Goal: Task Accomplishment & Management: Complete application form

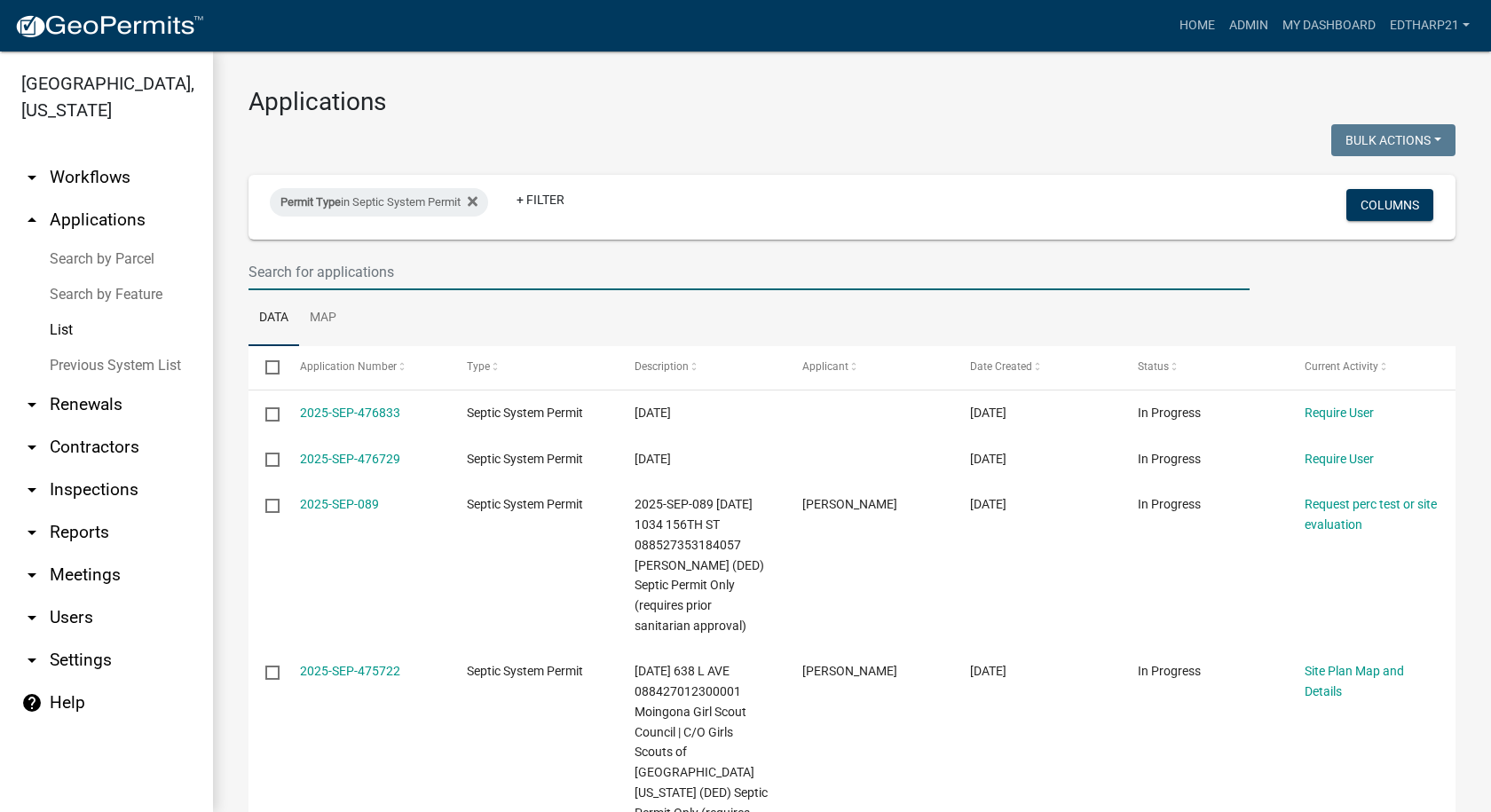
click at [277, 271] on input "text" at bounding box center [750, 271] width 1001 height 36
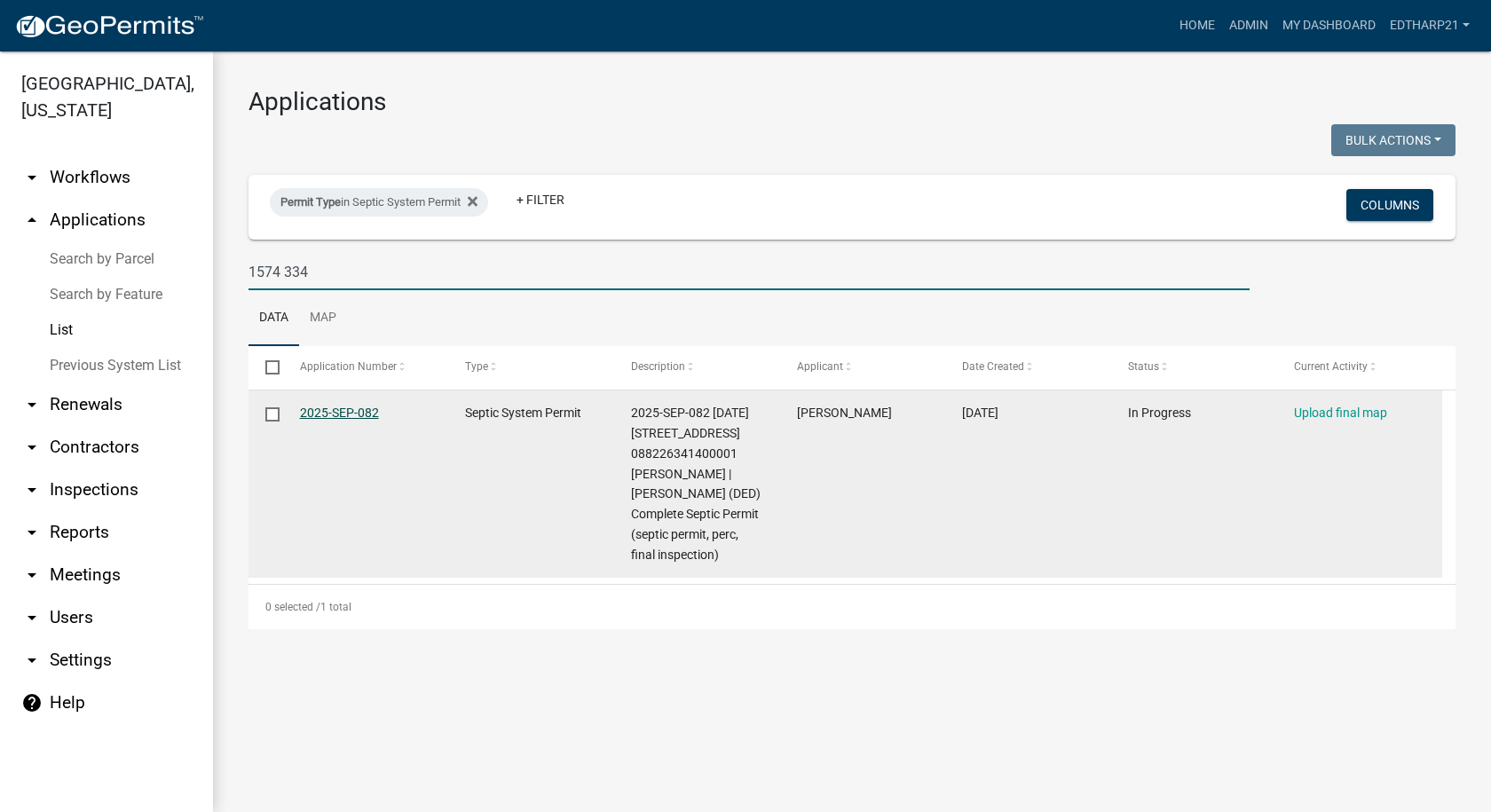
type input "1574 334"
click at [346, 414] on link "2025-SEP-082" at bounding box center [339, 412] width 79 height 14
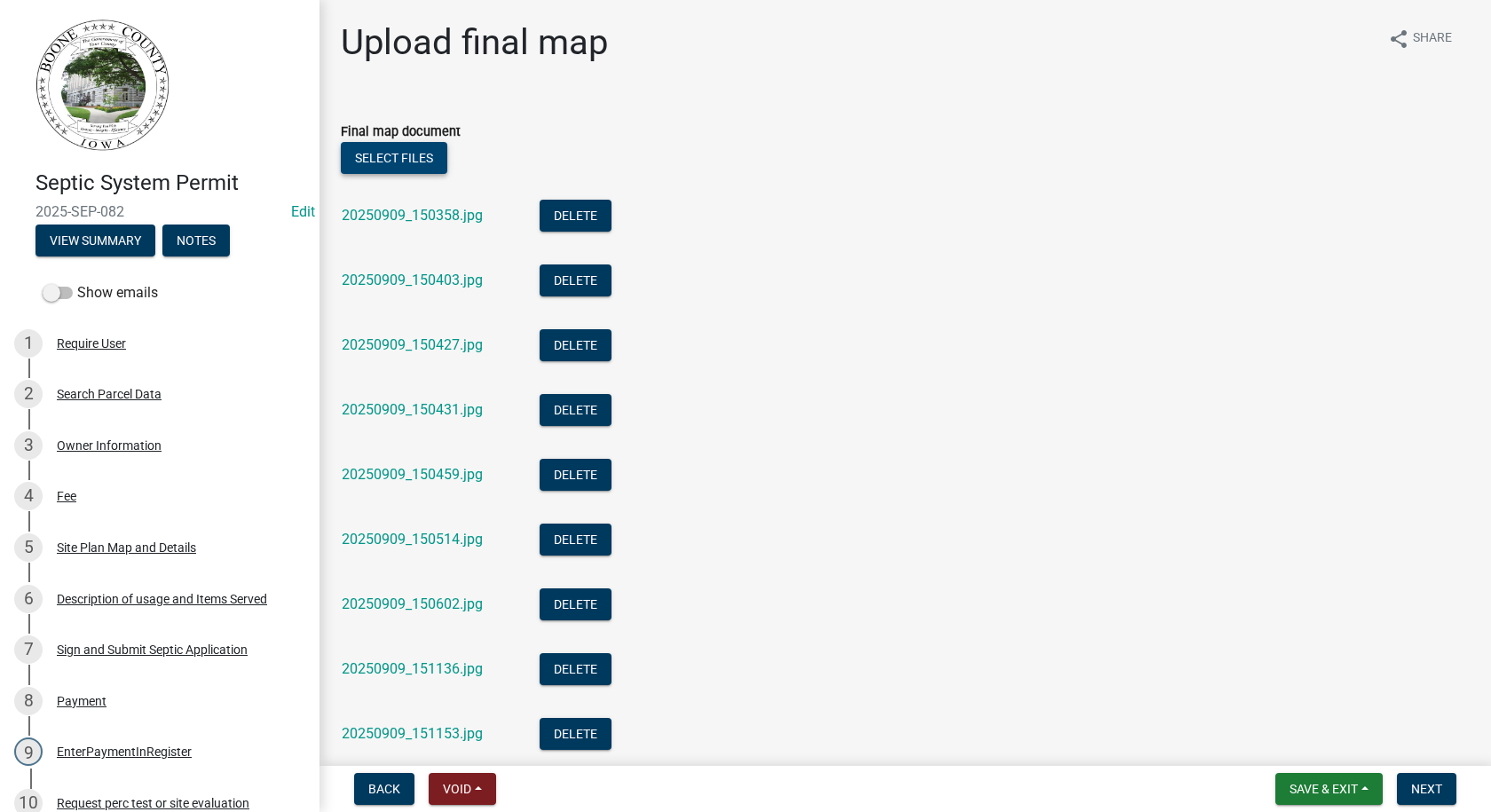
click at [384, 156] on button "Select files" at bounding box center [393, 158] width 106 height 32
click at [1284, 783] on button "Save & Exit" at bounding box center [1329, 789] width 107 height 32
click at [1266, 697] on button "Save" at bounding box center [1312, 700] width 142 height 43
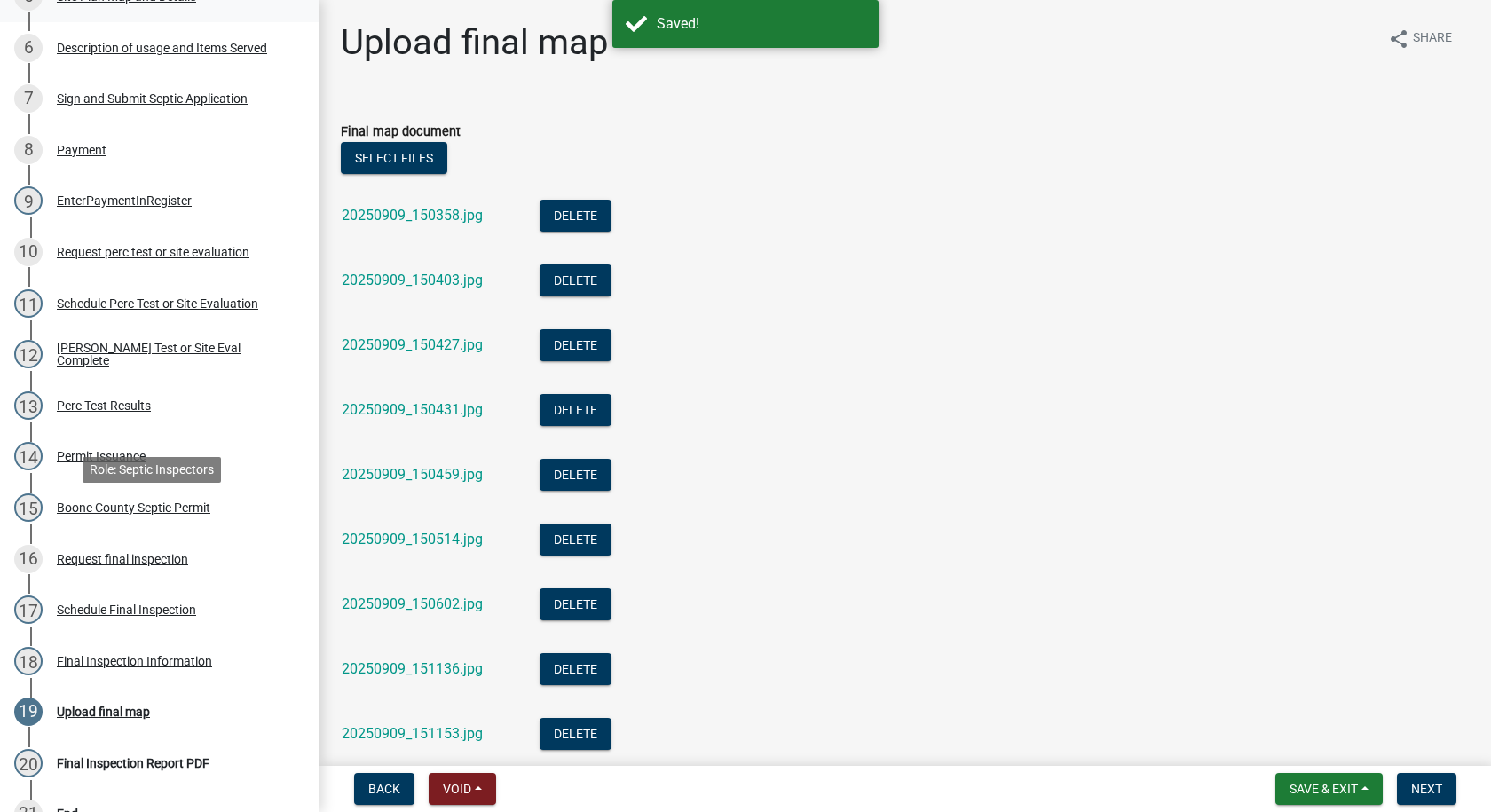
scroll to position [744, 0]
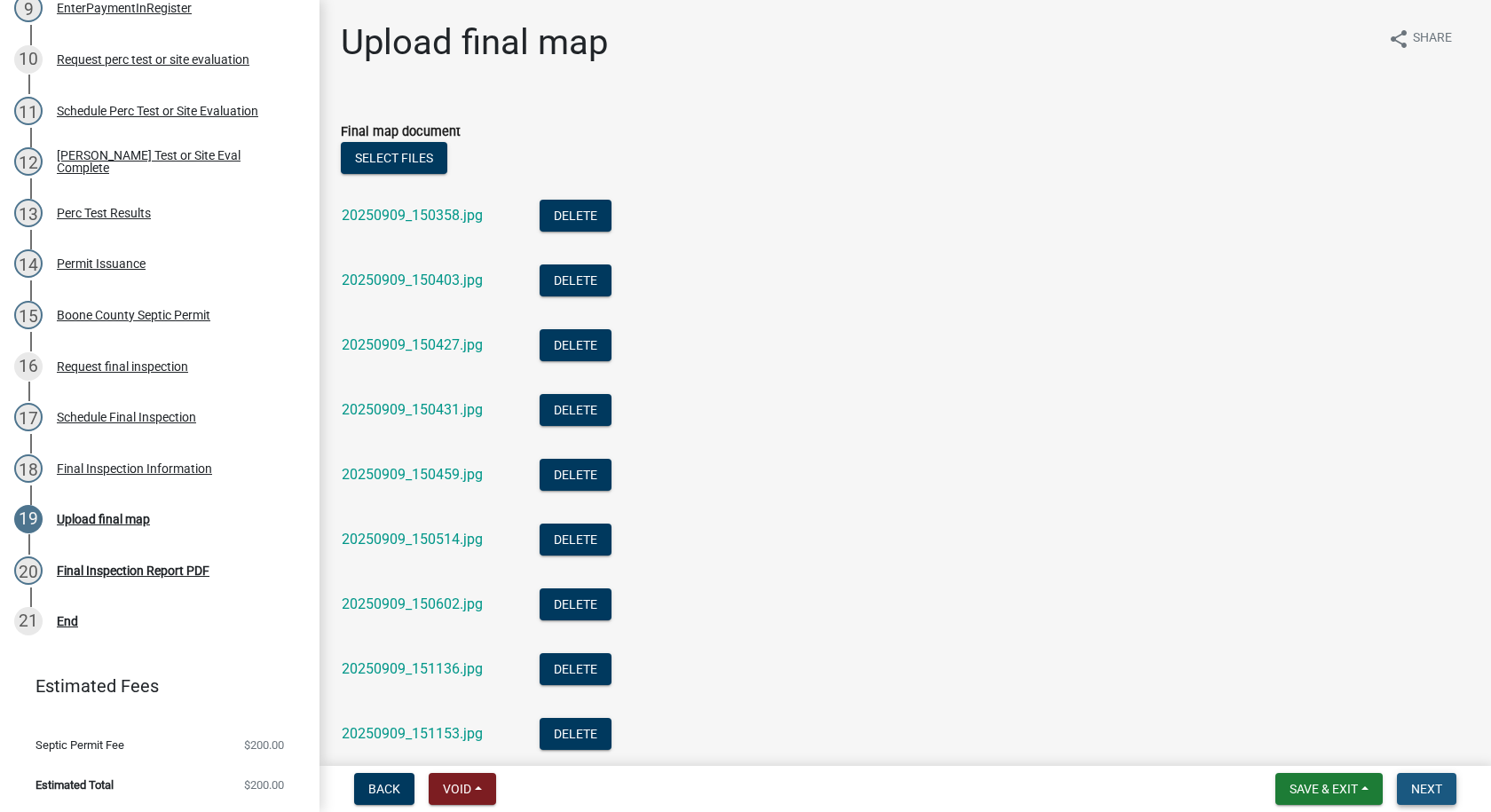
click at [1428, 792] on span "Next" at bounding box center [1426, 789] width 31 height 14
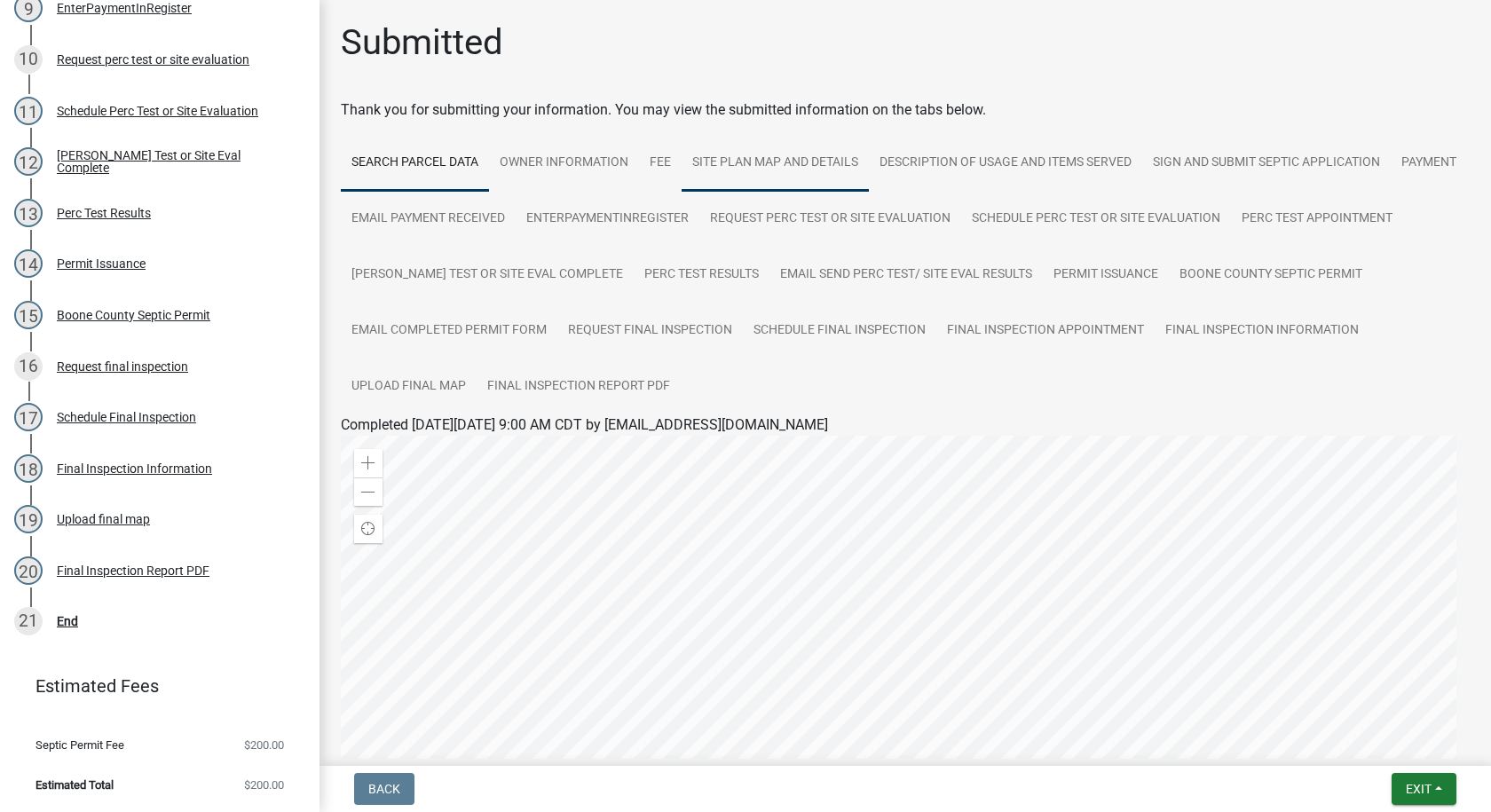
click at [720, 158] on link "Site Plan Map and Details" at bounding box center [775, 163] width 187 height 57
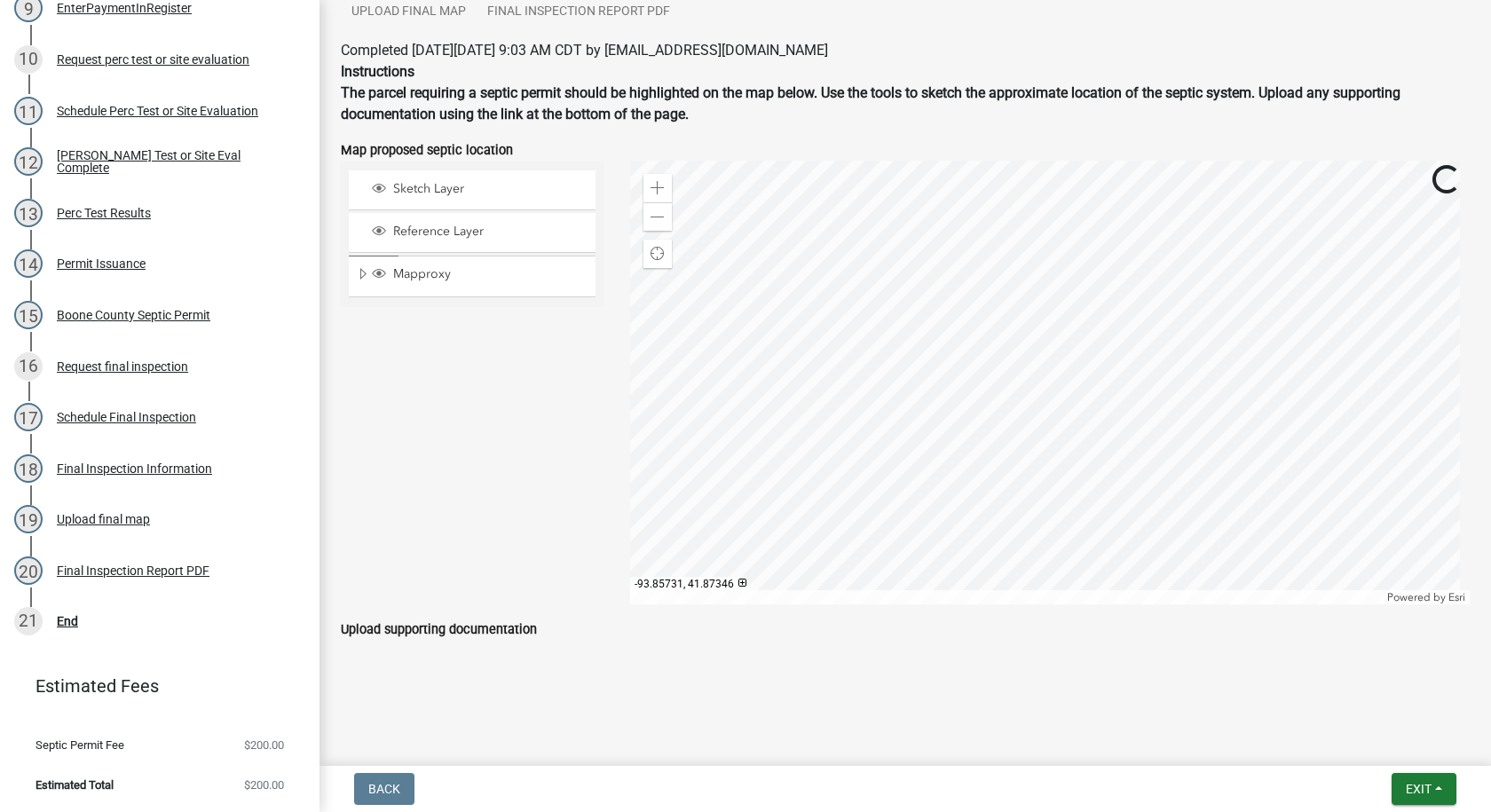
scroll to position [0, 0]
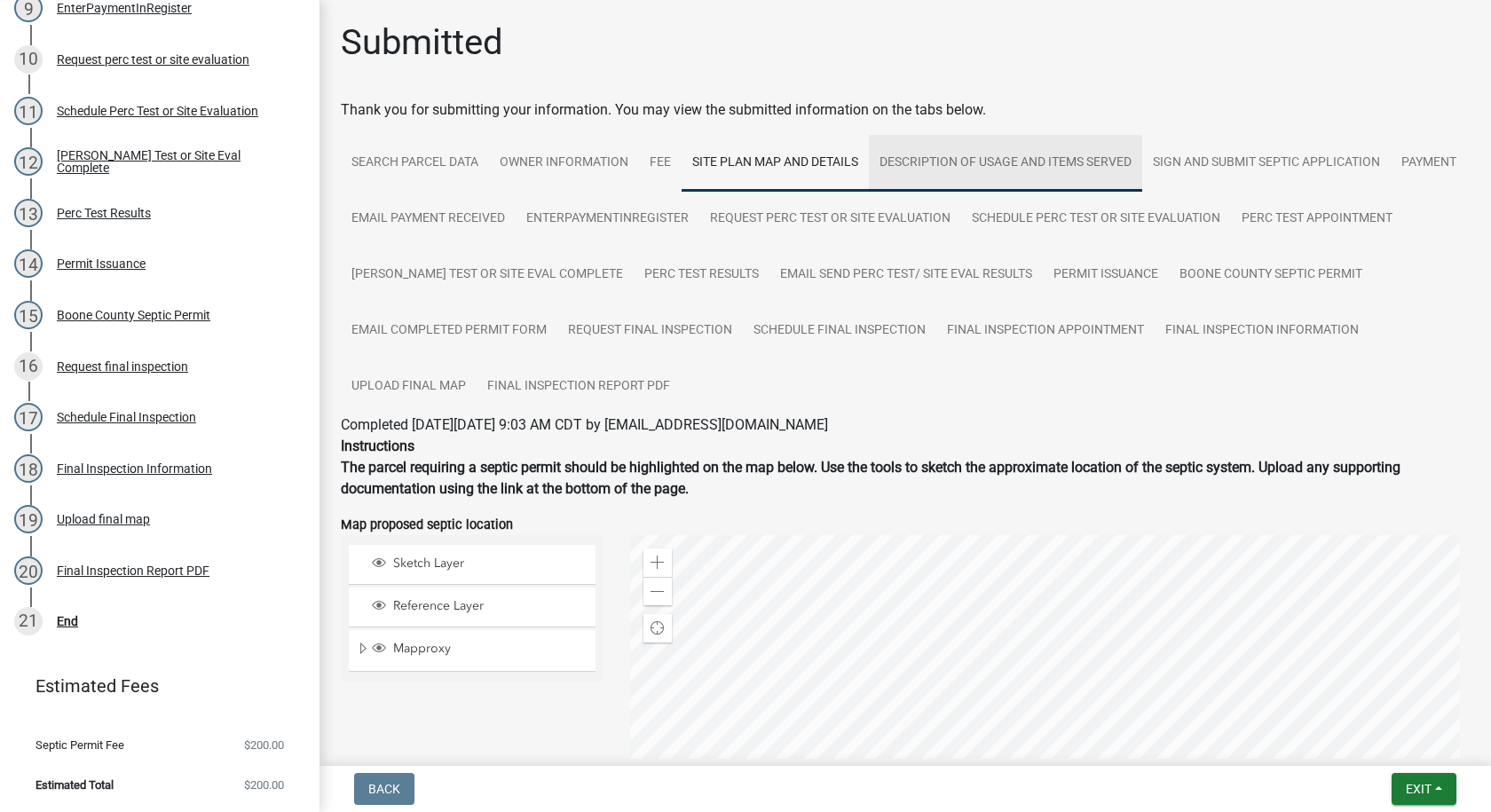
click at [947, 155] on link "Description of usage and Items Served" at bounding box center [1005, 163] width 273 height 57
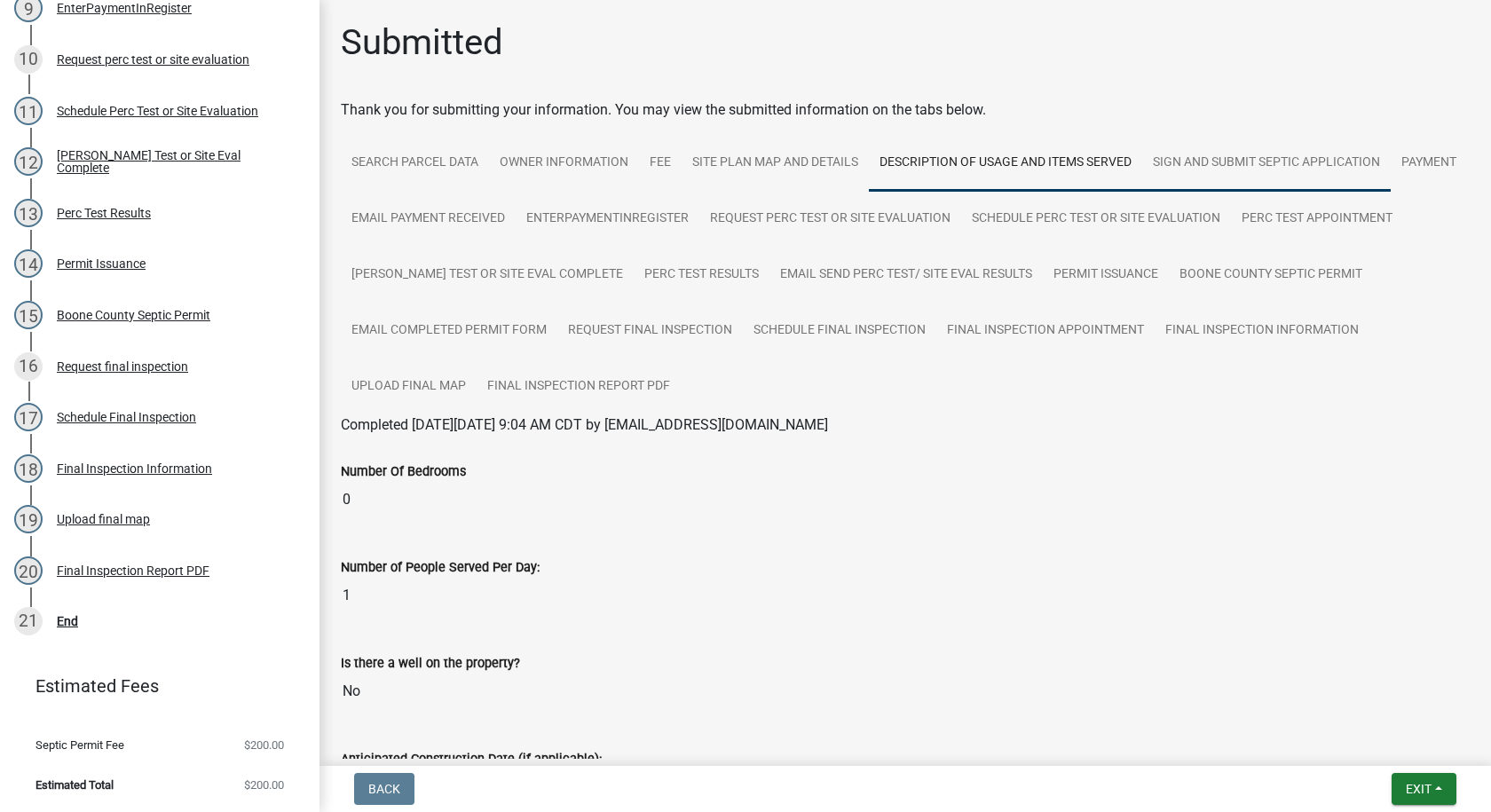
click at [1232, 158] on link "Sign and Submit Septic Application" at bounding box center [1266, 163] width 249 height 57
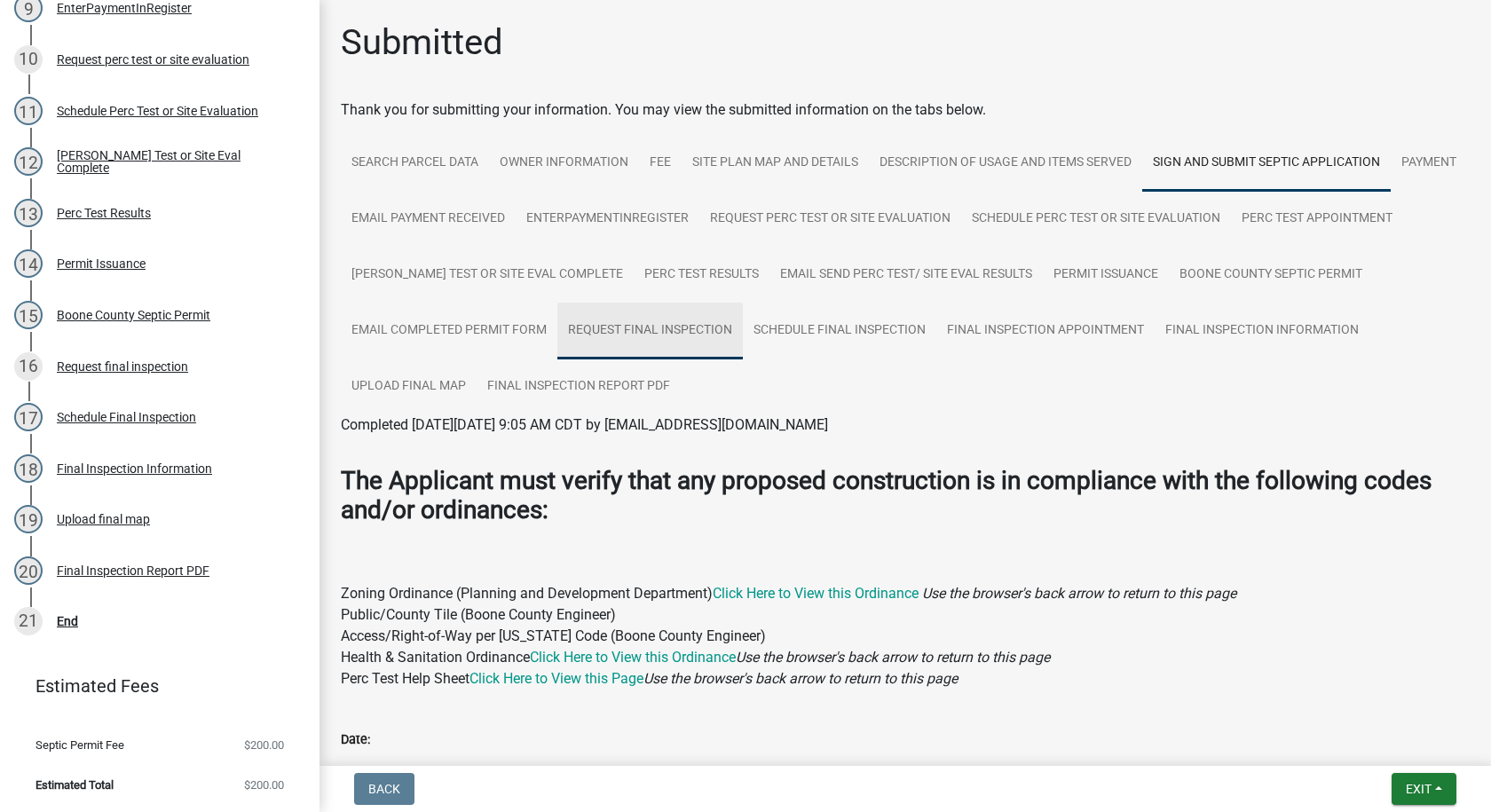
click at [743, 324] on link "Request final inspection" at bounding box center [650, 331] width 186 height 57
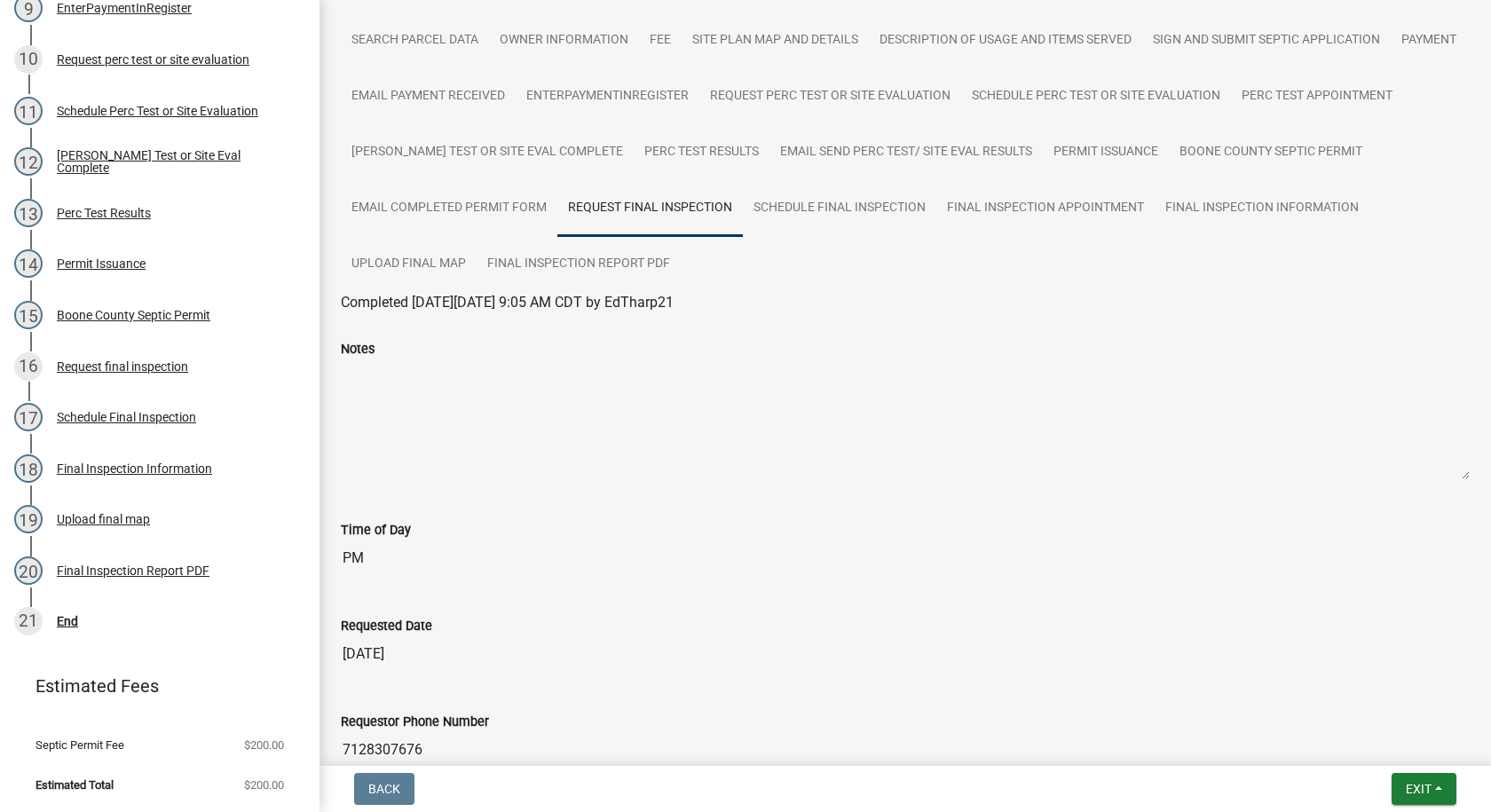
scroll to position [34, 0]
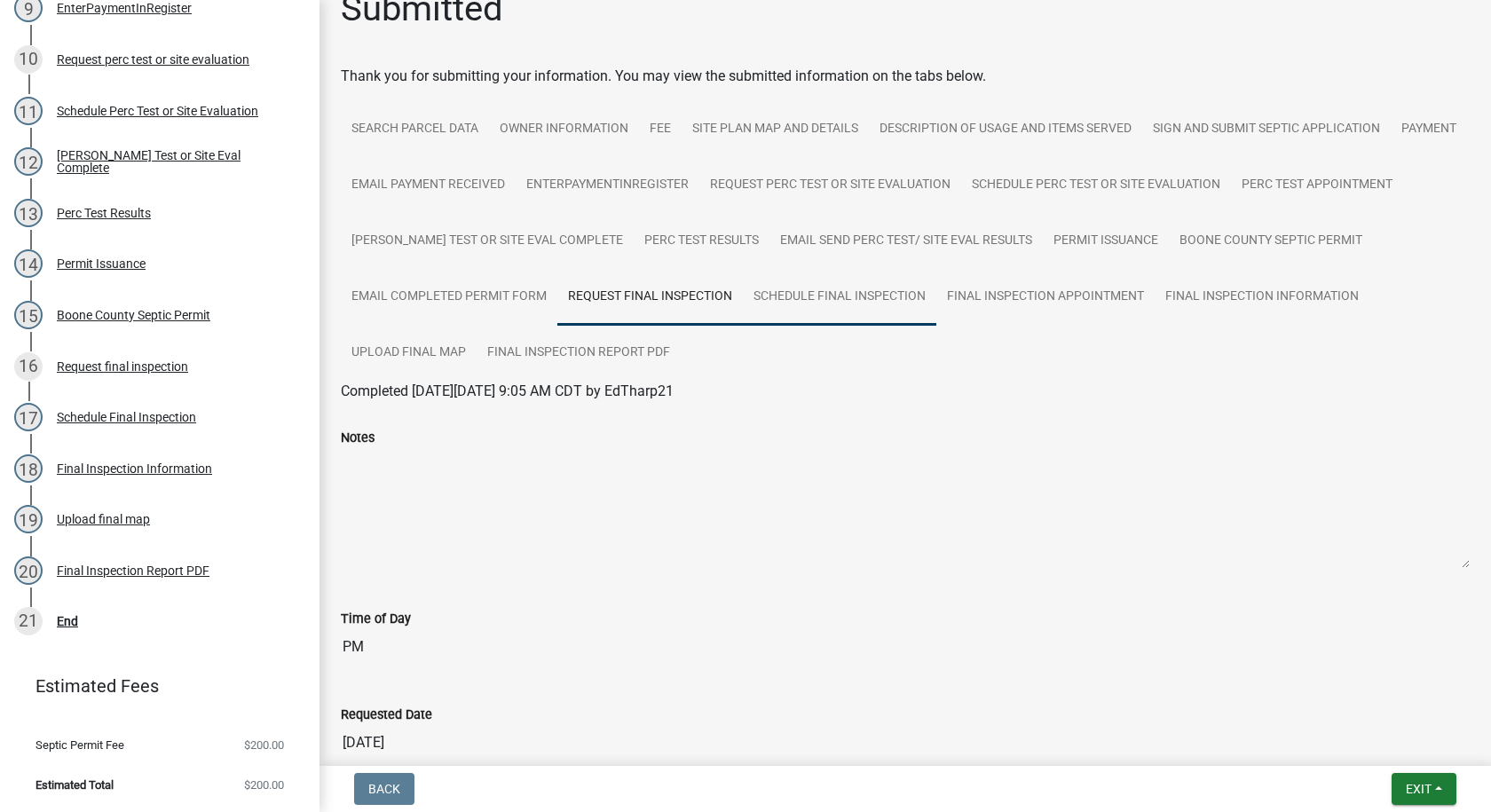
click at [936, 294] on link "Schedule Final Inspection" at bounding box center [839, 296] width 193 height 57
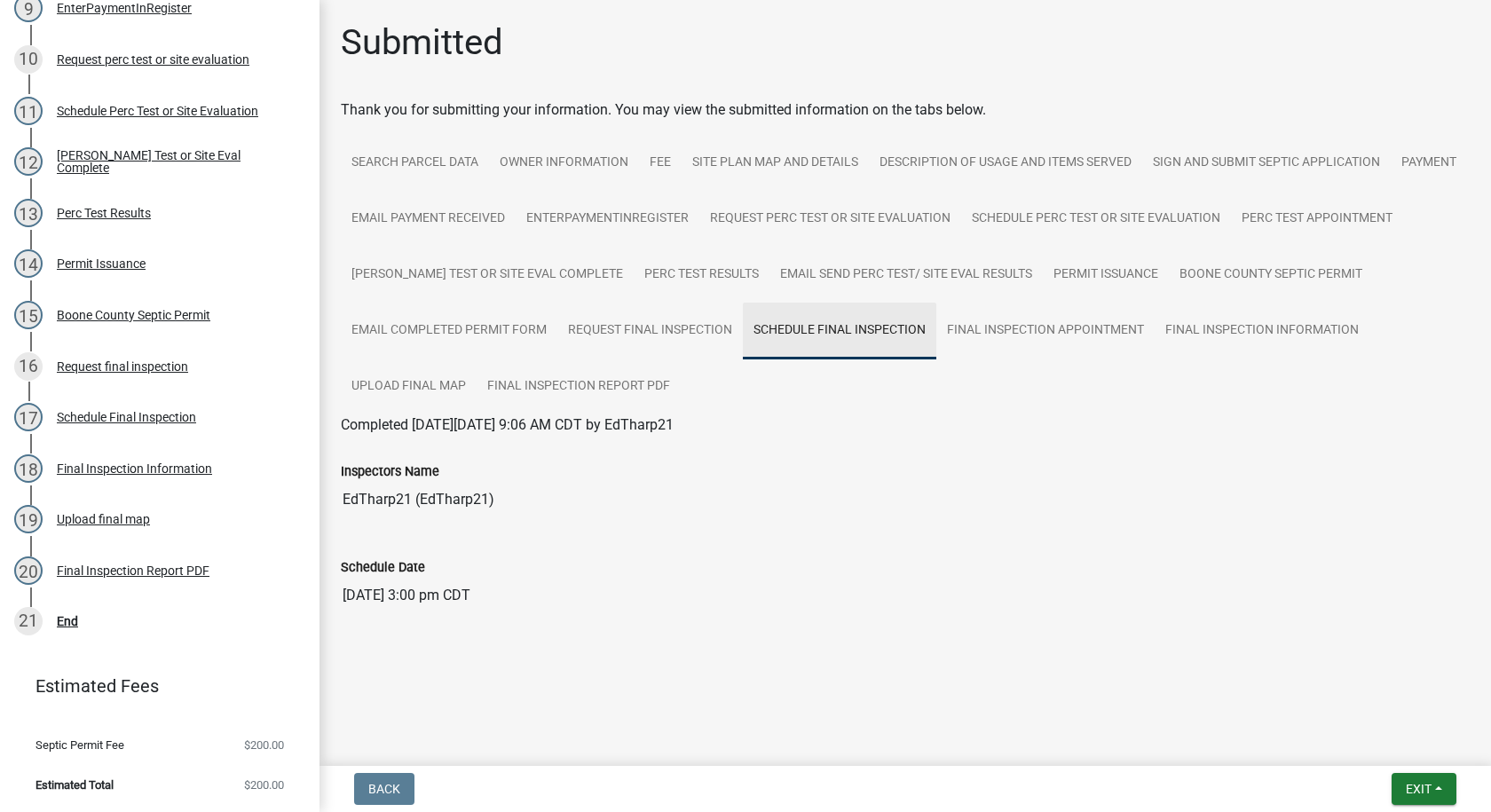
scroll to position [0, 0]
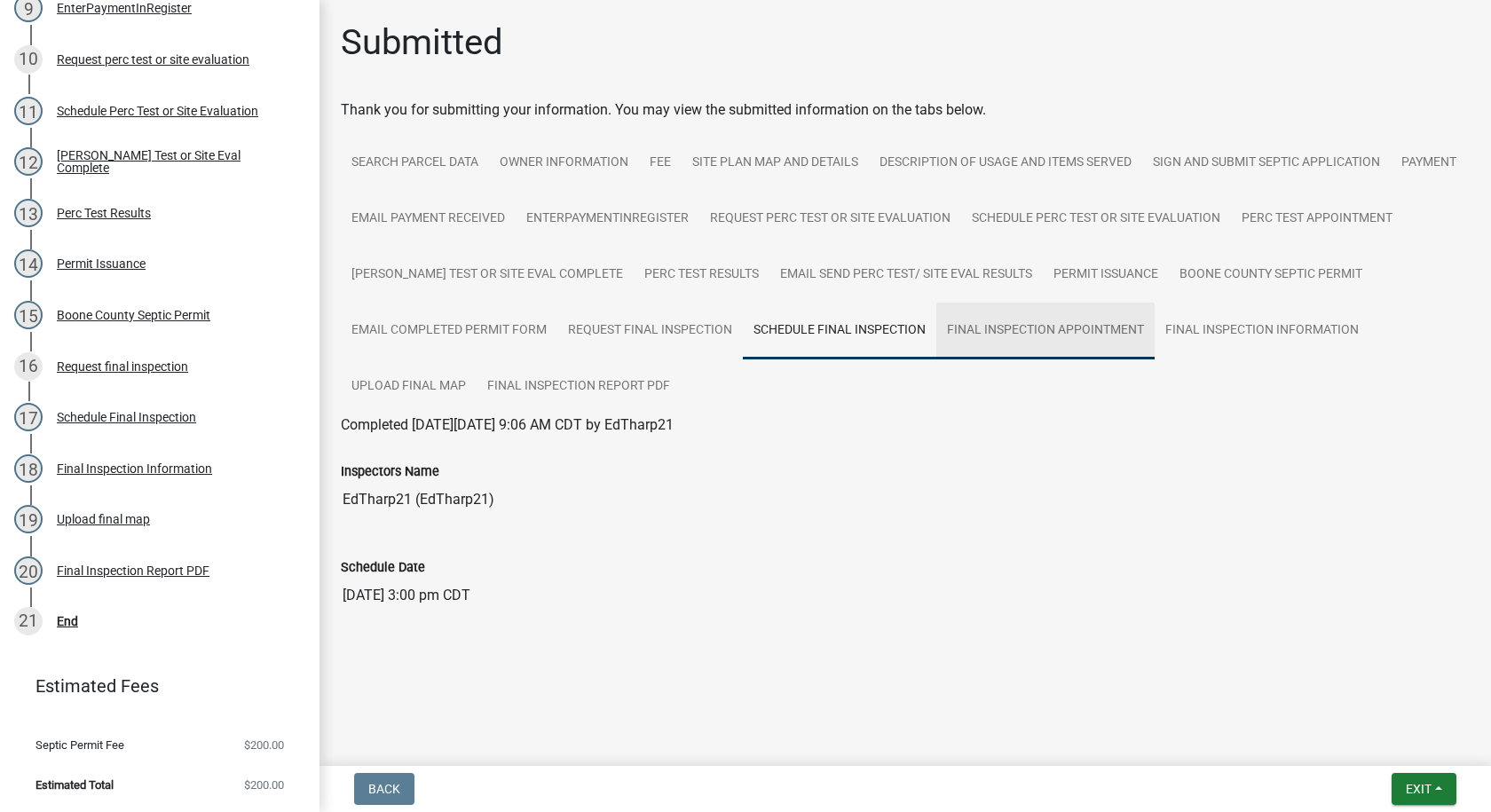
click at [1154, 330] on link "Final Inspection Appointment" at bounding box center [1045, 331] width 218 height 57
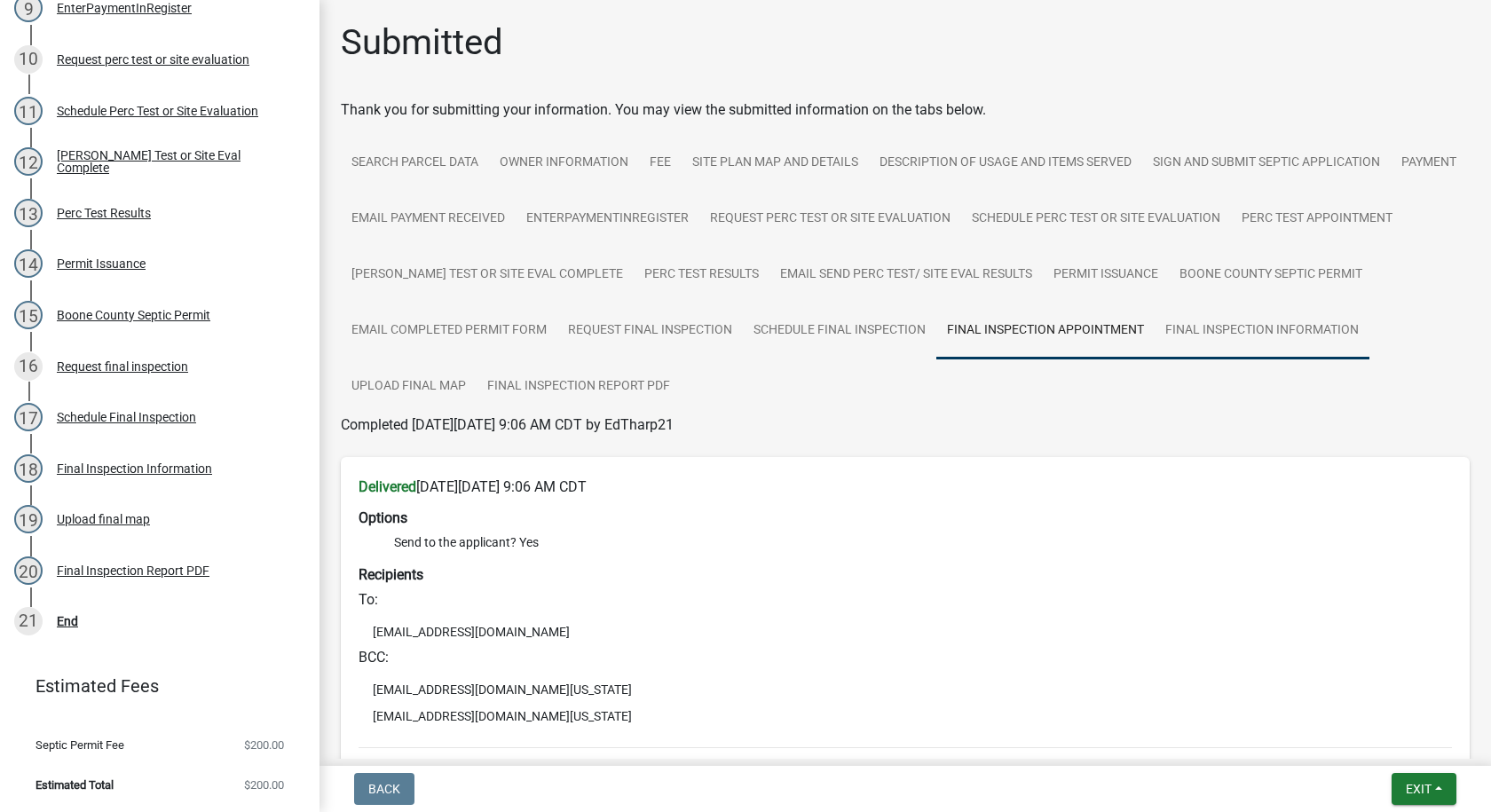
click at [1154, 359] on link "Final Inspection Information" at bounding box center [1262, 331] width 214 height 57
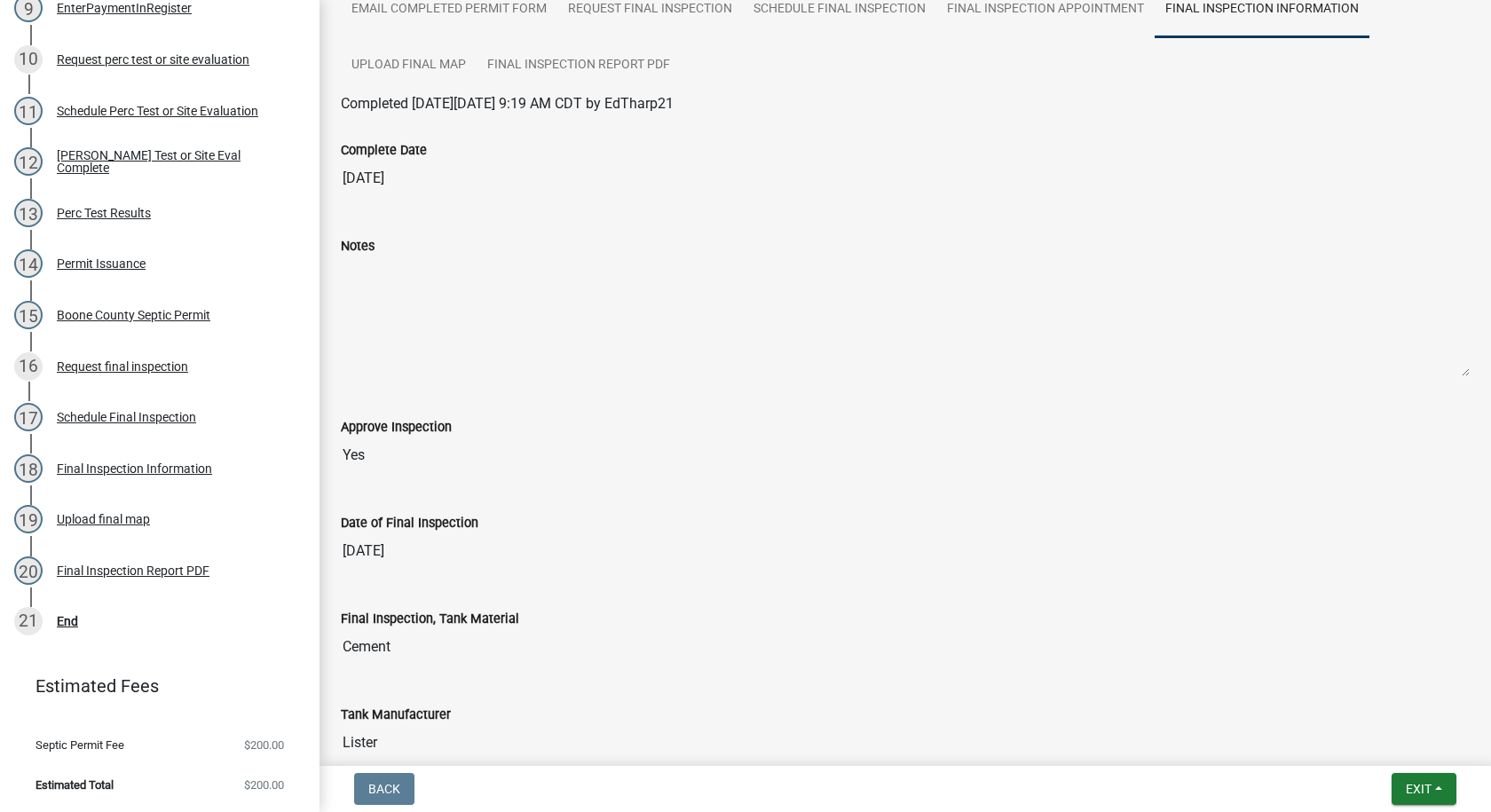
scroll to position [265, 0]
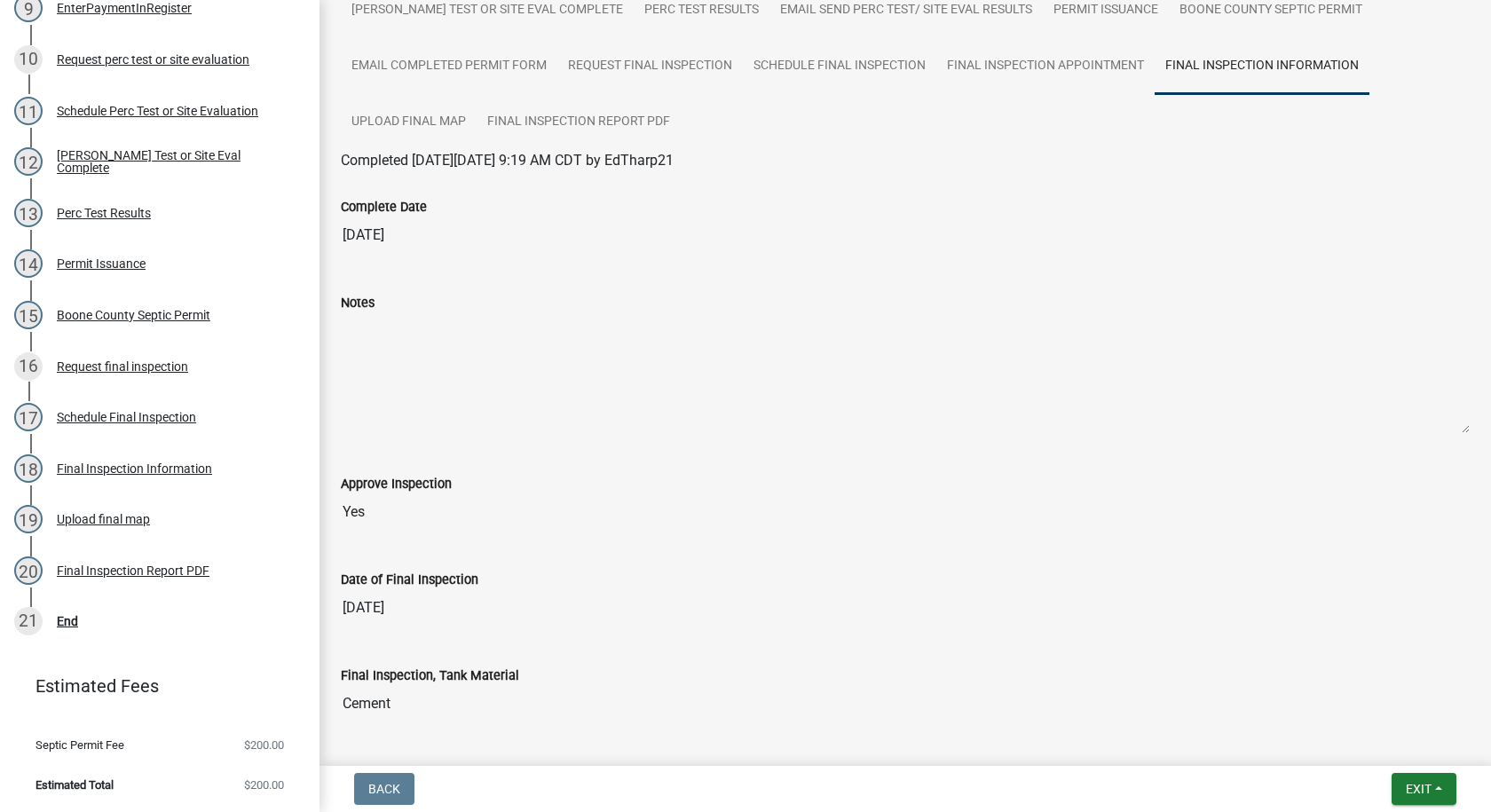
click at [354, 318] on textarea "Notes (including site evaluation results)" at bounding box center [904, 373] width 1129 height 120
click at [377, 340] on textarea "Notes (including site evaluation results)" at bounding box center [904, 373] width 1129 height 120
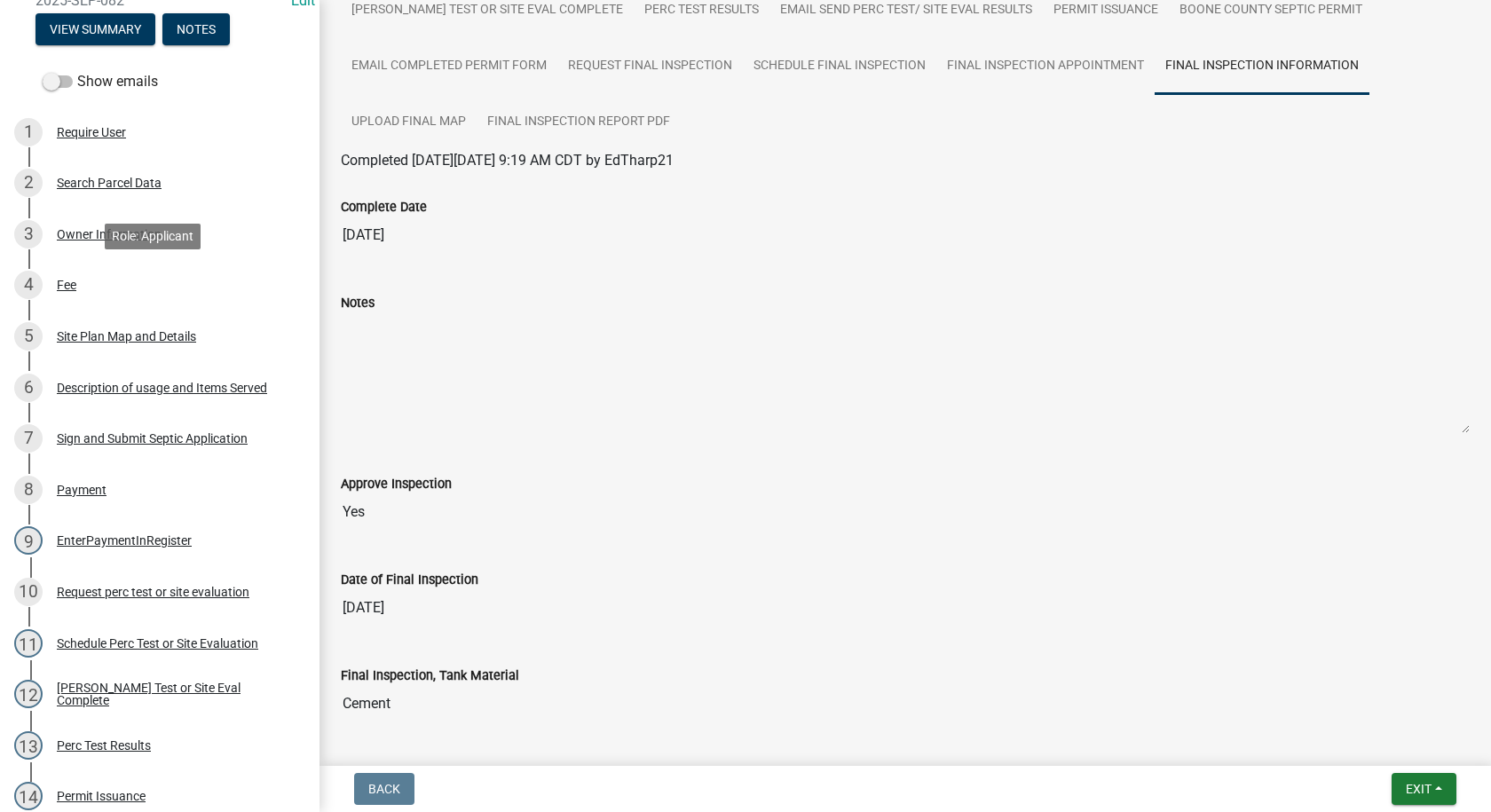
scroll to position [34, 0]
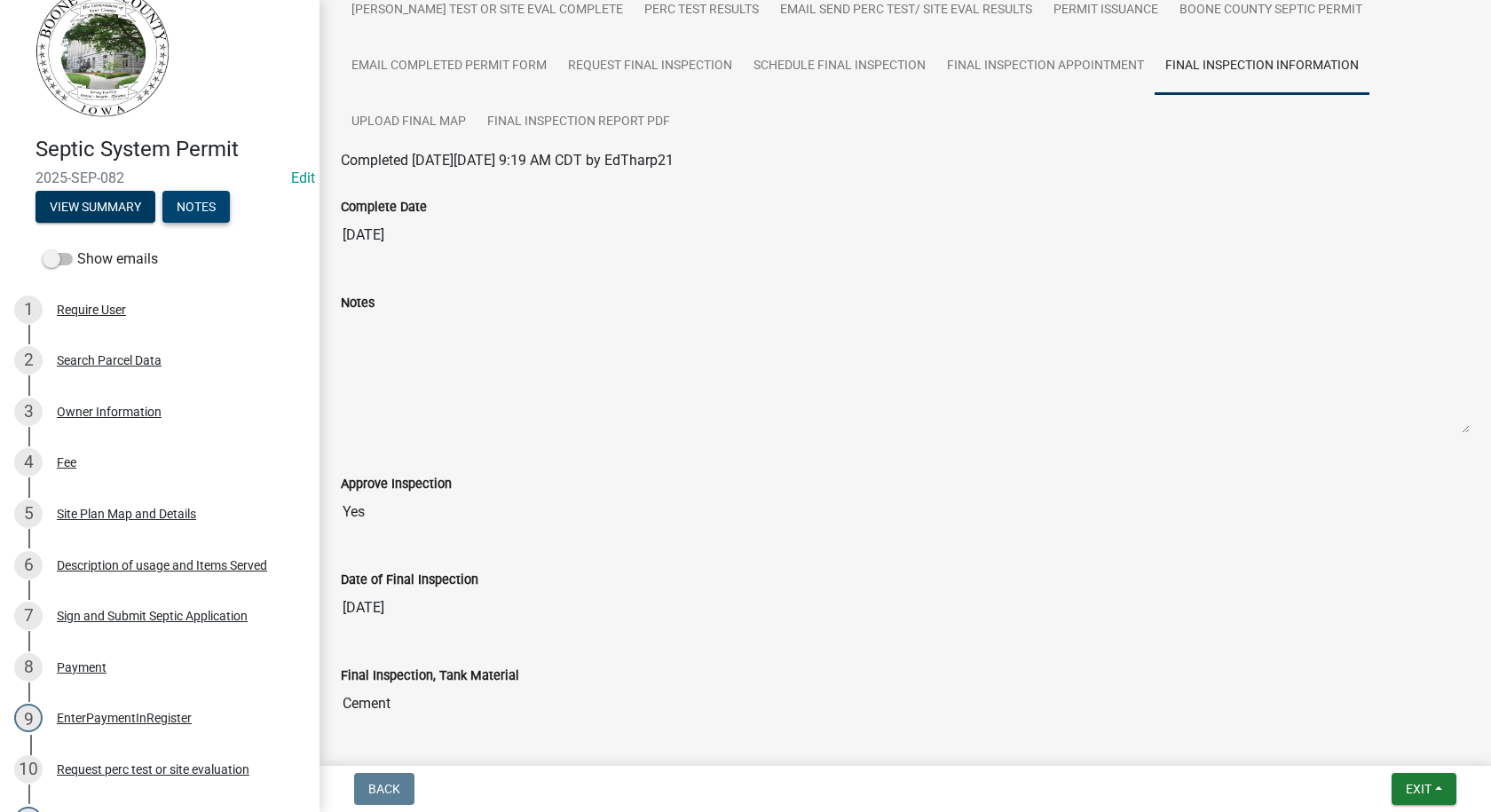
click at [195, 213] on button "Notes" at bounding box center [196, 207] width 67 height 32
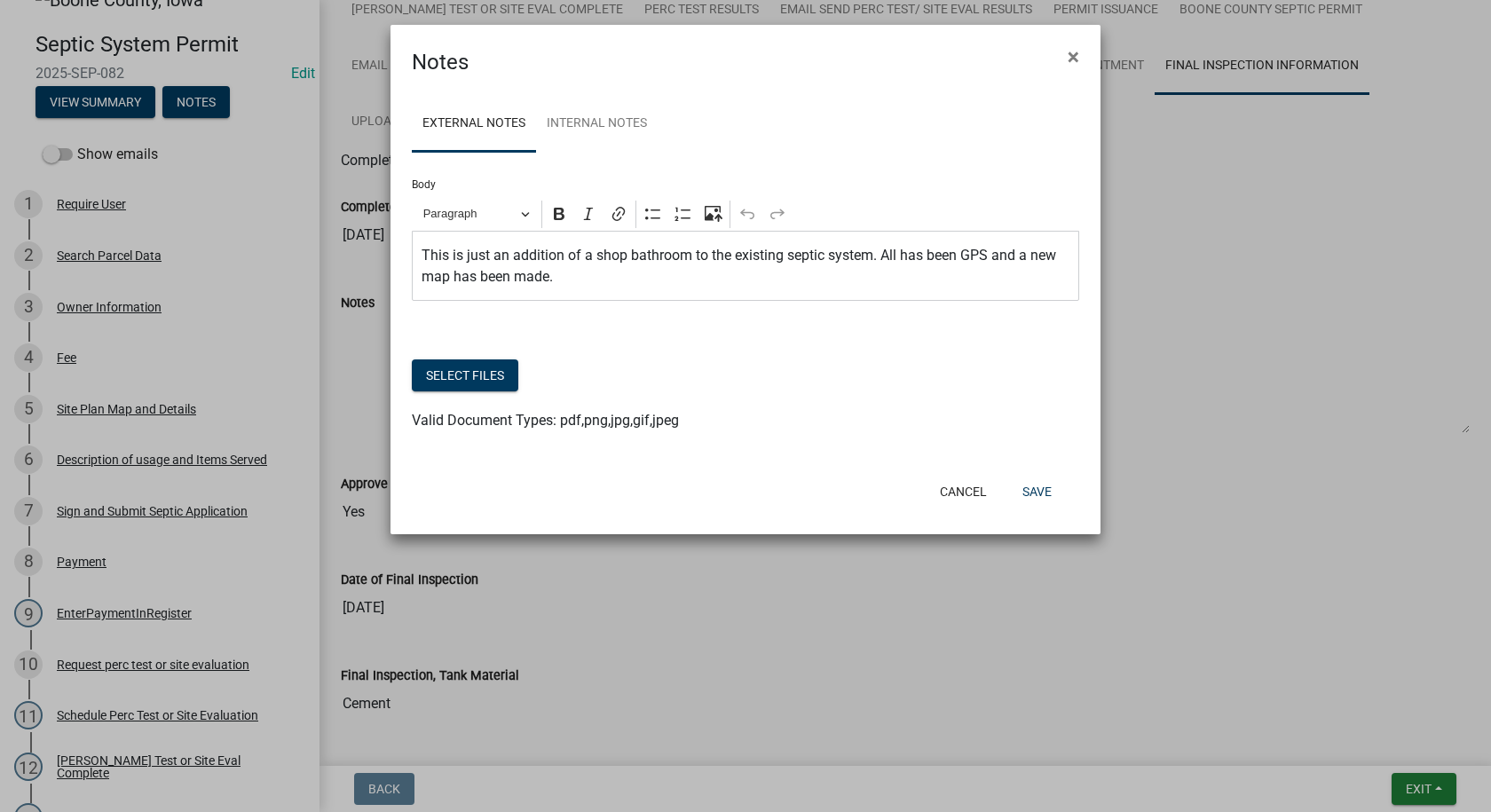
click at [558, 282] on p "This is just an addition of a shop bathroom to the existing septic system. All …" at bounding box center [746, 267] width 649 height 43
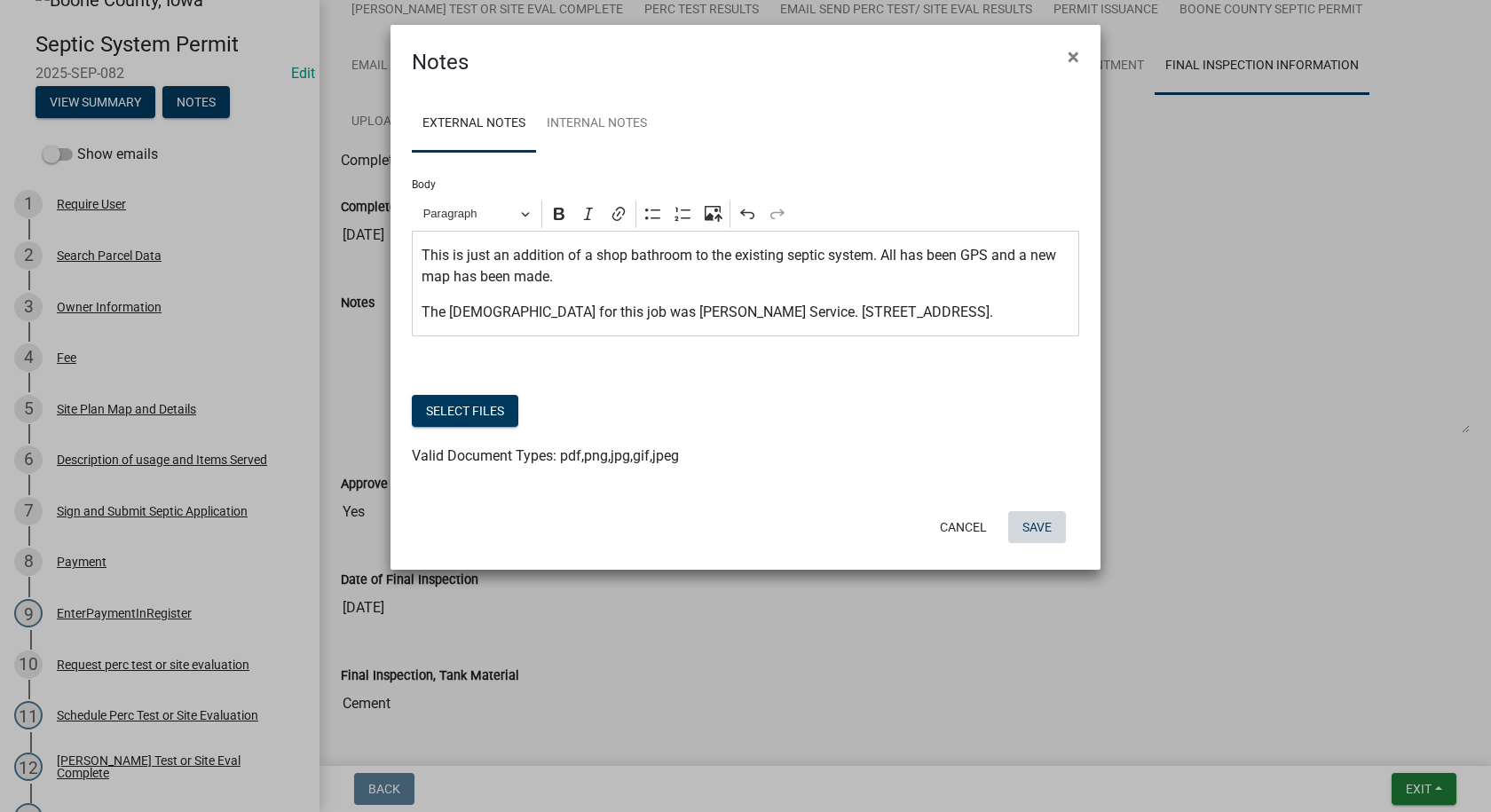
click at [1034, 523] on button "Save" at bounding box center [1037, 527] width 58 height 32
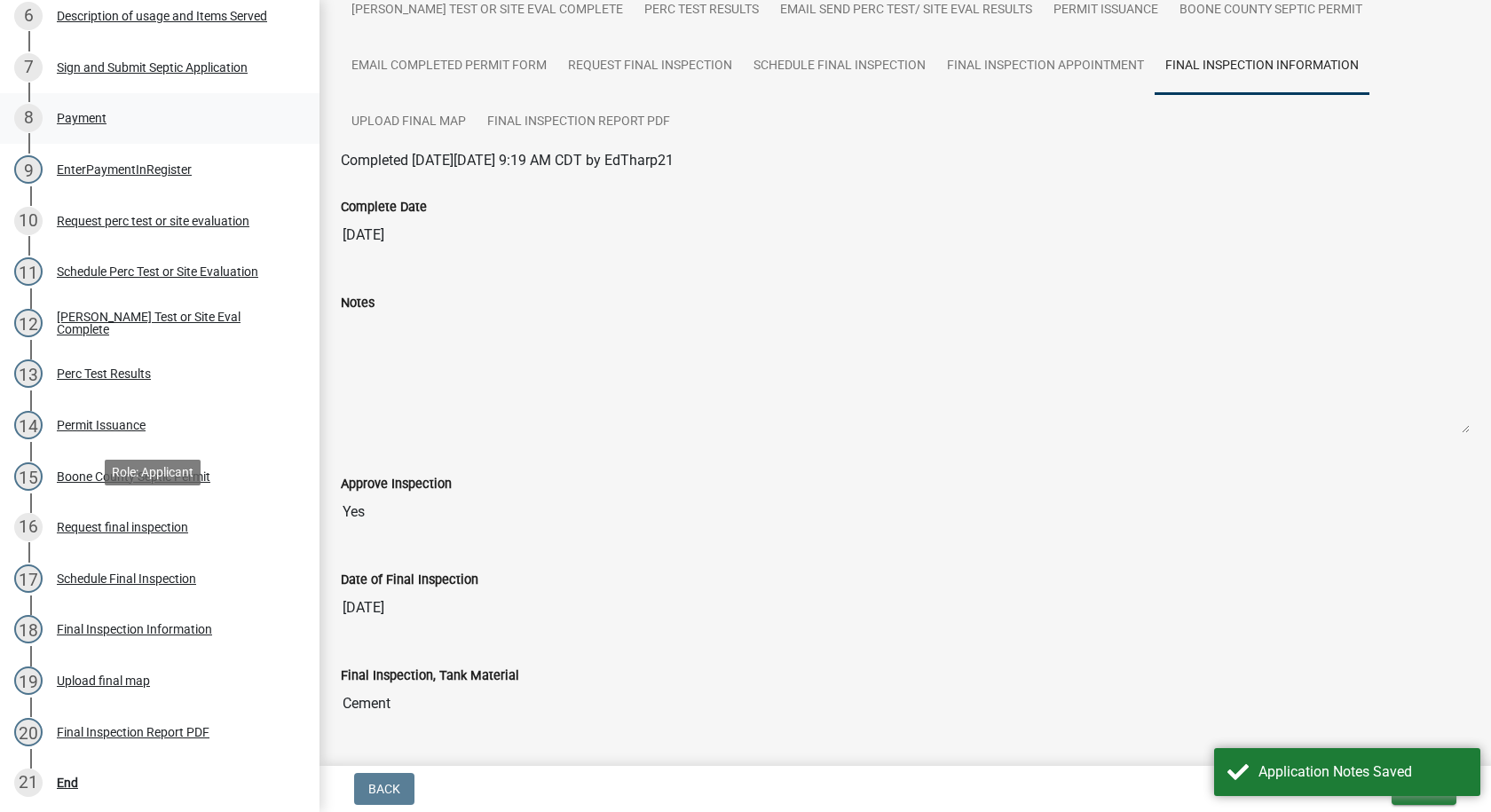
scroll to position [639, 0]
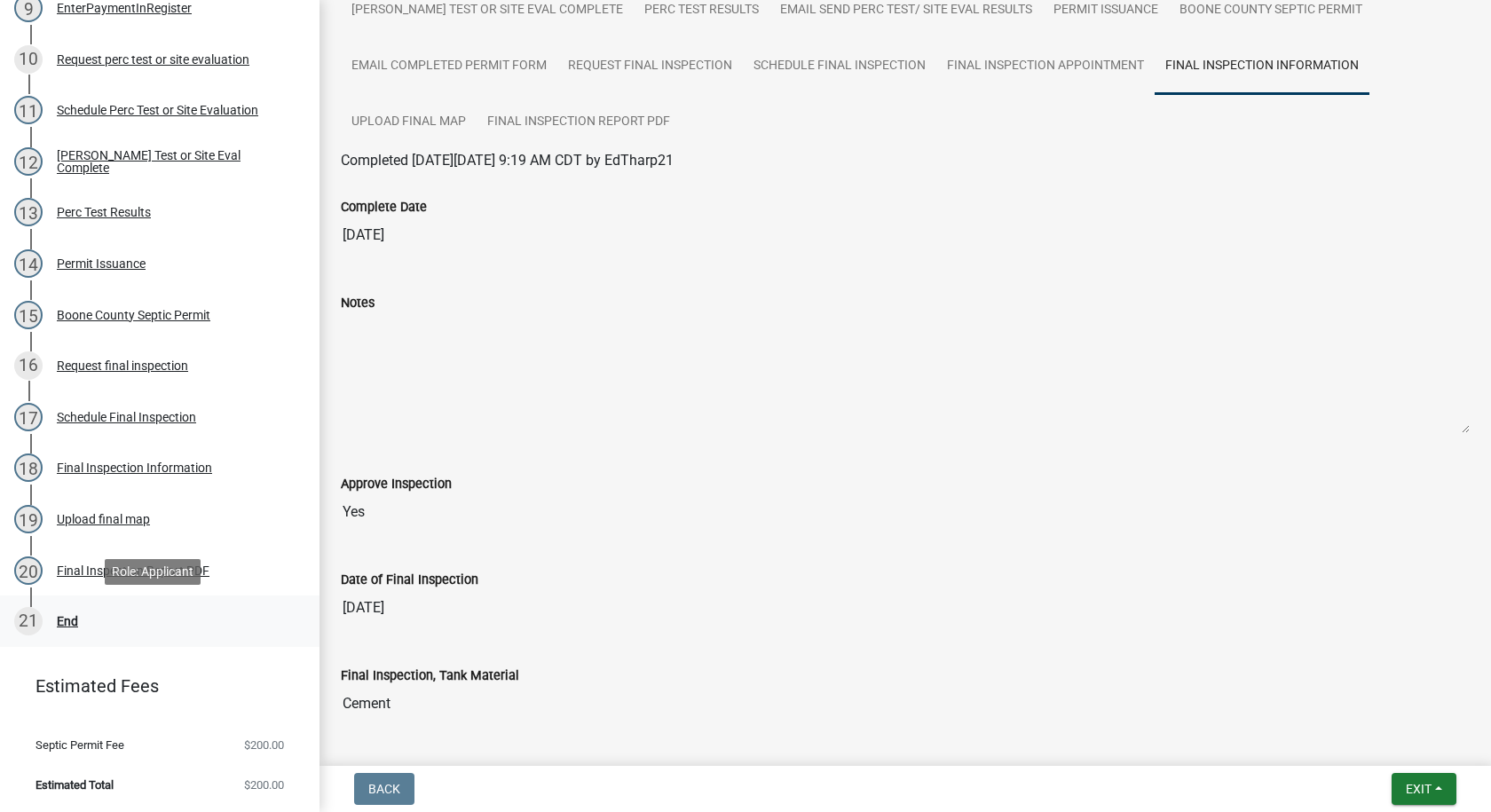
click at [64, 615] on div "End" at bounding box center [67, 621] width 21 height 12
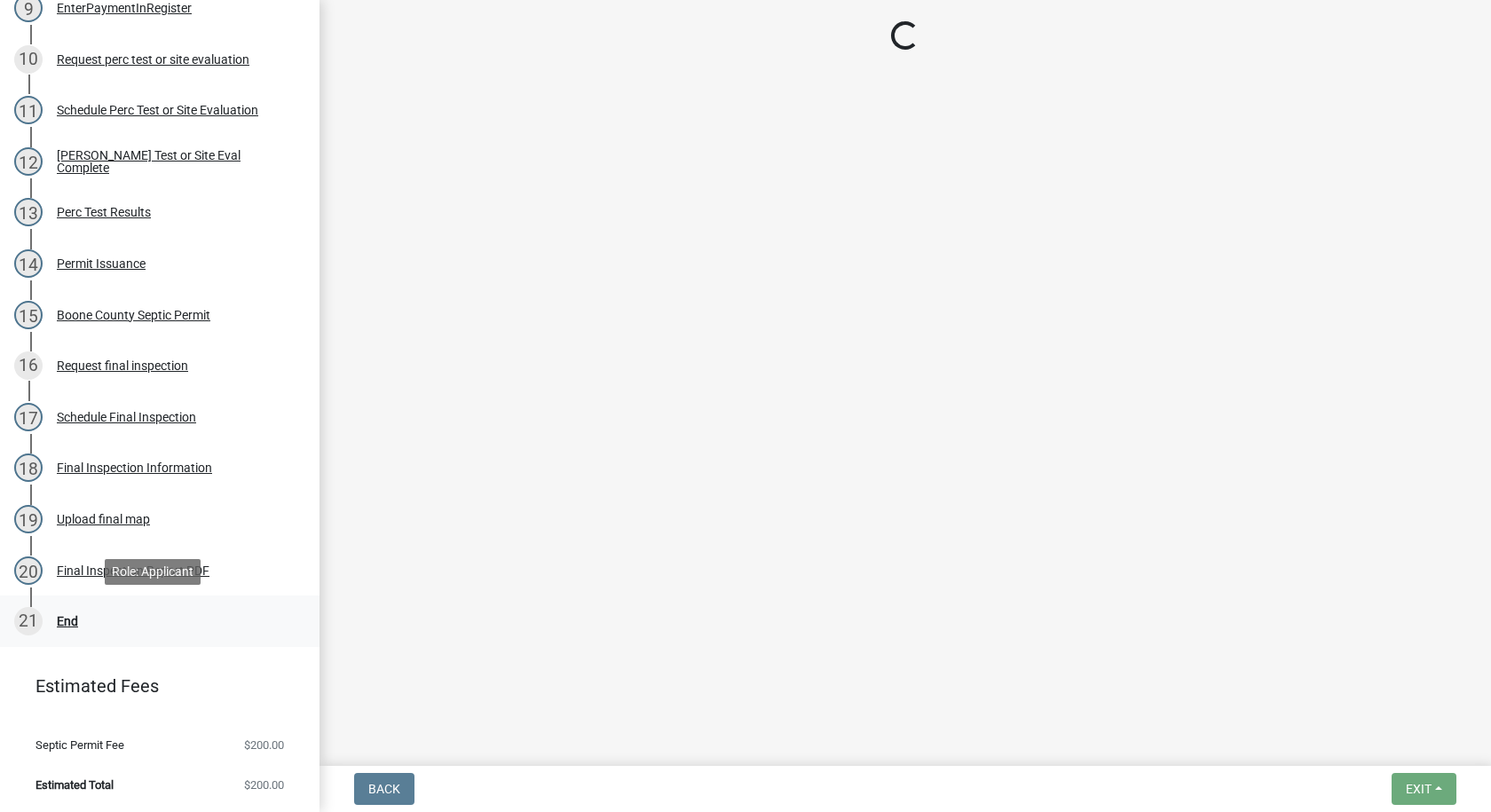
scroll to position [0, 0]
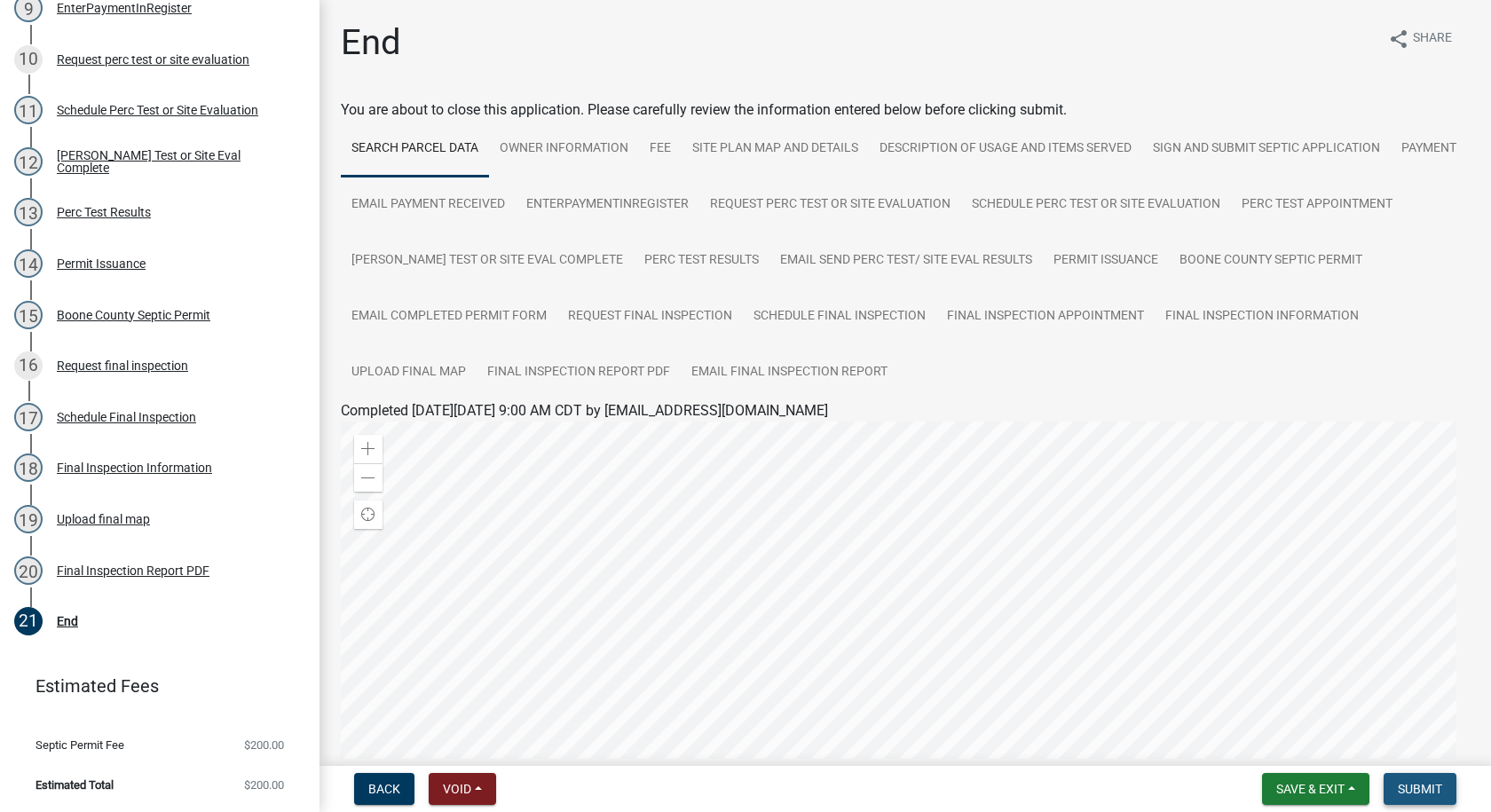
click at [1429, 790] on span "Submit" at bounding box center [1420, 789] width 45 height 14
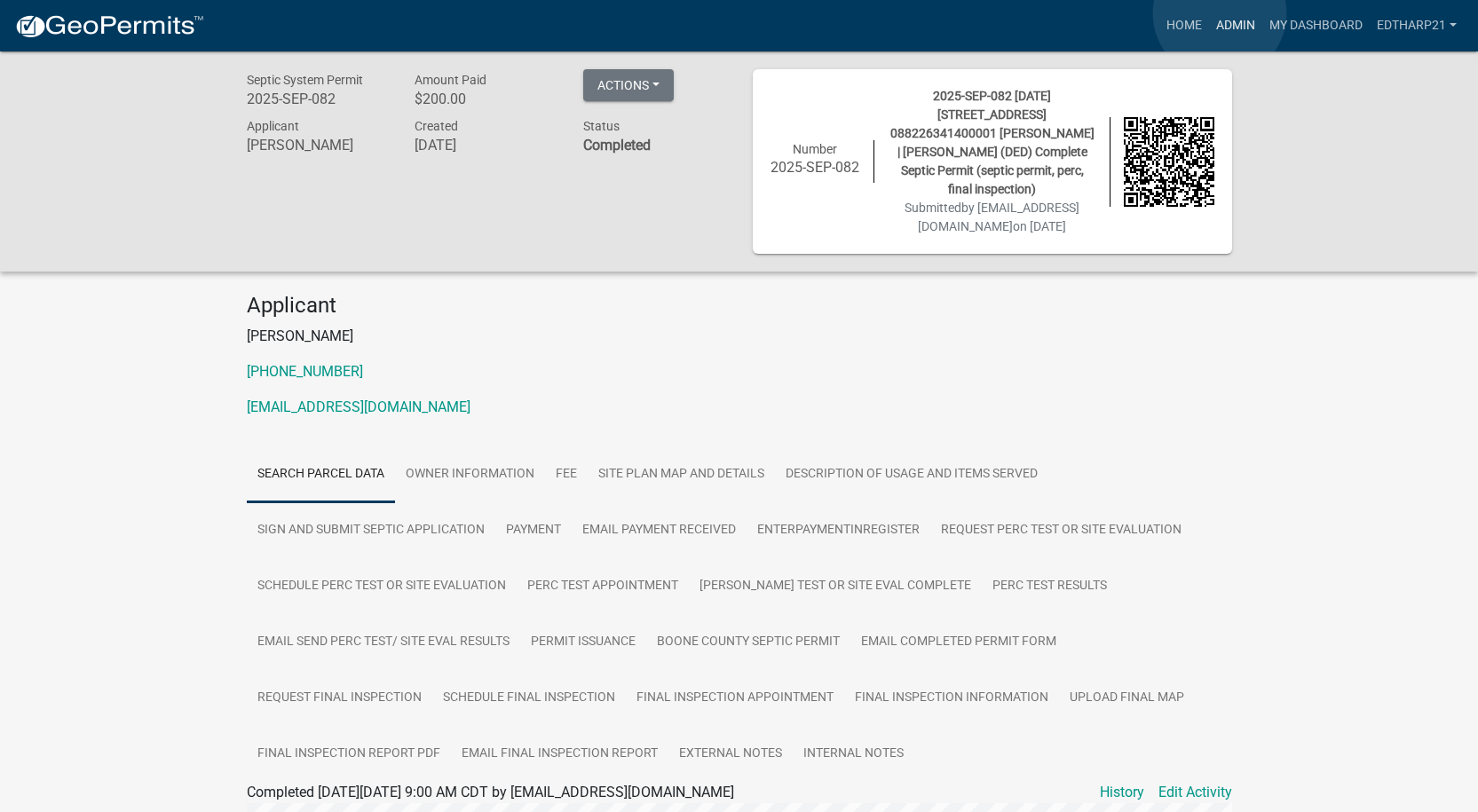
click at [1220, 13] on link "Admin" at bounding box center [1235, 26] width 53 height 34
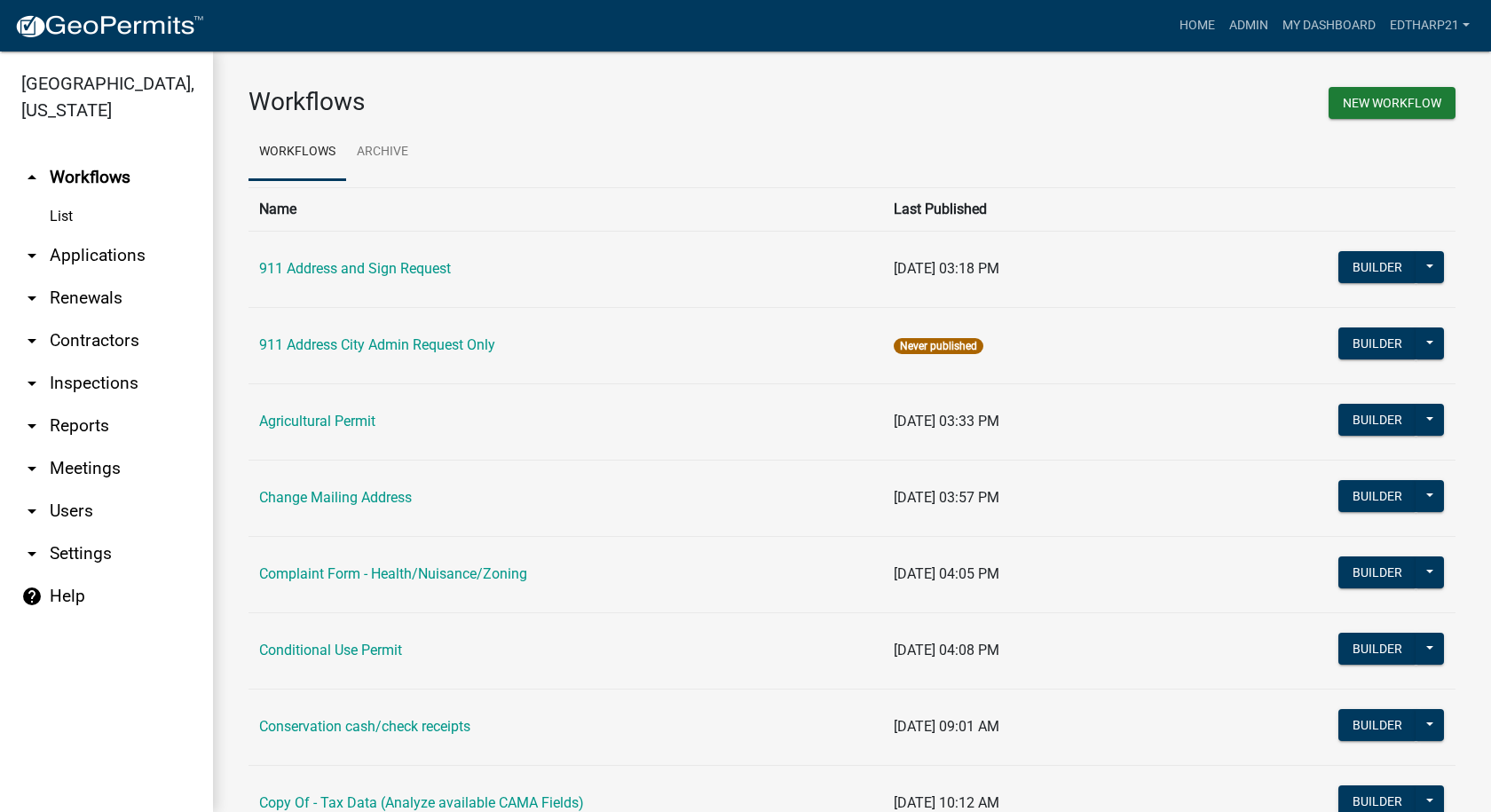
click at [95, 234] on link "arrow_drop_down Applications" at bounding box center [106, 255] width 213 height 43
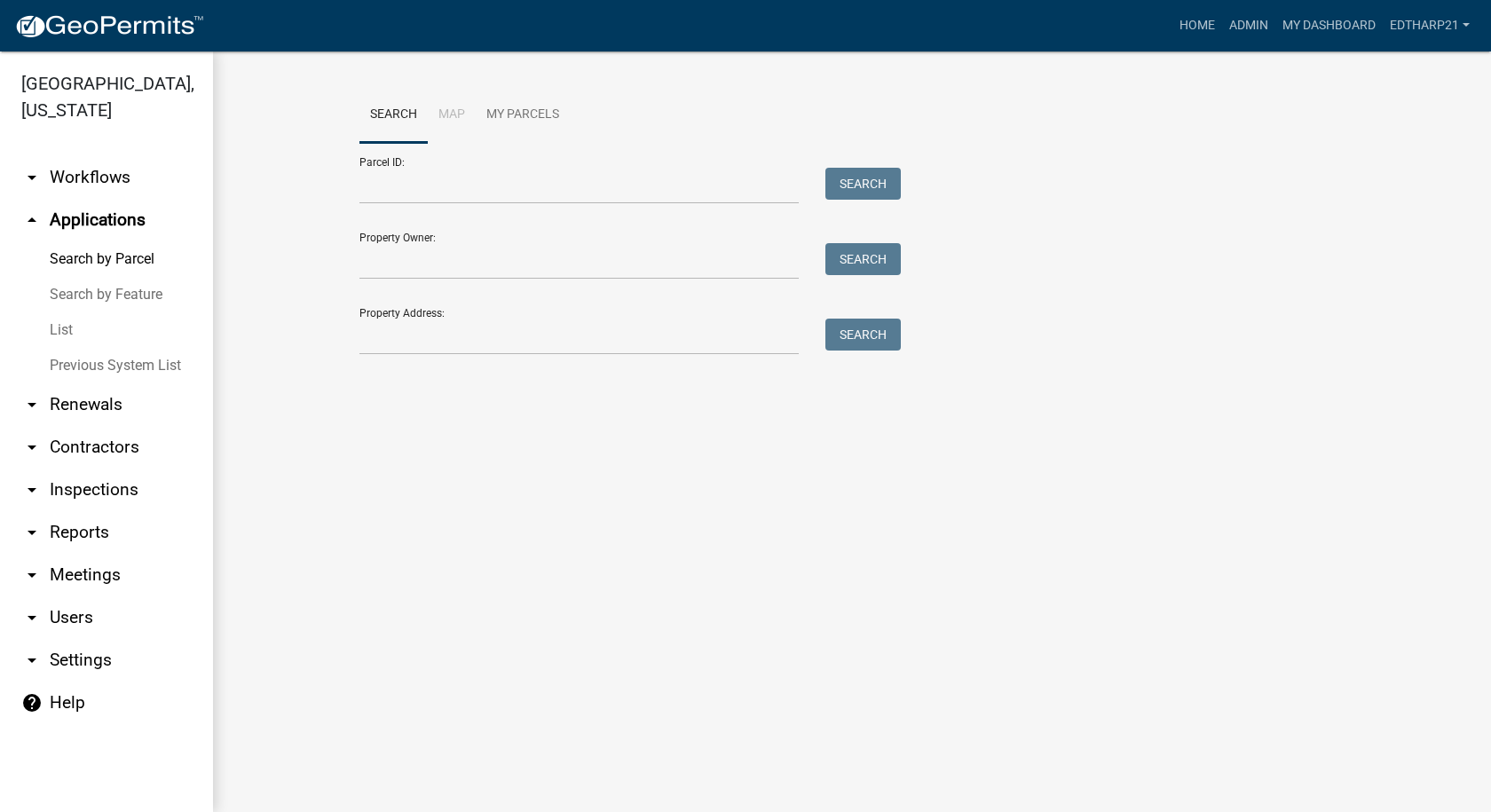
click at [57, 312] on link "List" at bounding box center [106, 330] width 213 height 35
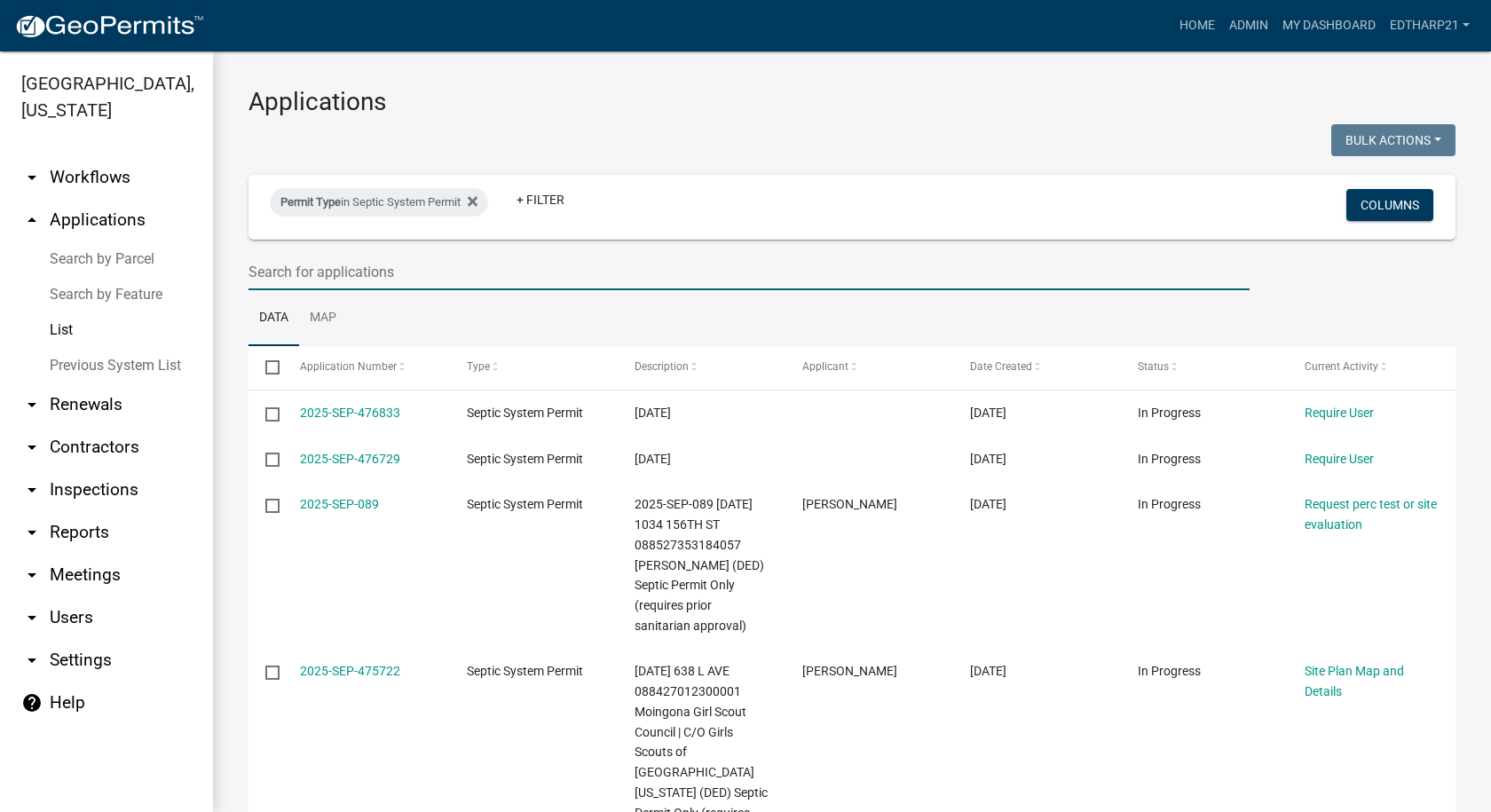
click at [255, 269] on input "text" at bounding box center [750, 271] width 1001 height 36
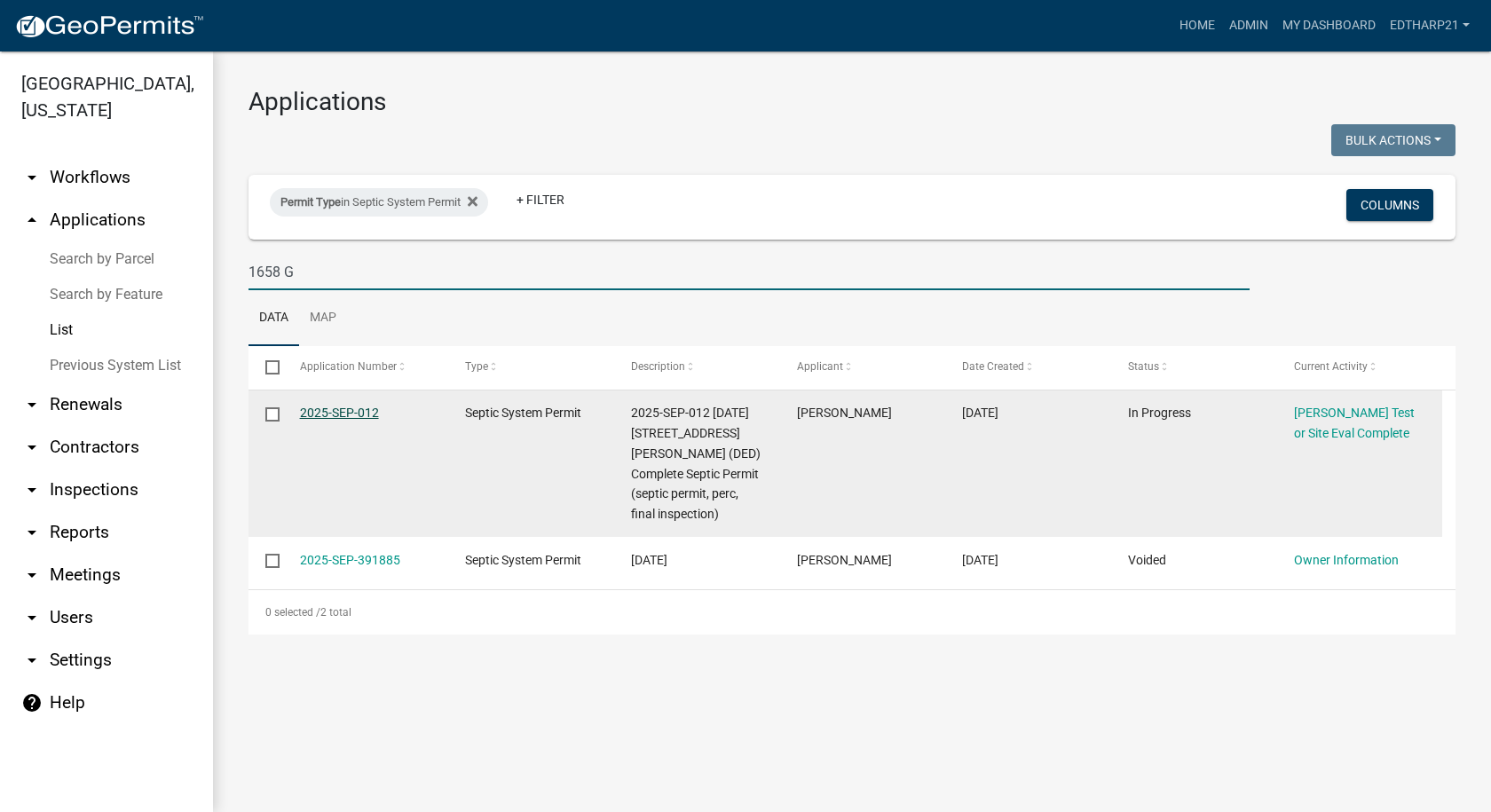
type input "1658 G"
click at [360, 410] on link "2025-SEP-012" at bounding box center [339, 412] width 79 height 14
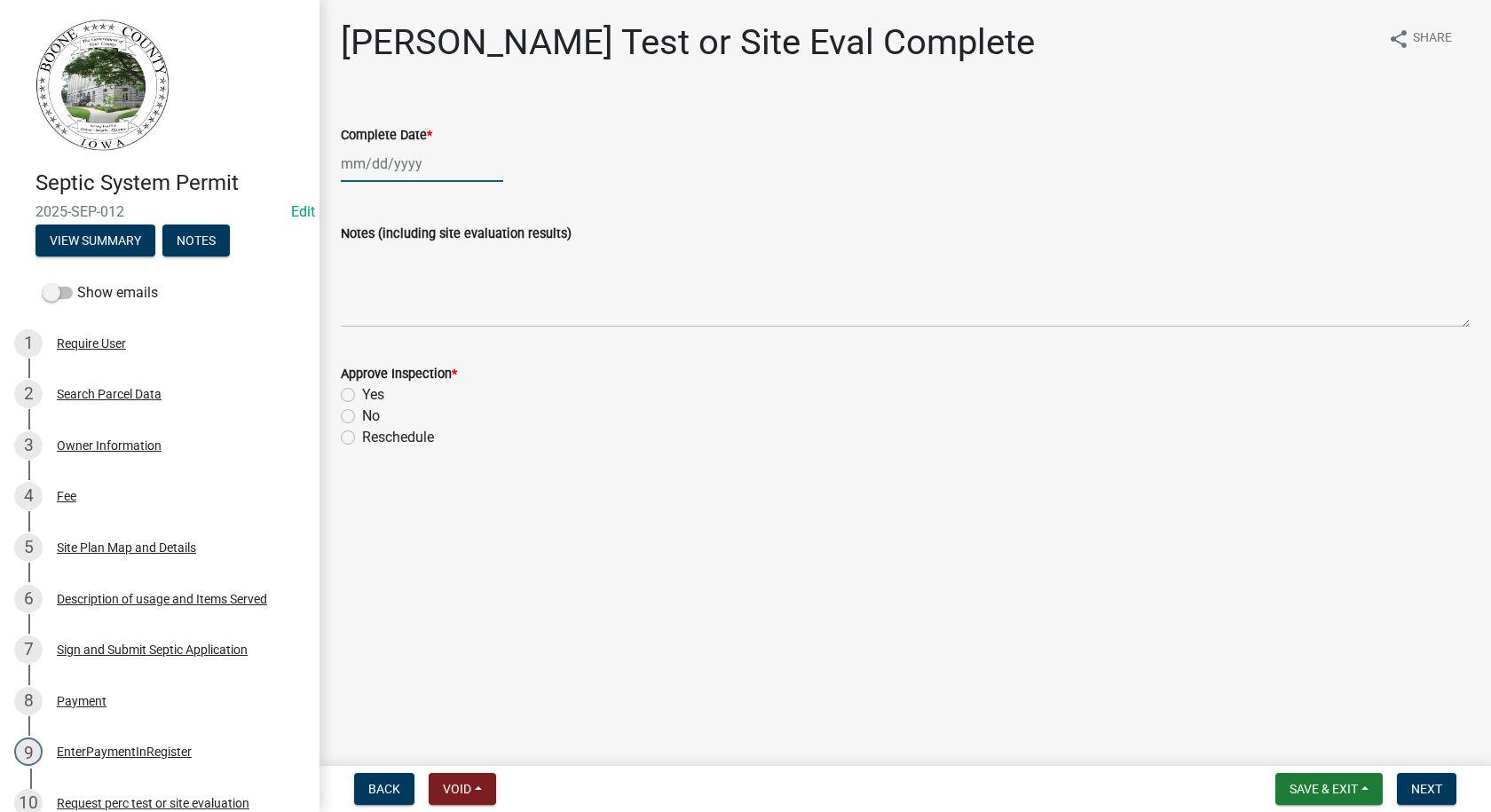
click at [379, 169] on div at bounding box center [421, 163] width 162 height 36
select select "9"
select select "2025"
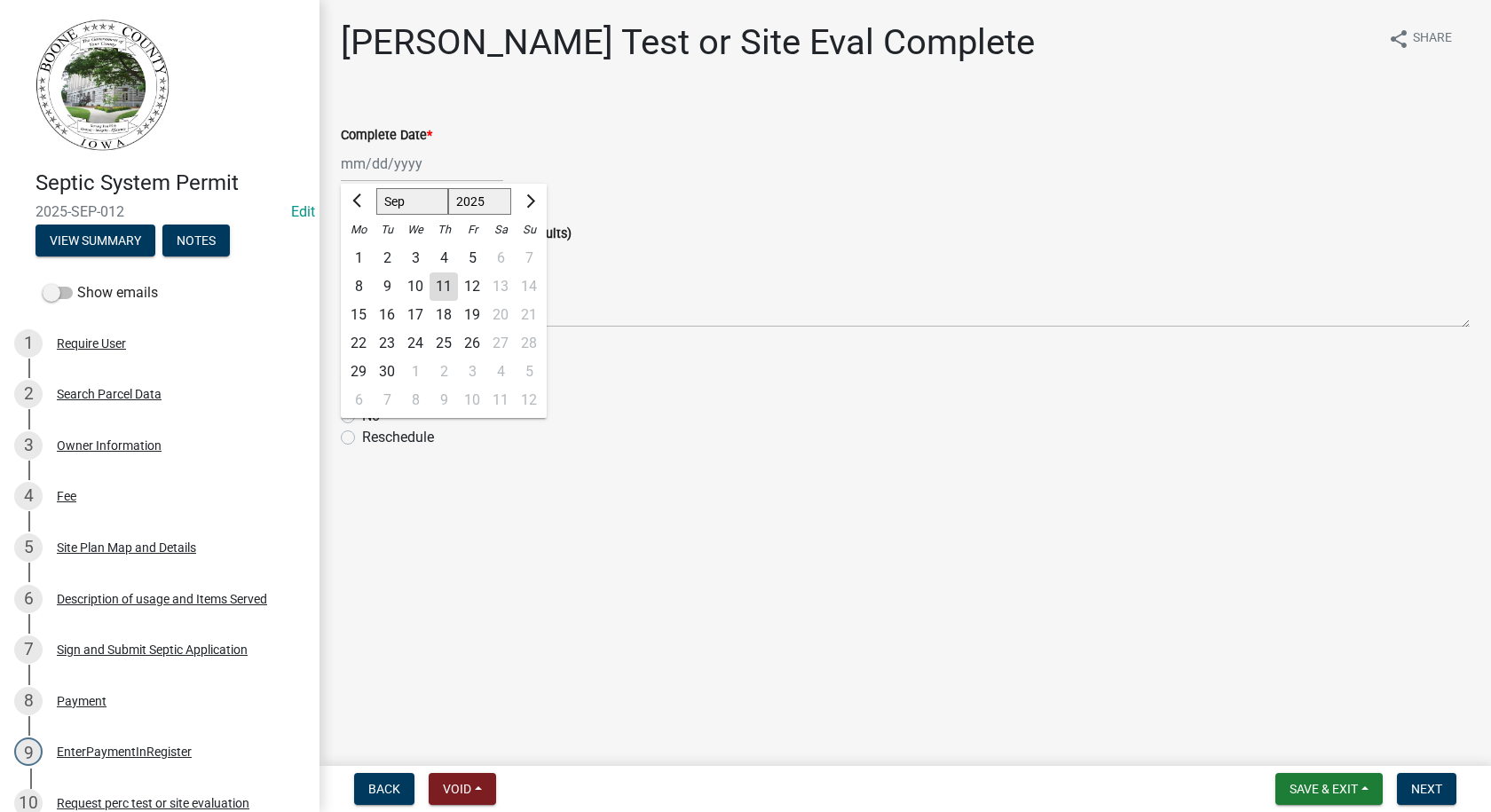
click at [357, 284] on div "8" at bounding box center [358, 286] width 28 height 28
type input "[DATE]"
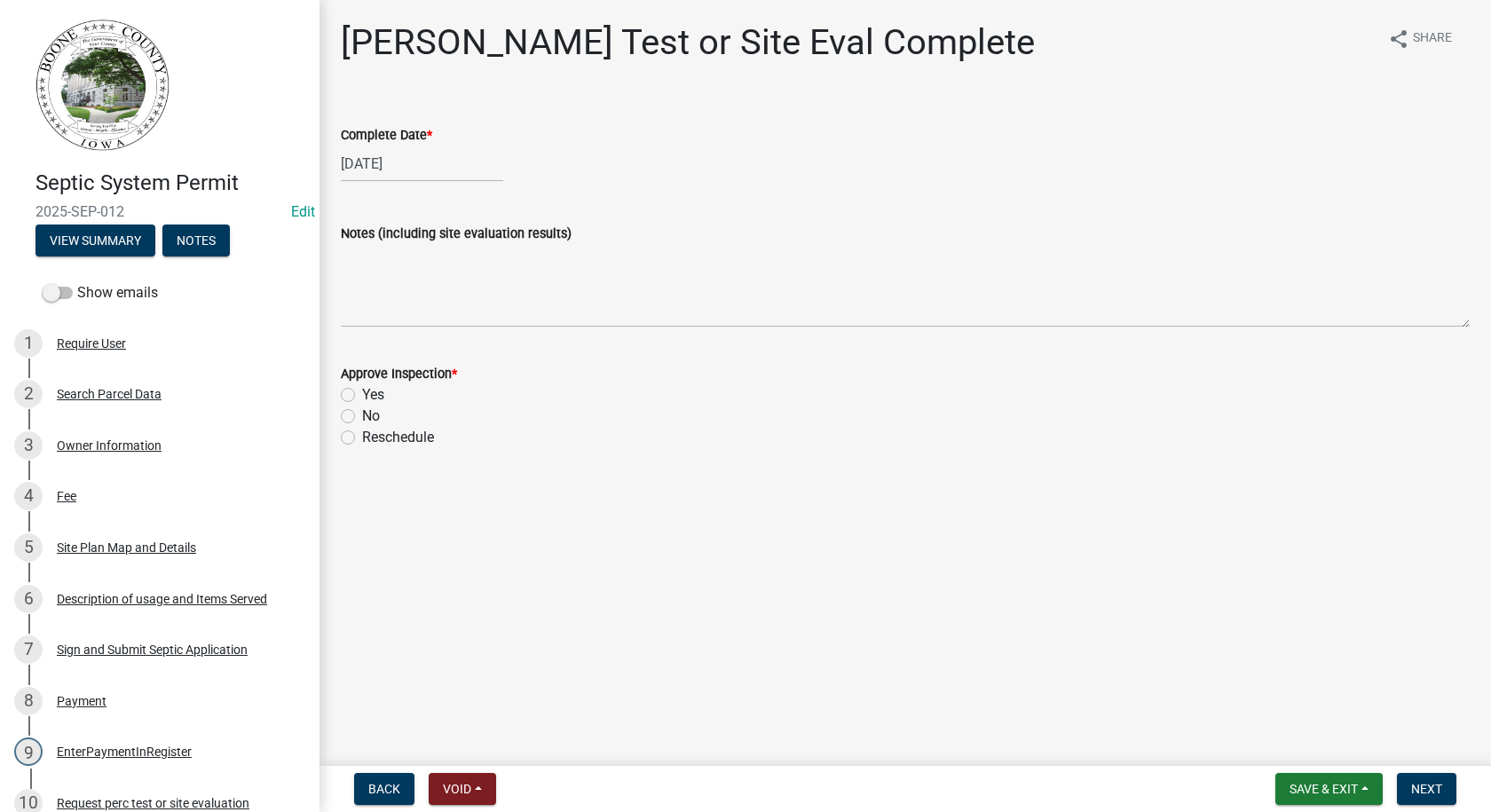
click at [362, 395] on label "Yes" at bounding box center [373, 394] width 22 height 21
click at [362, 395] on input "Yes" at bounding box center [367, 390] width 11 height 11
radio input "true"
click at [1447, 790] on button "Next" at bounding box center [1427, 789] width 60 height 32
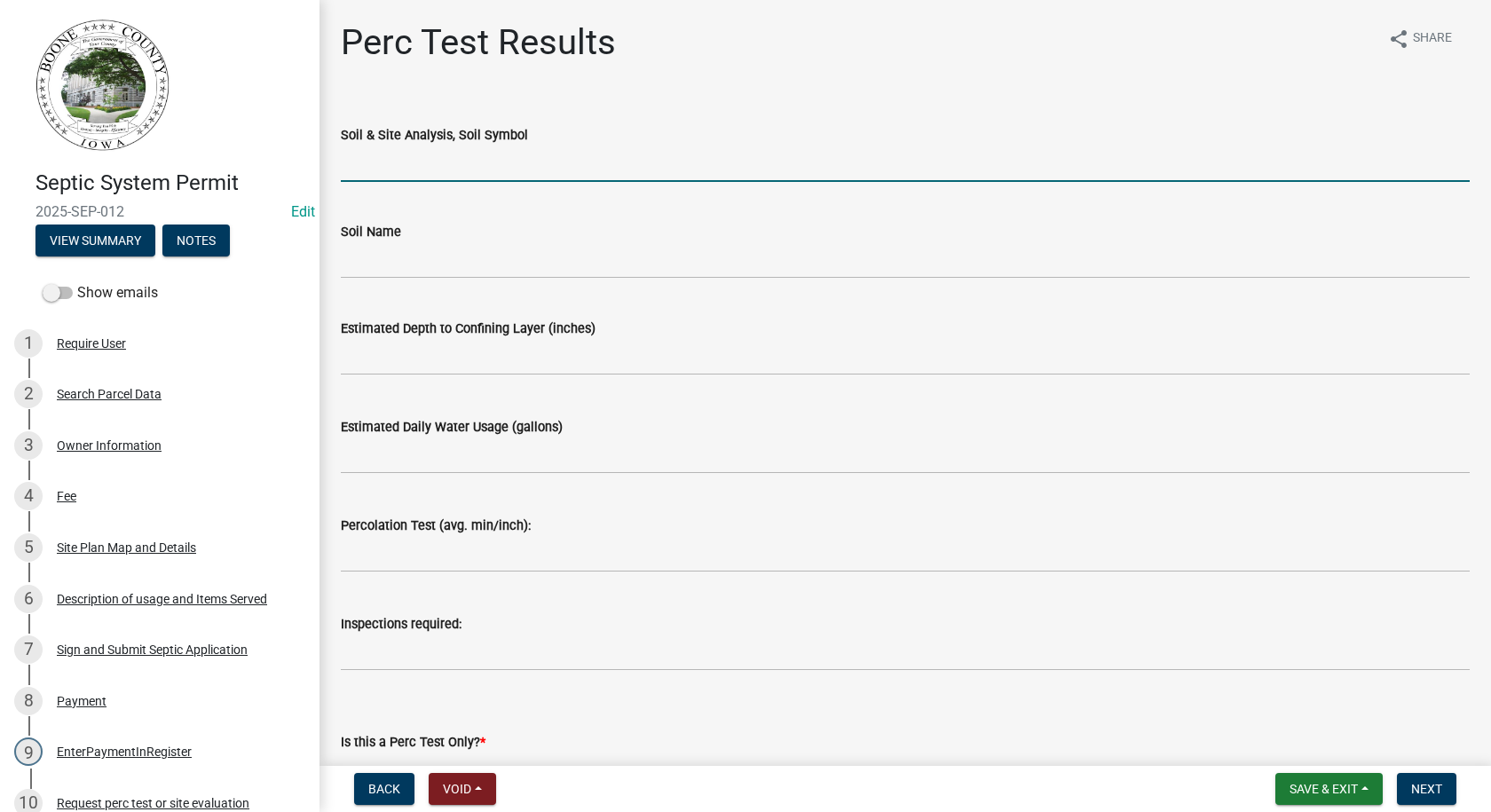
click at [355, 173] on input "Soil & Site Analysis, Soil Symbol" at bounding box center [904, 163] width 1129 height 36
type input "L138B"
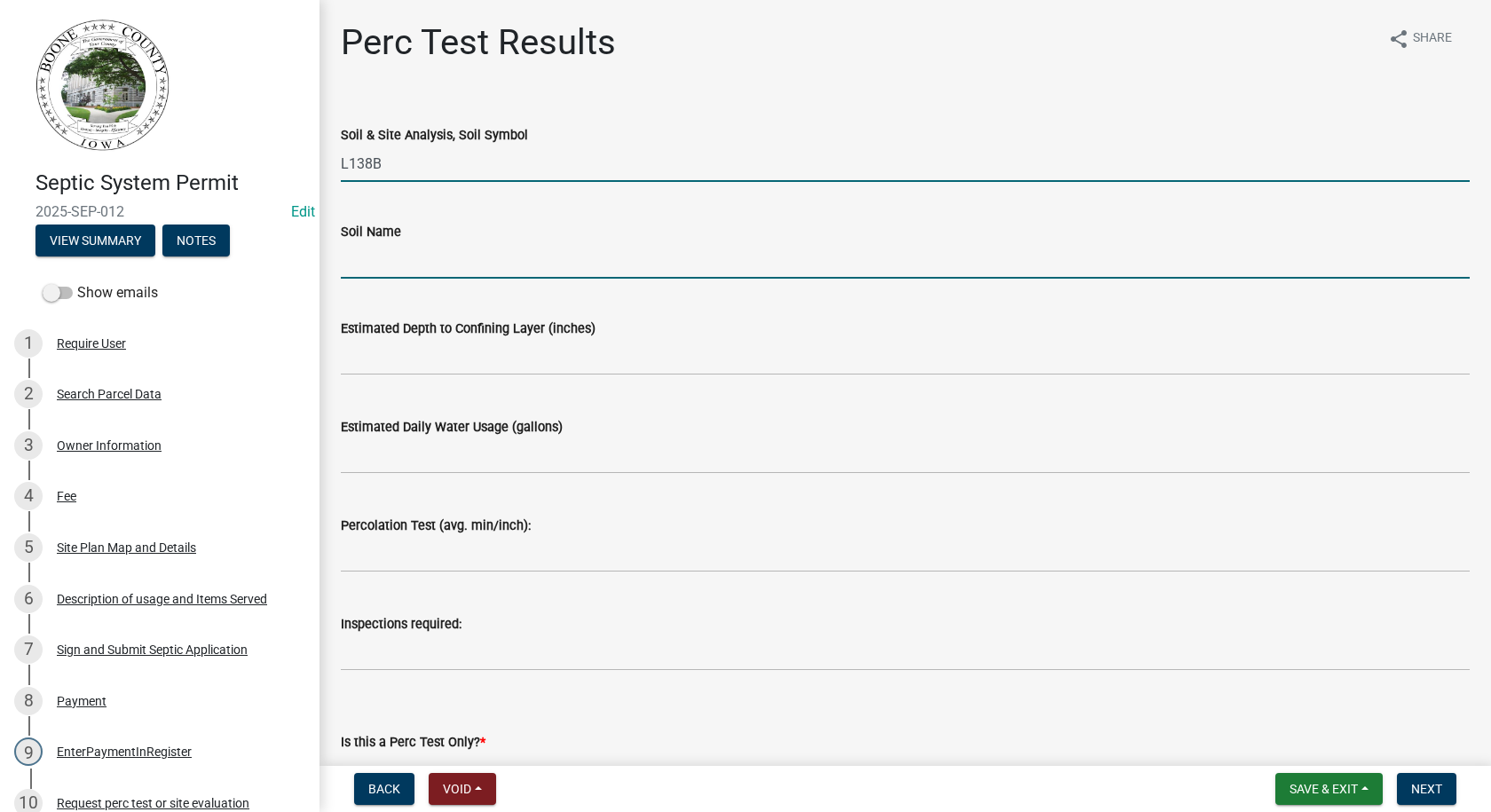
click at [414, 267] on input "Soil Name" at bounding box center [904, 260] width 1129 height 36
type input "Clarion Loam"
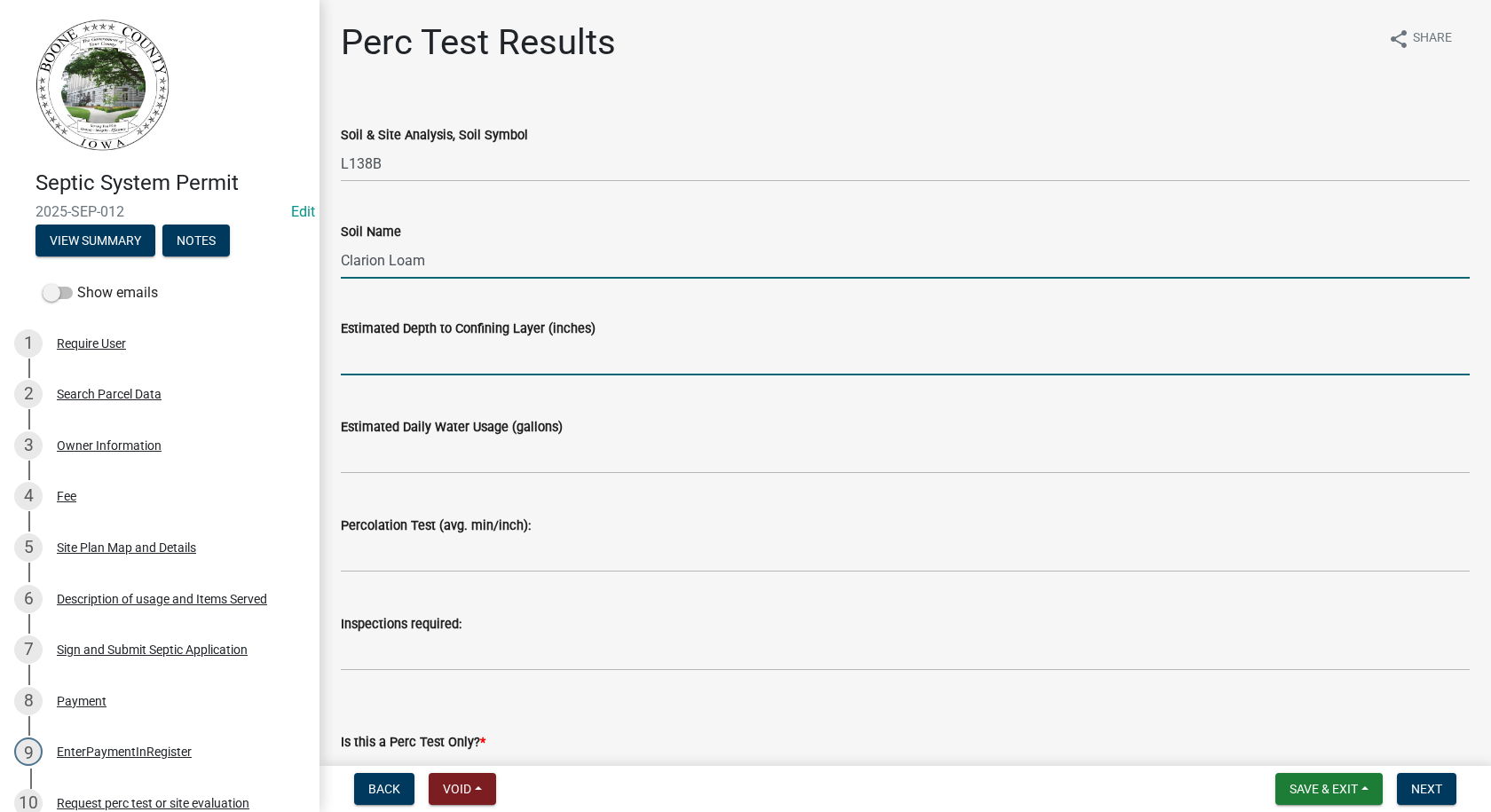
click at [402, 353] on input "text" at bounding box center [904, 357] width 1129 height 36
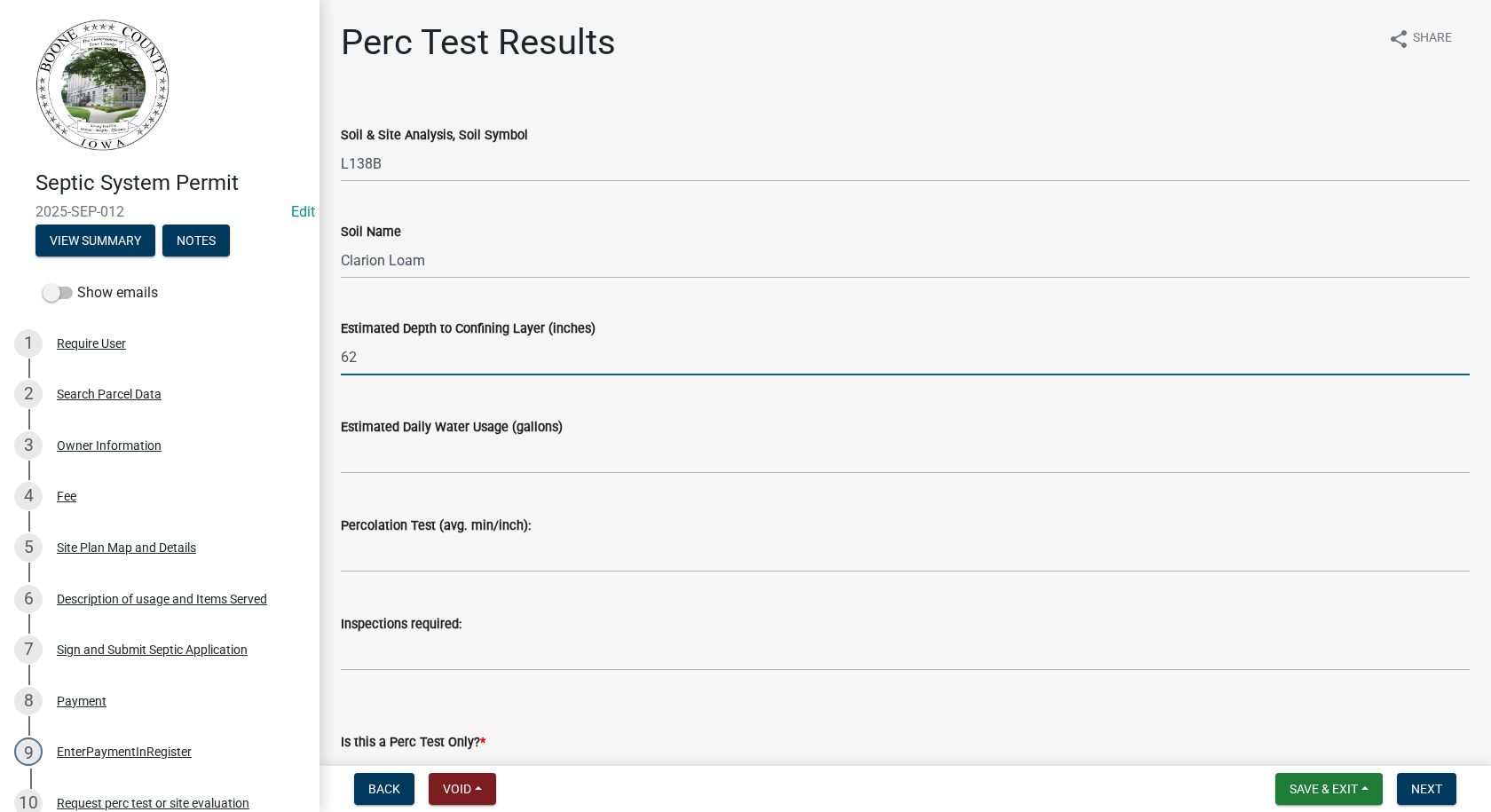
type input "62"
click at [371, 470] on input "text" at bounding box center [904, 455] width 1129 height 36
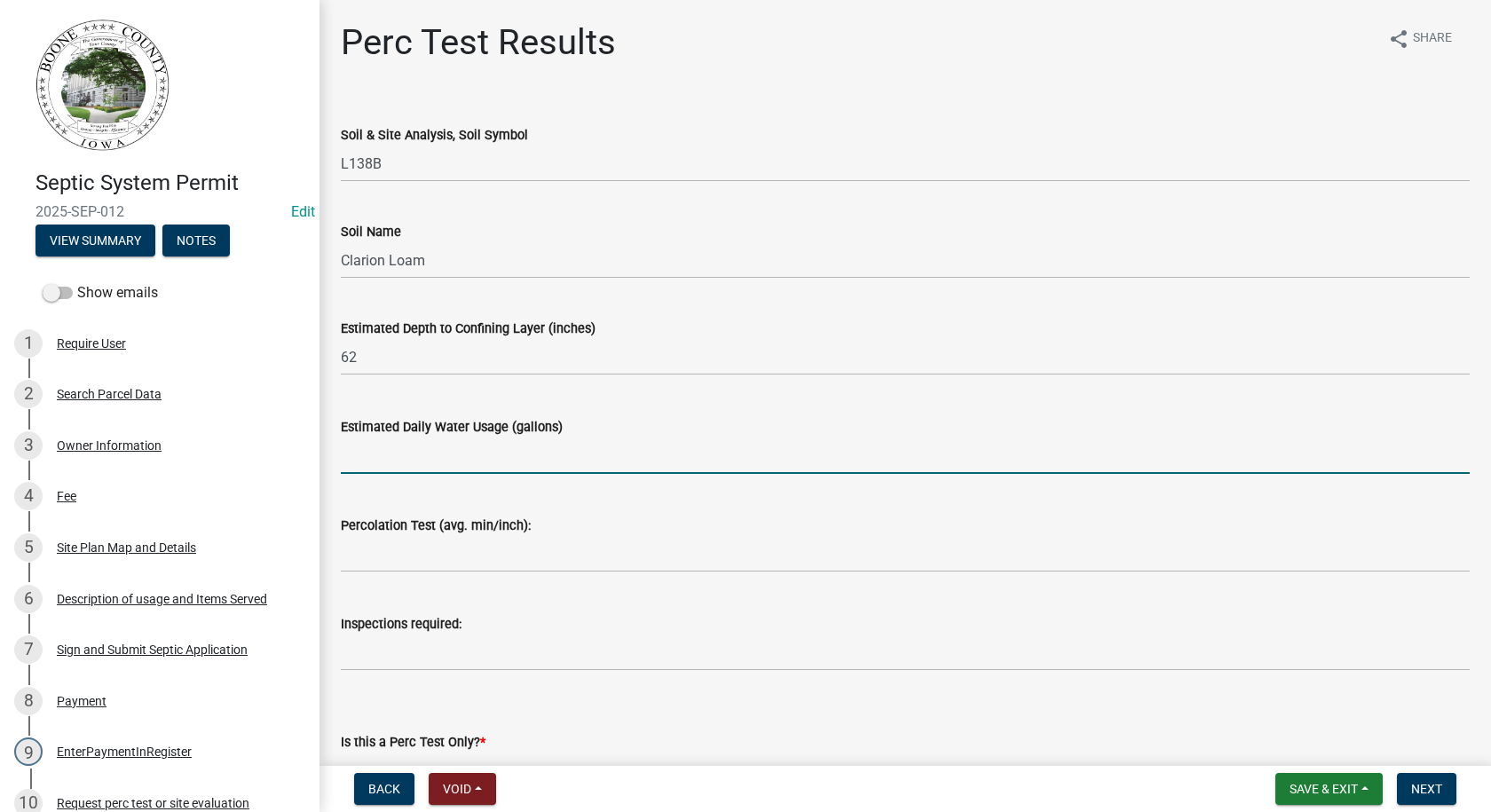
type input "600"
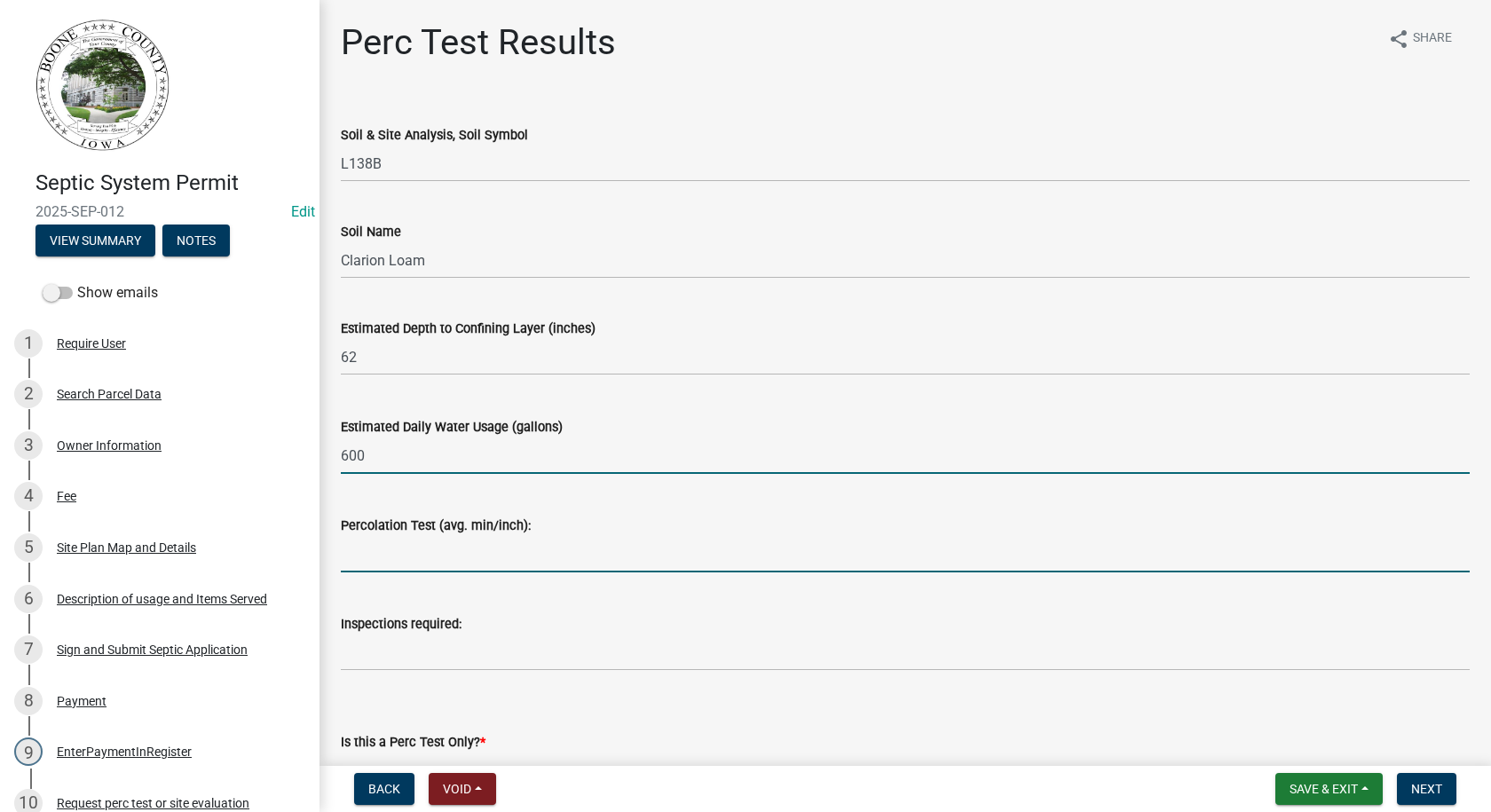
click at [408, 570] on input "text" at bounding box center [904, 554] width 1129 height 36
type input "7.5"
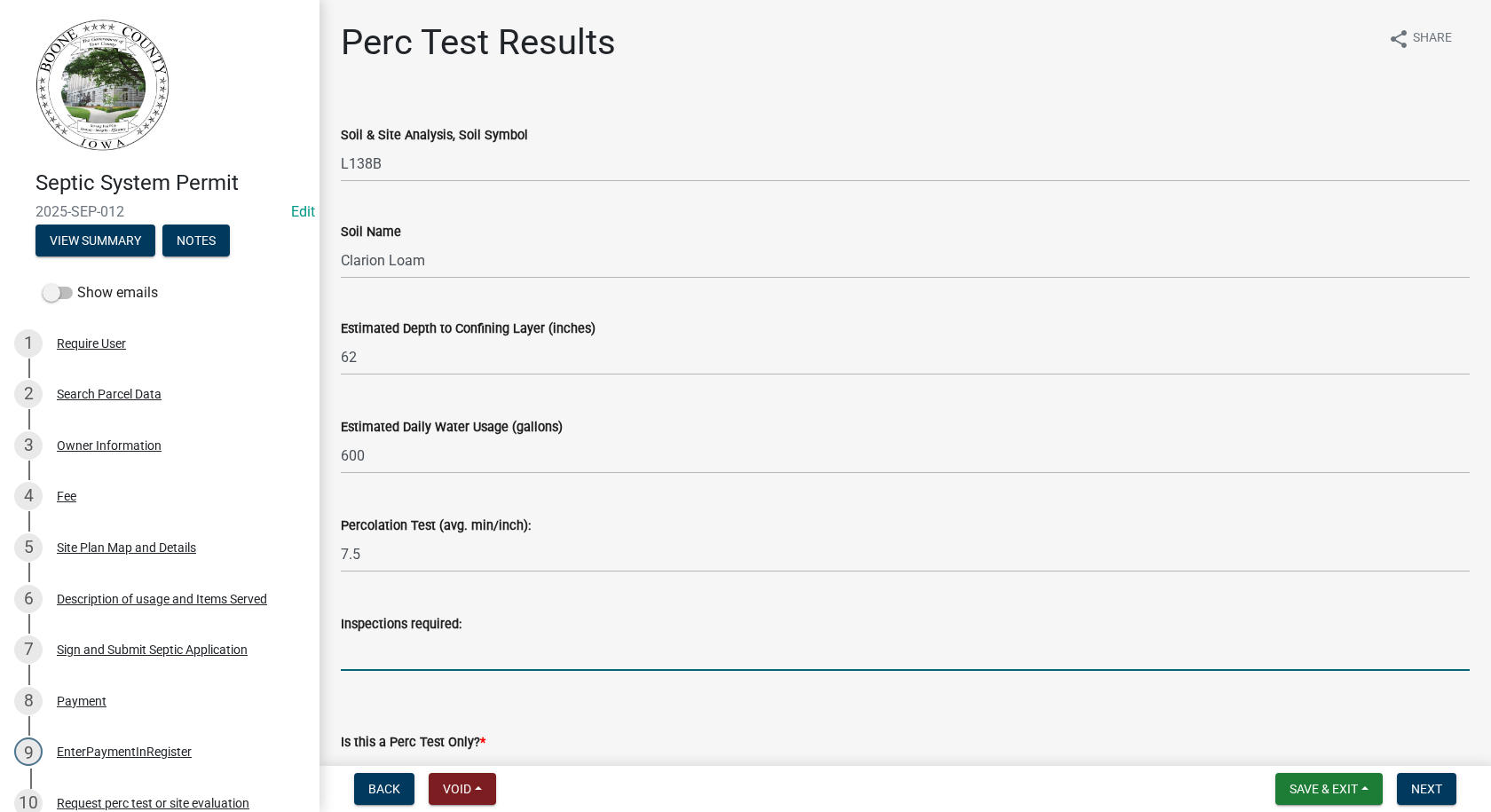
click at [385, 656] on input "Inspections required:" at bounding box center [904, 653] width 1129 height 36
type input "Final"
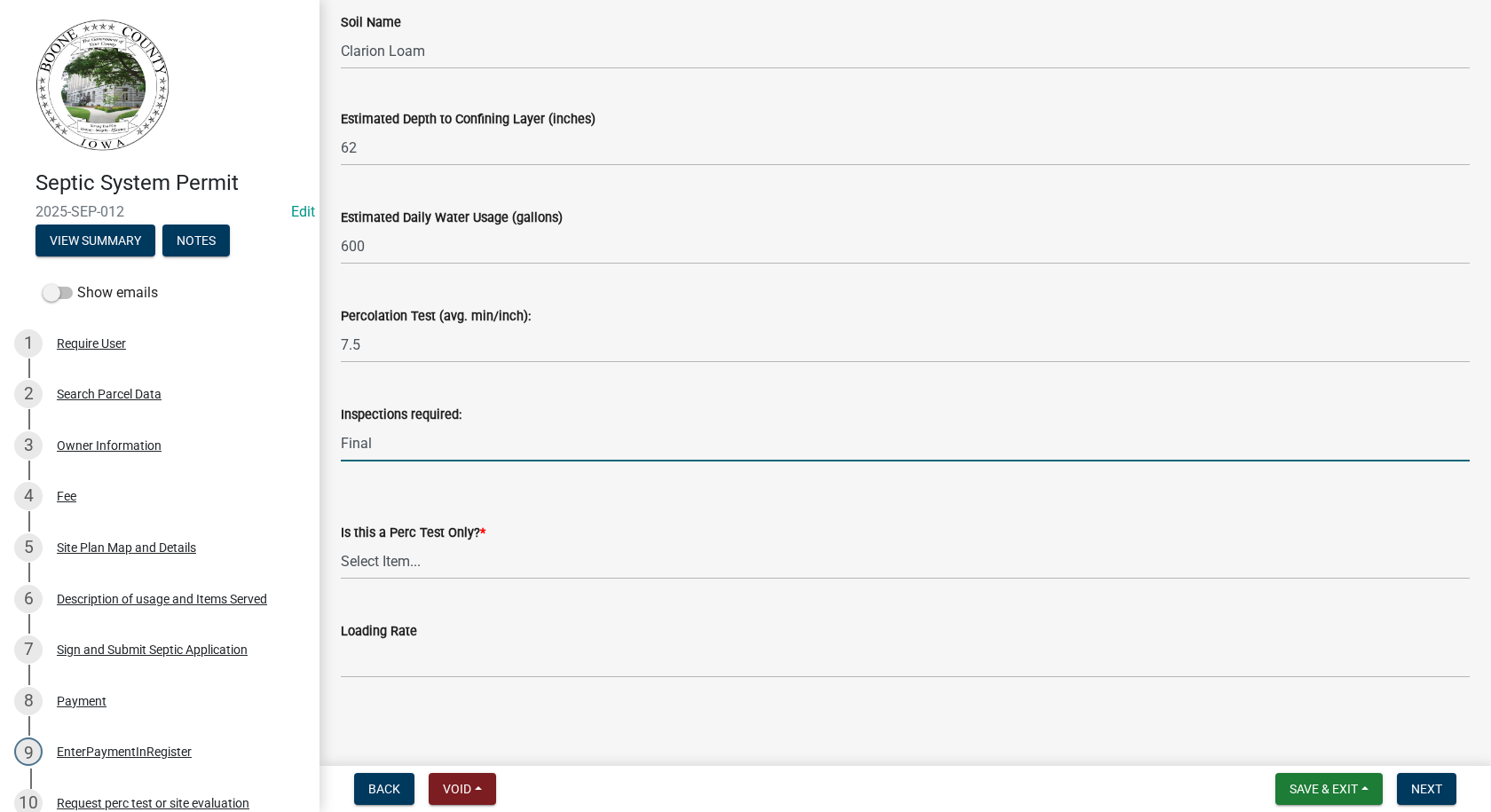
scroll to position [213, 0]
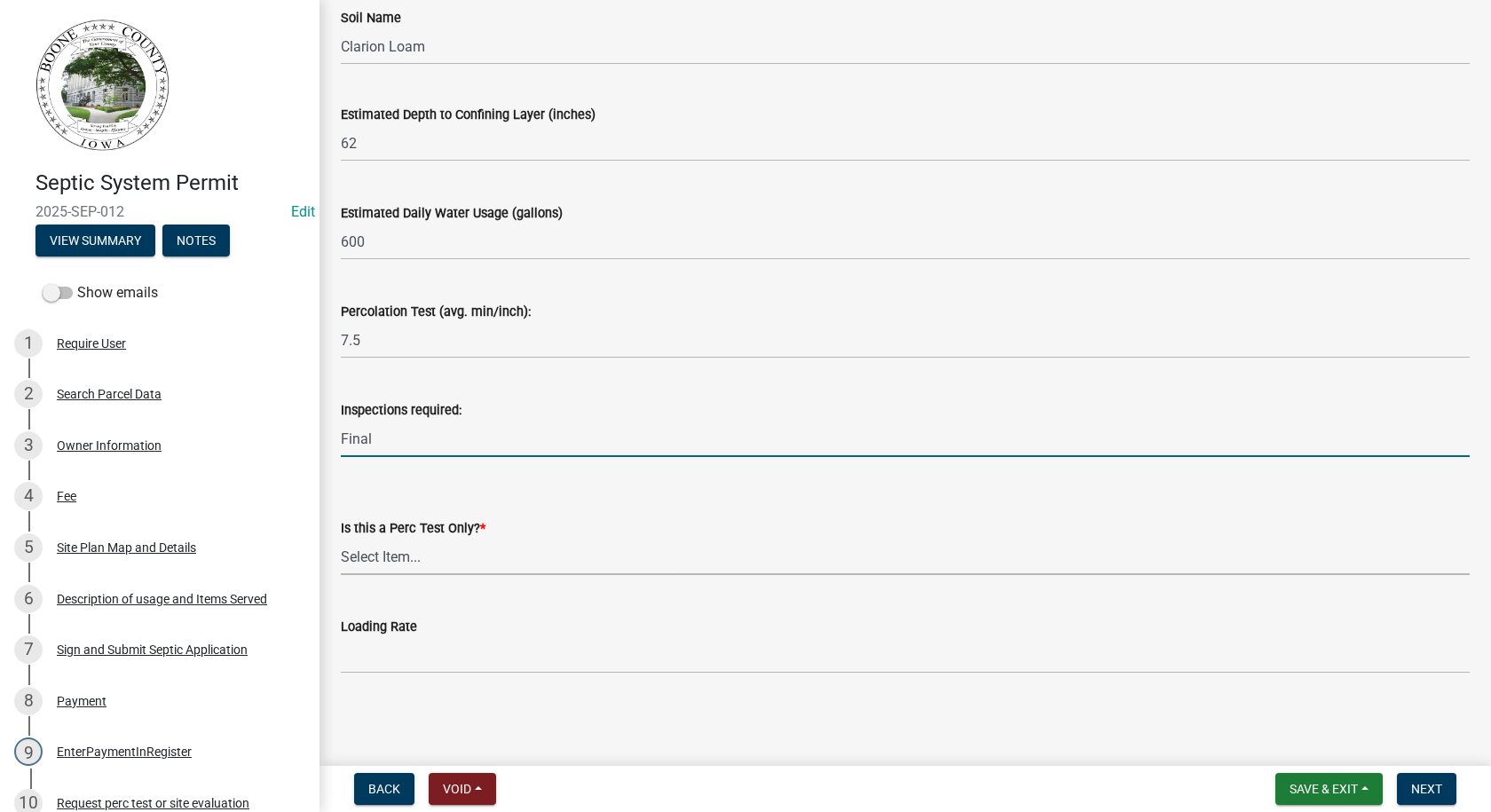
click at [350, 556] on select "Select Item... Yes No" at bounding box center [904, 557] width 1129 height 36
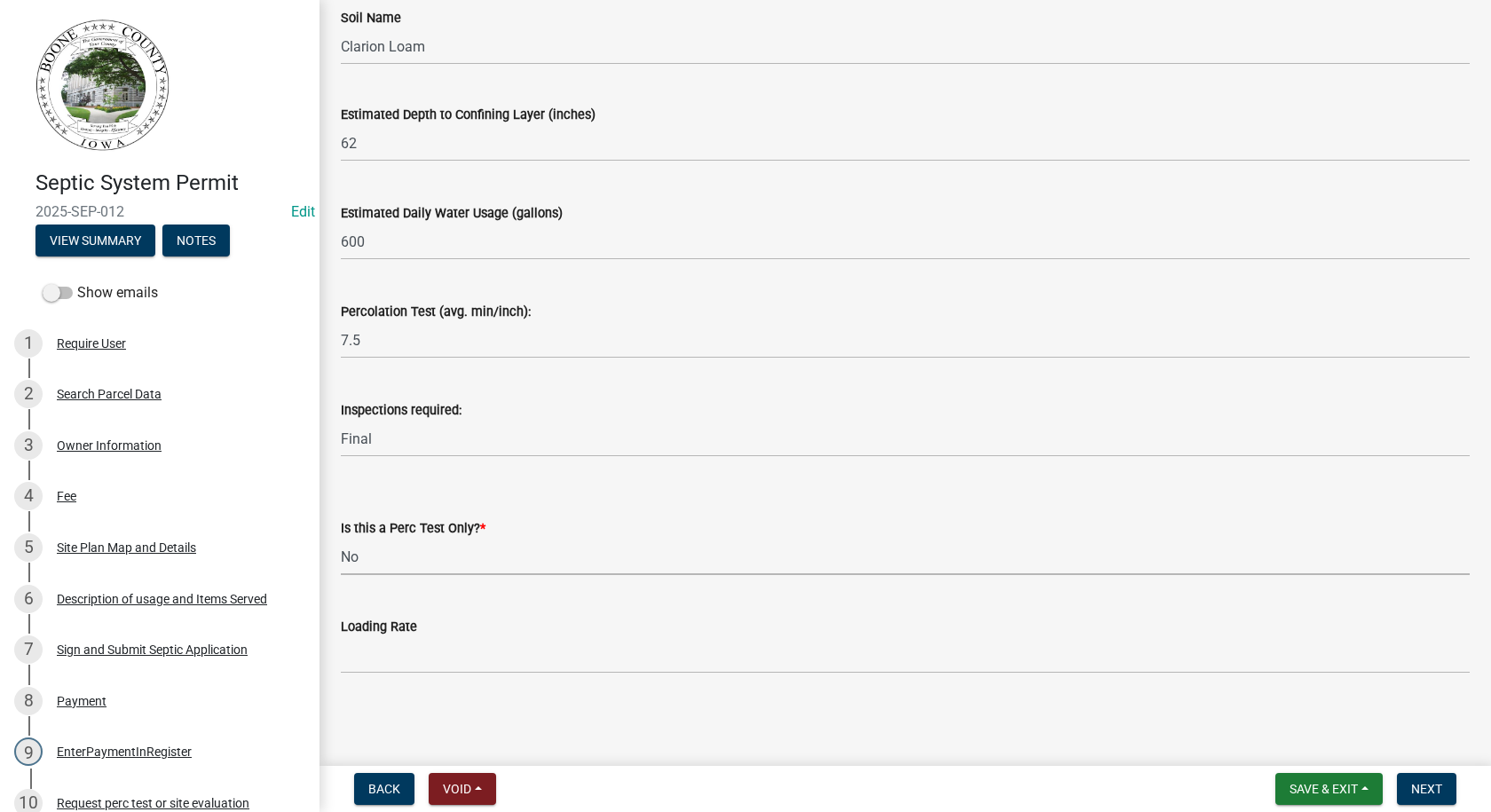
click at [340, 539] on select "Select Item... Yes No" at bounding box center [904, 557] width 1129 height 36
select select "24454754-256b-47dd-bfd0-3cbbb785a58c"
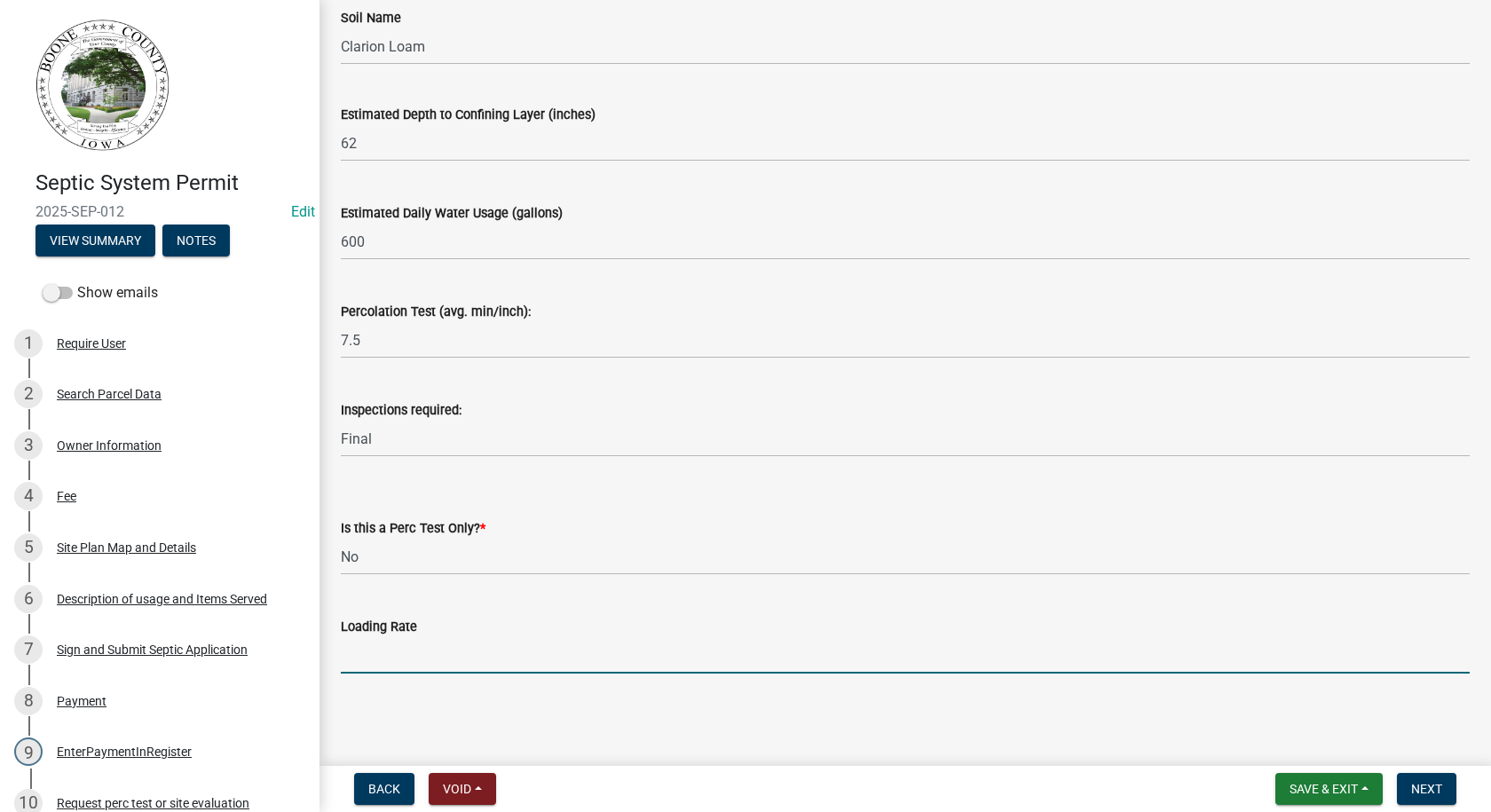
click at [362, 664] on input "text" at bounding box center [904, 654] width 1129 height 36
drag, startPoint x: 408, startPoint y: 667, endPoint x: 362, endPoint y: 702, distance: 57.8
click at [408, 667] on input "text" at bounding box center [904, 654] width 1129 height 36
type input "0.8"
click at [1437, 788] on span "Next" at bounding box center [1426, 789] width 31 height 14
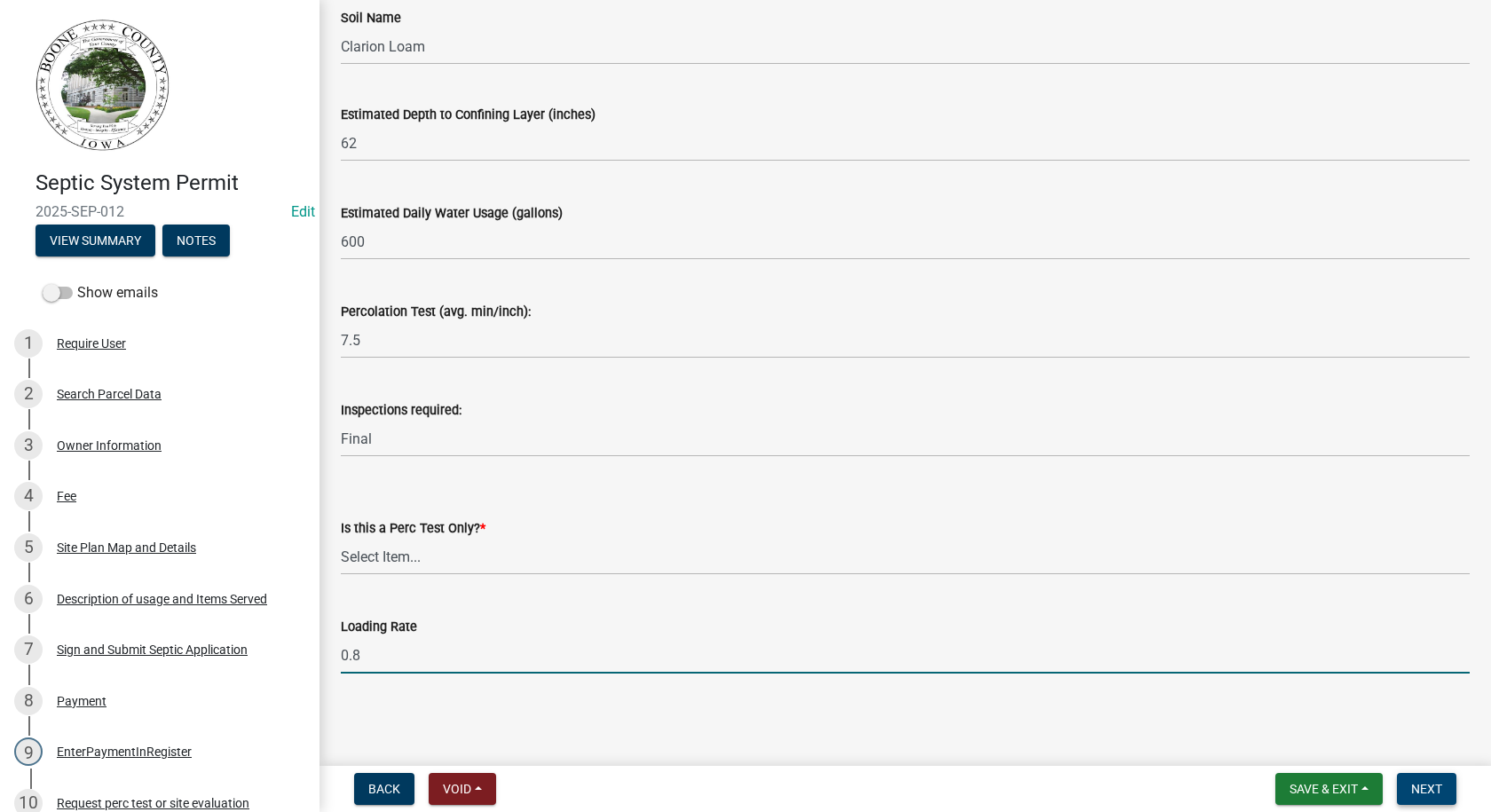
scroll to position [0, 0]
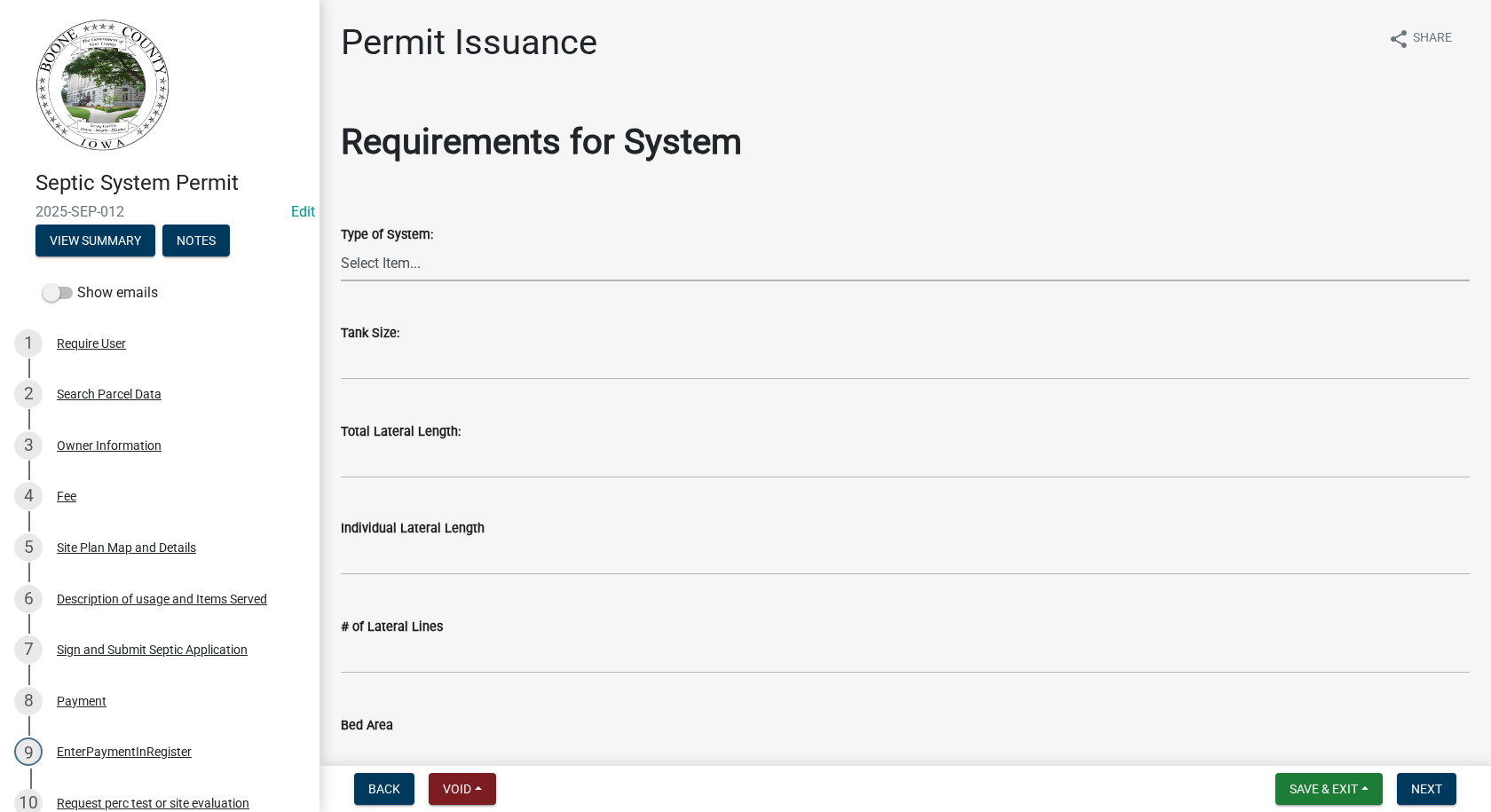
click at [453, 265] on select "Select Item... At grade [GEOGRAPHIC_DATA] Other Peat Sand filter Textile Waterl…" at bounding box center [904, 263] width 1129 height 36
click at [340, 245] on select "Select Item... At grade [GEOGRAPHIC_DATA] Other Peat Sand filter Textile Waterl…" at bounding box center [904, 263] width 1129 height 36
select select "dd49108b-4343-499e-957f-4d6750075002"
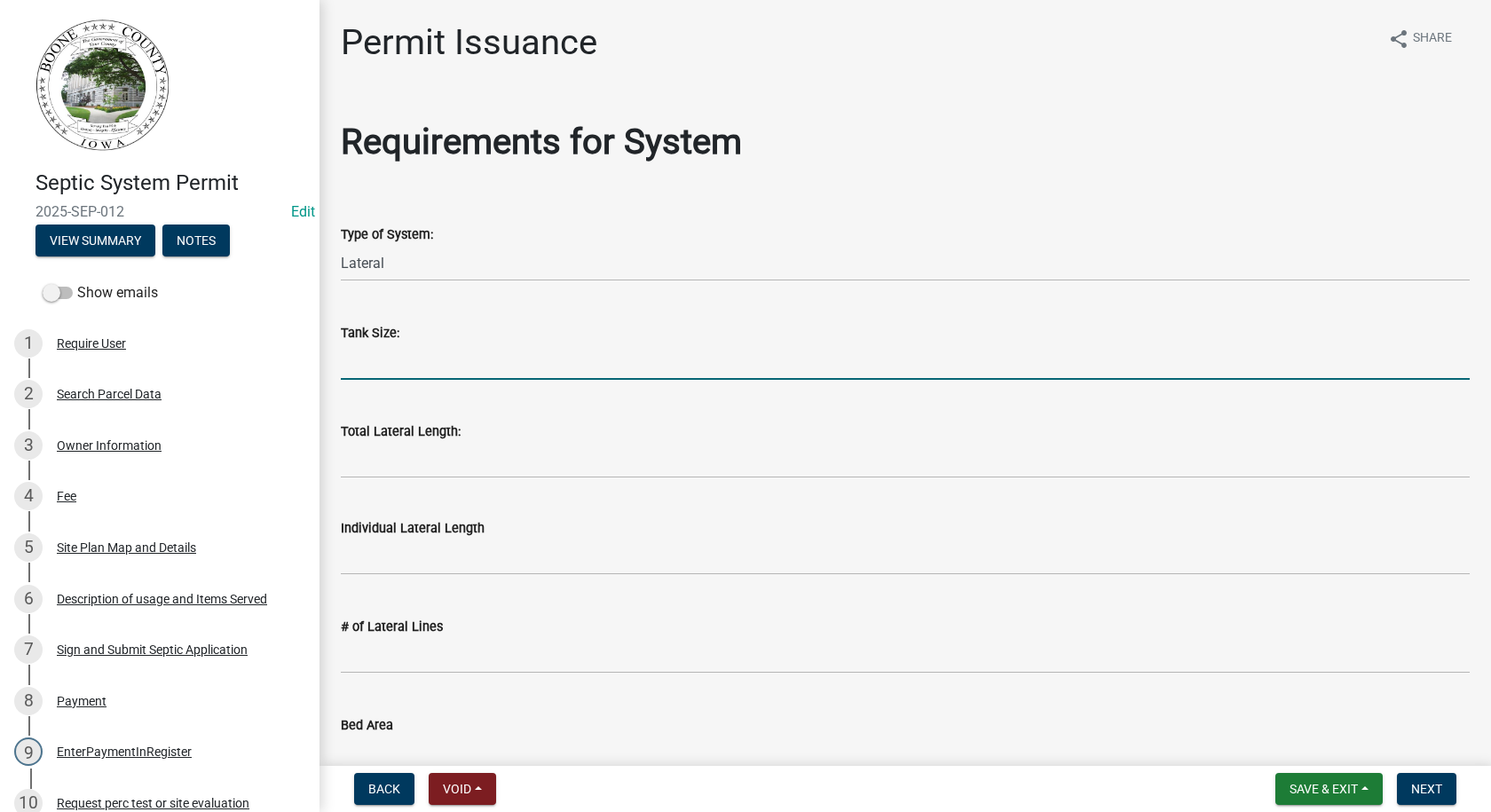
click at [391, 368] on input "text" at bounding box center [904, 361] width 1129 height 36
type input "1250"
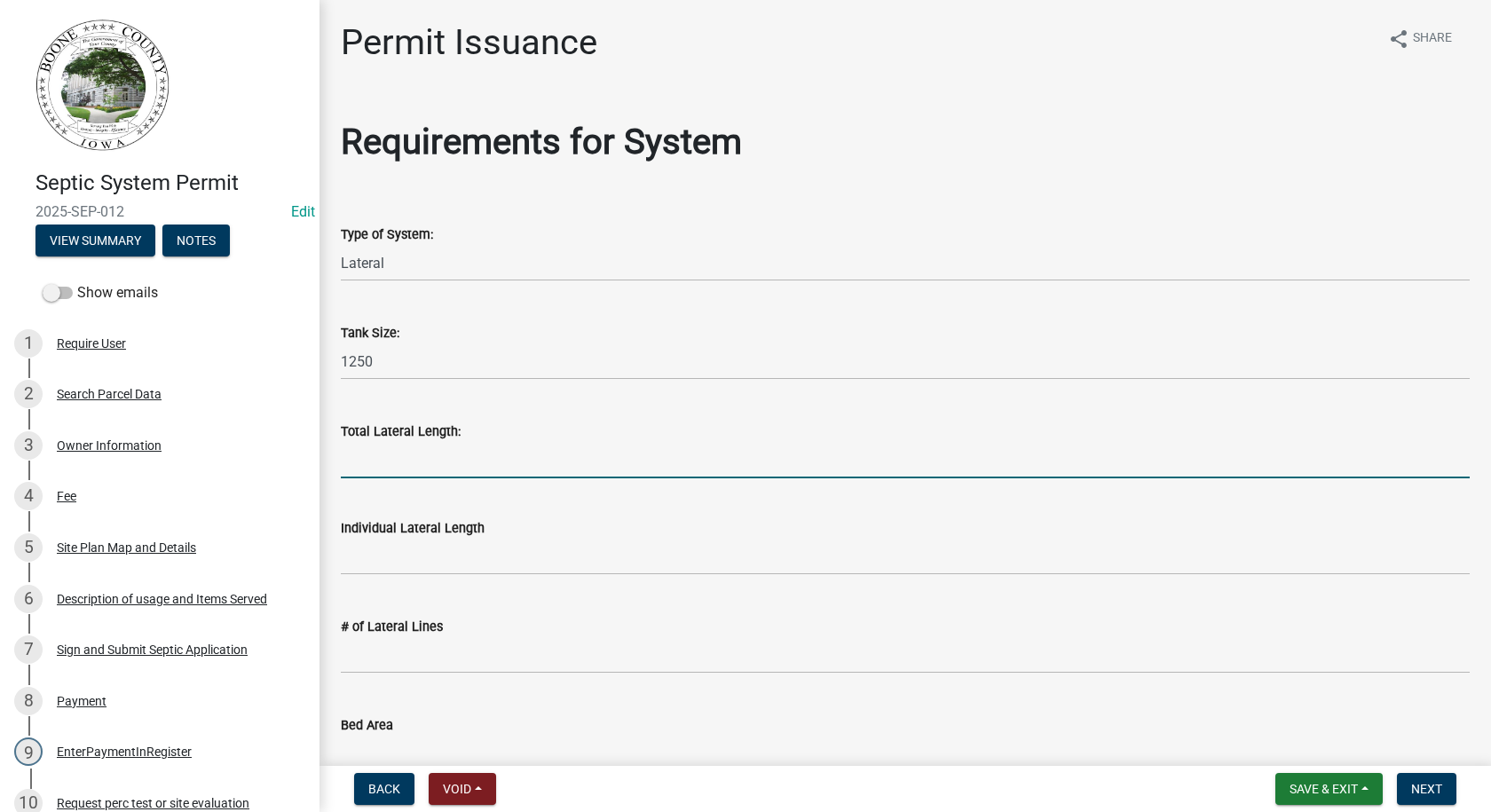
click at [386, 473] on input "Total Lateral Length:" at bounding box center [904, 460] width 1129 height 36
type input "188'"
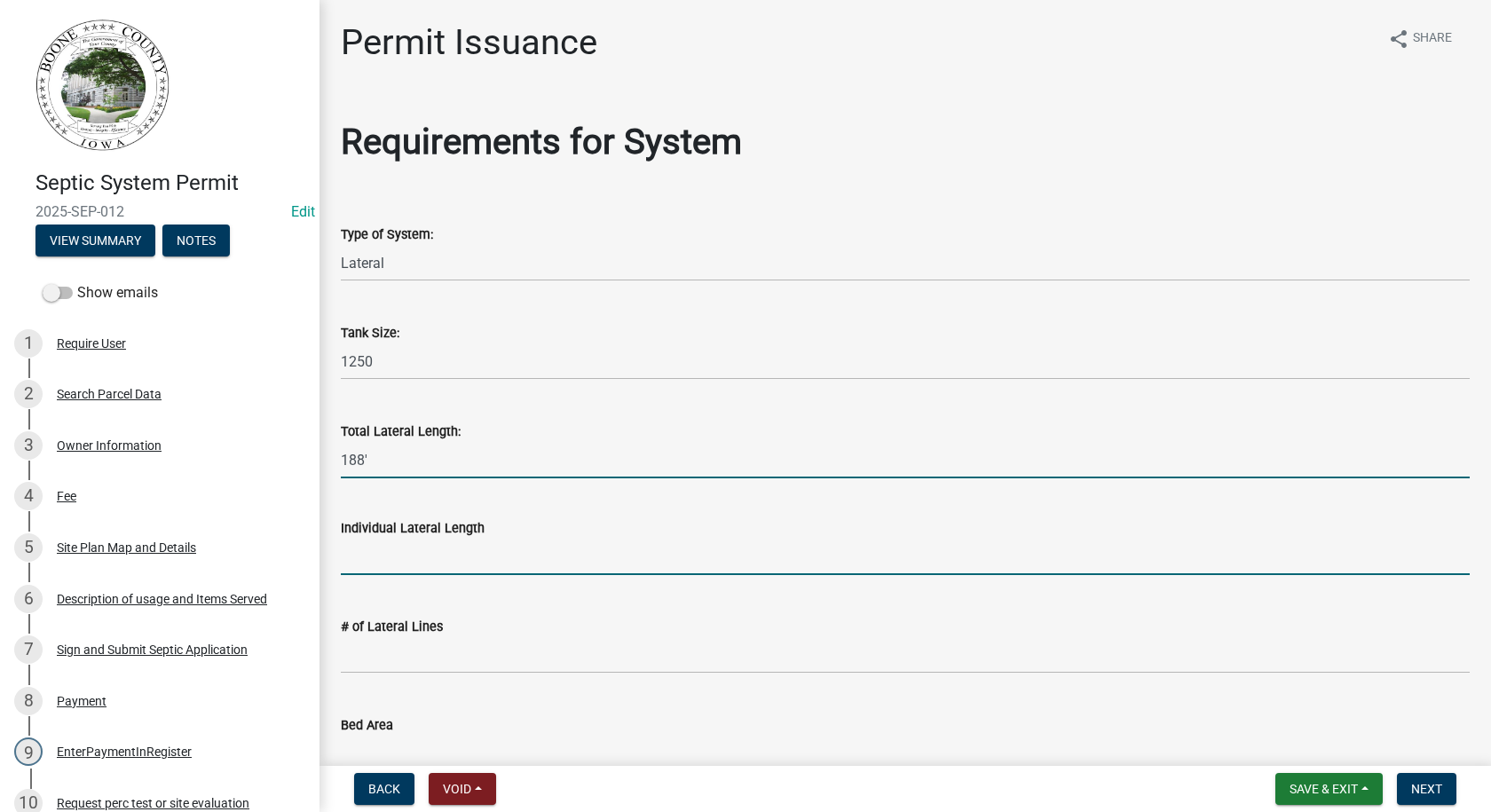
click at [420, 560] on input "text" at bounding box center [904, 557] width 1129 height 36
type input "64"
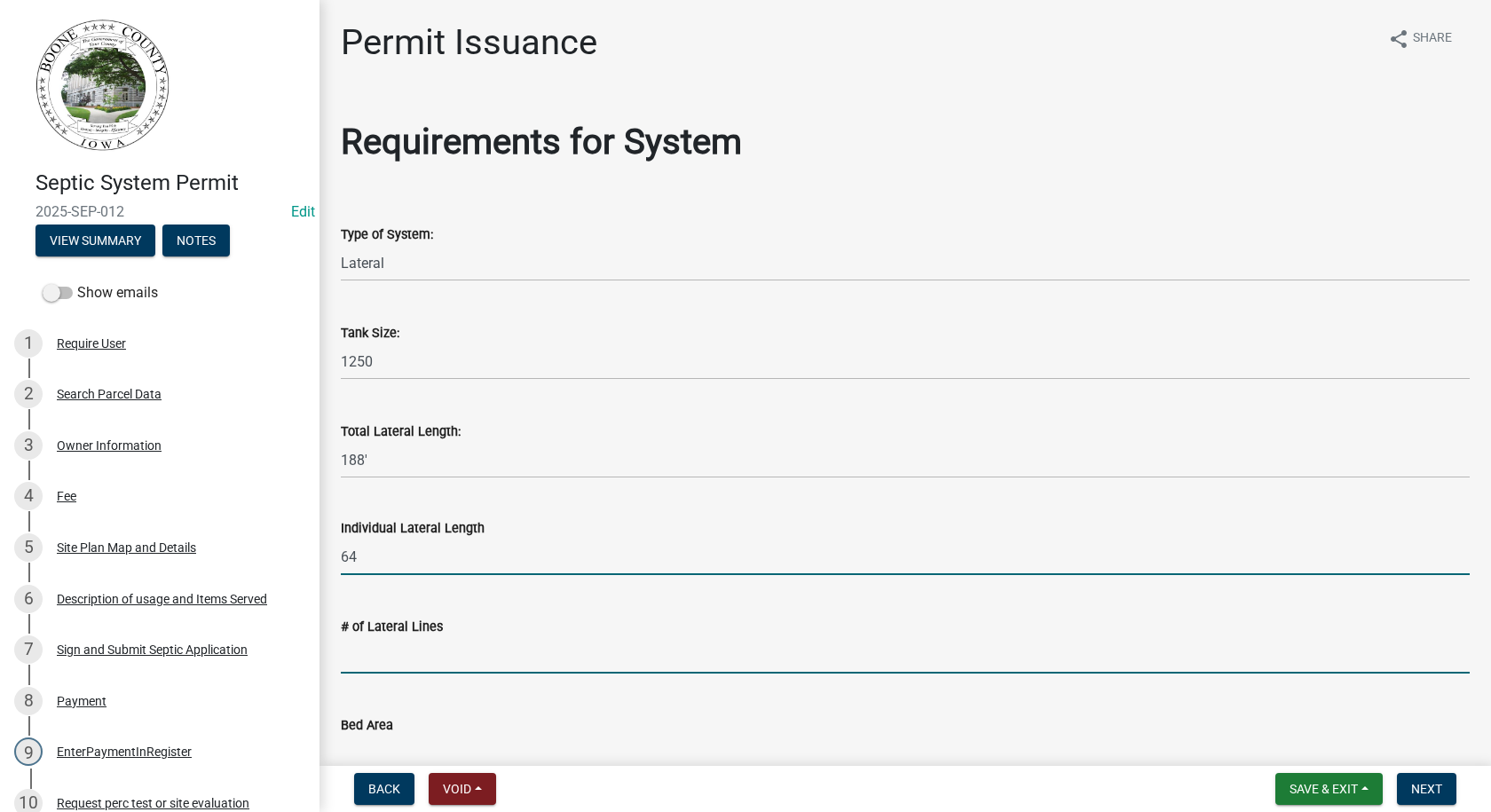
click at [382, 660] on input "text" at bounding box center [904, 654] width 1129 height 36
type input "3"
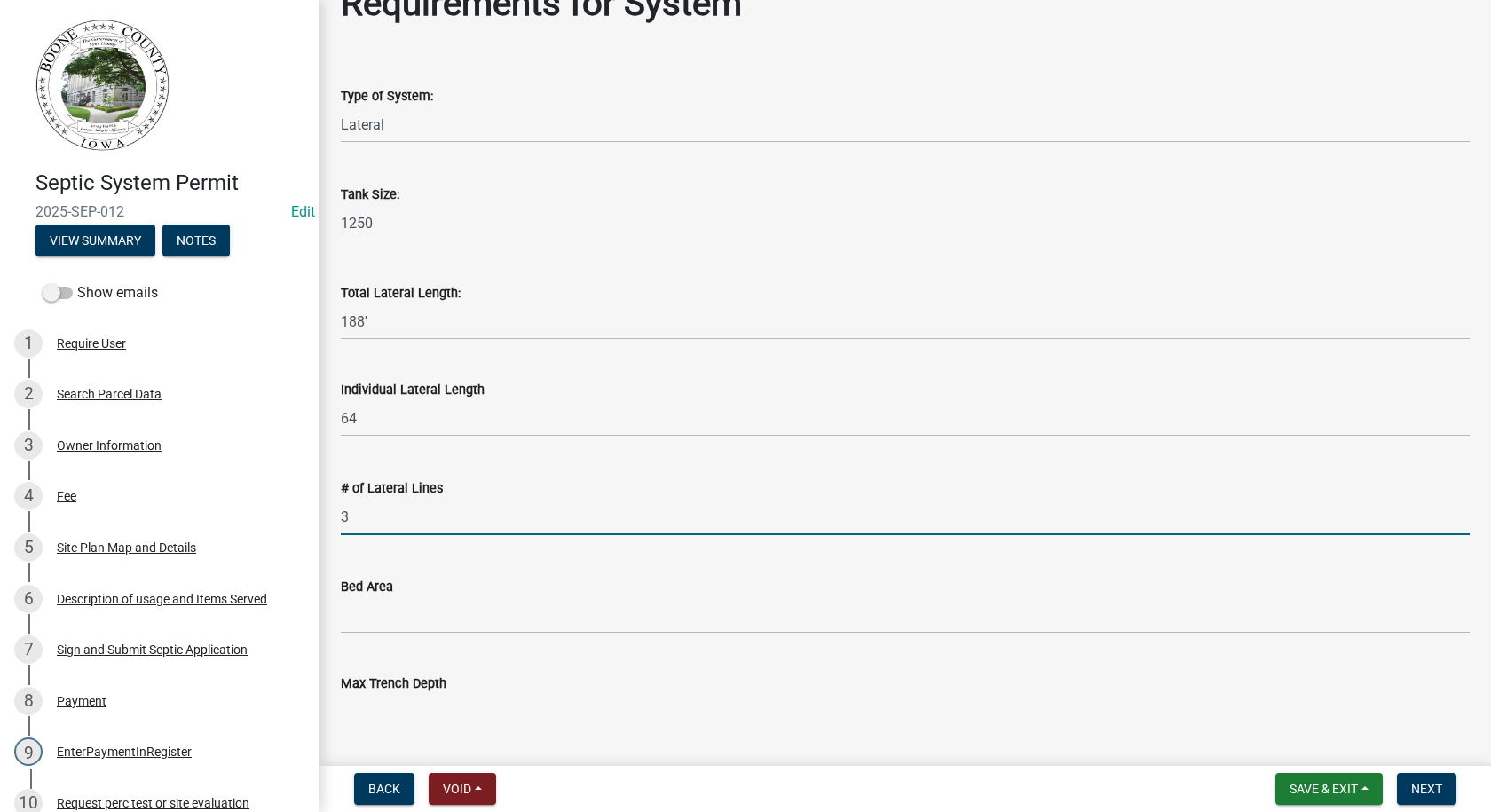
scroll to position [355, 0]
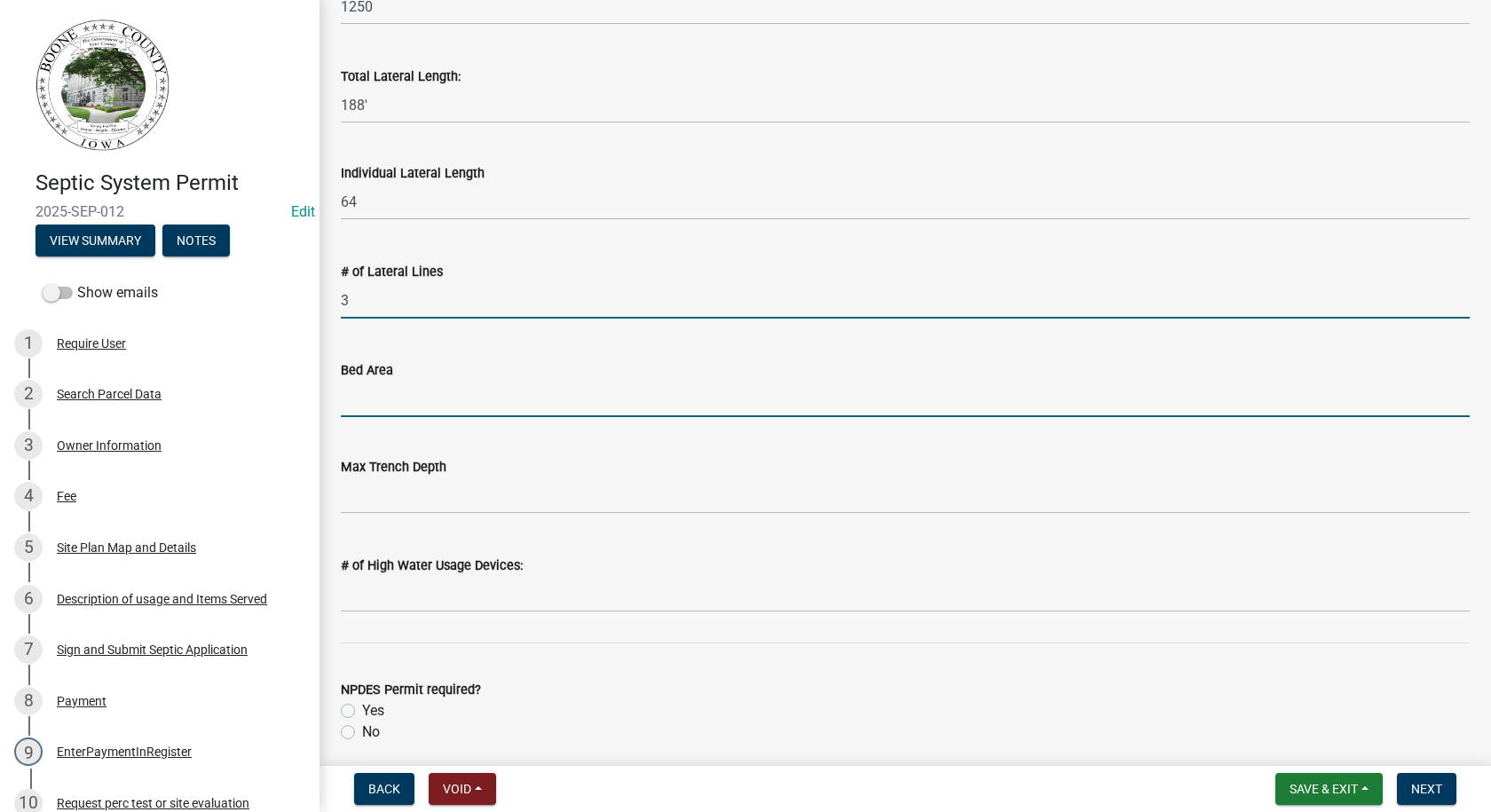
click at [359, 402] on input "Bed Area" at bounding box center [904, 398] width 1129 height 36
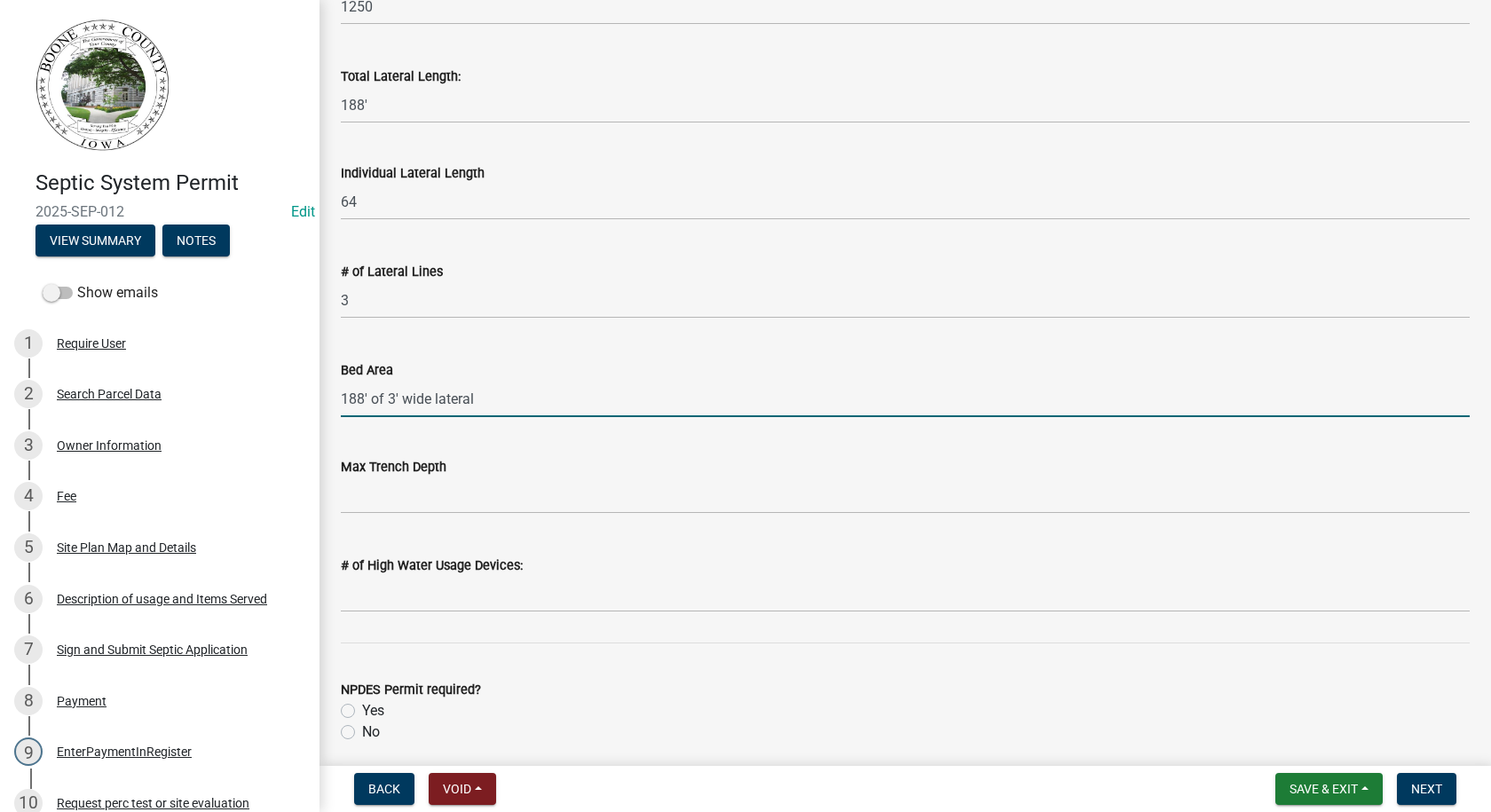
type input "188' of 3' wide lateral"
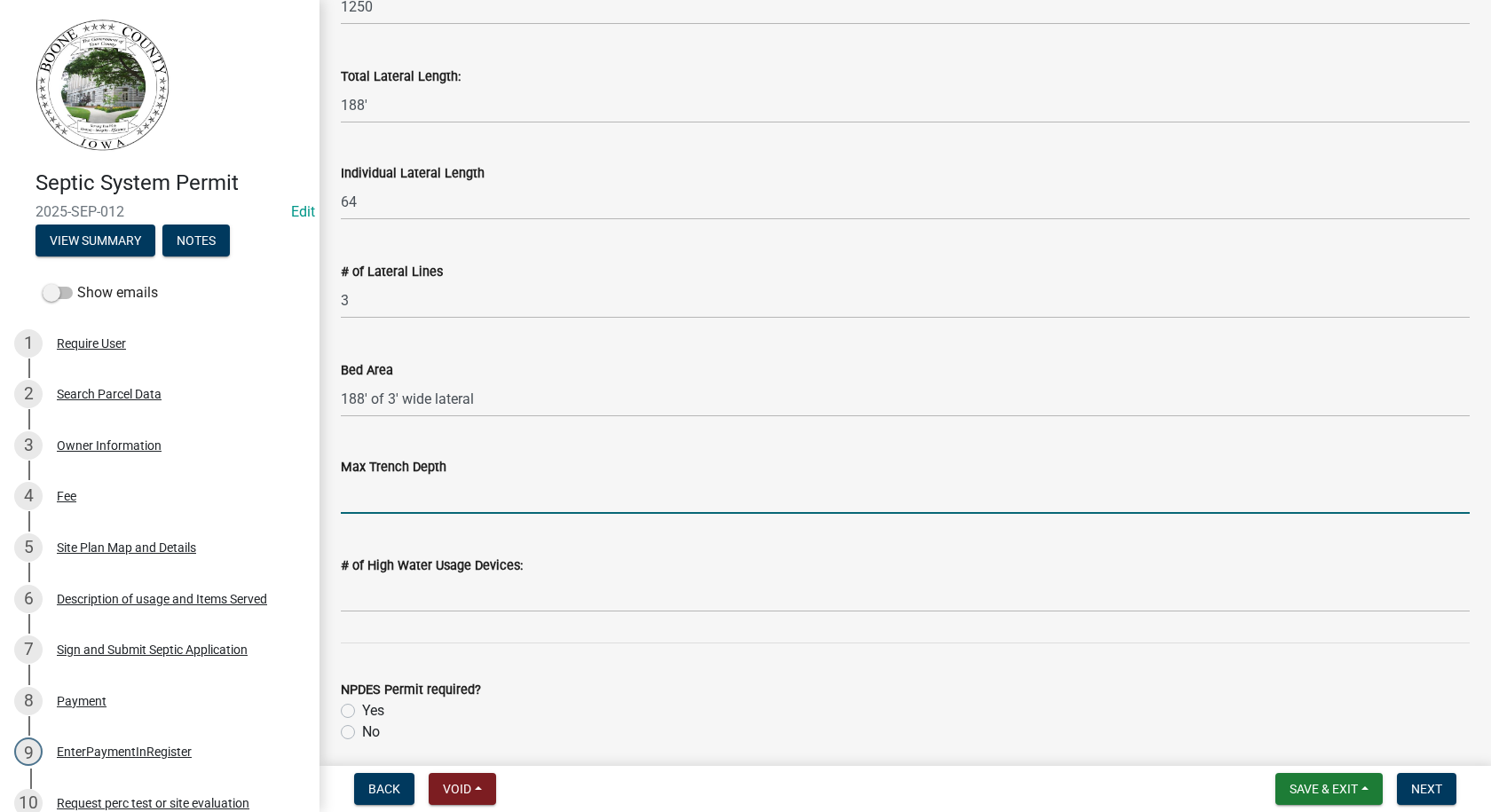
click at [380, 508] on input "text" at bounding box center [904, 495] width 1129 height 36
type input "26"
click at [390, 599] on input "text" at bounding box center [904, 594] width 1129 height 36
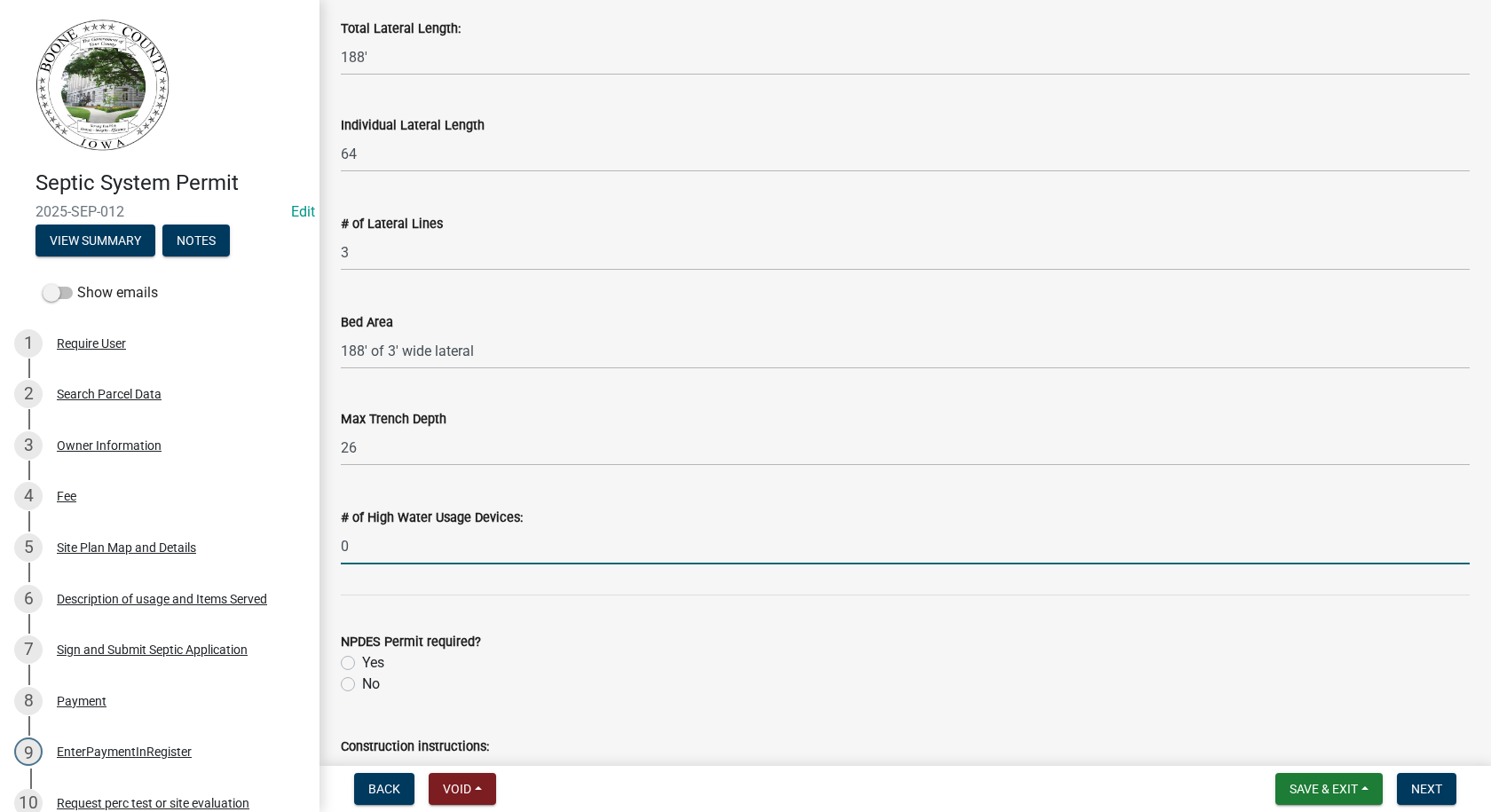
scroll to position [444, 0]
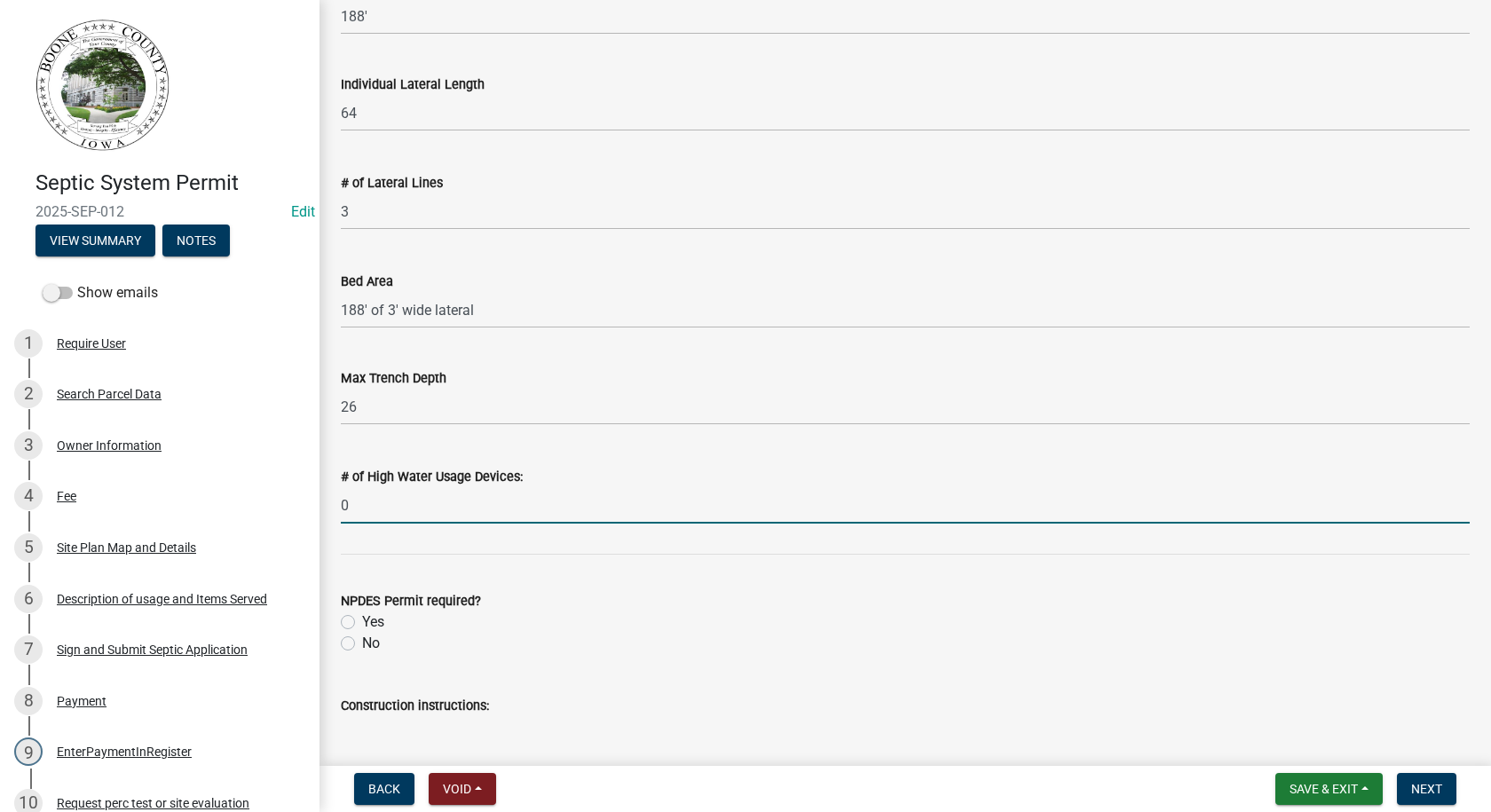
type input "0"
click at [362, 645] on label "No" at bounding box center [370, 643] width 18 height 21
click at [362, 644] on input "No" at bounding box center [367, 639] width 11 height 11
radio input "true"
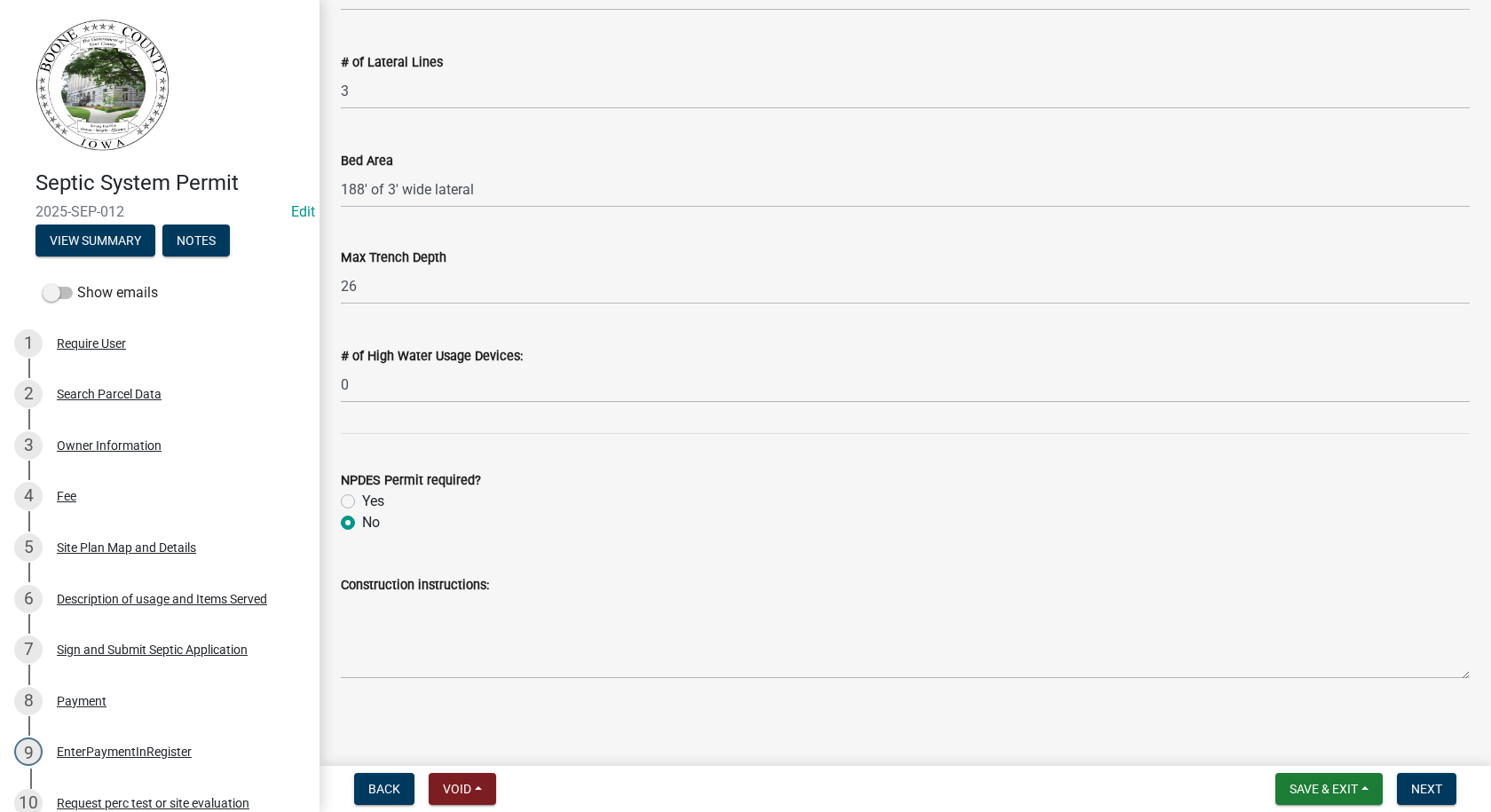
scroll to position [568, 0]
click at [349, 586] on label "Construction instructions:" at bounding box center [414, 582] width 148 height 12
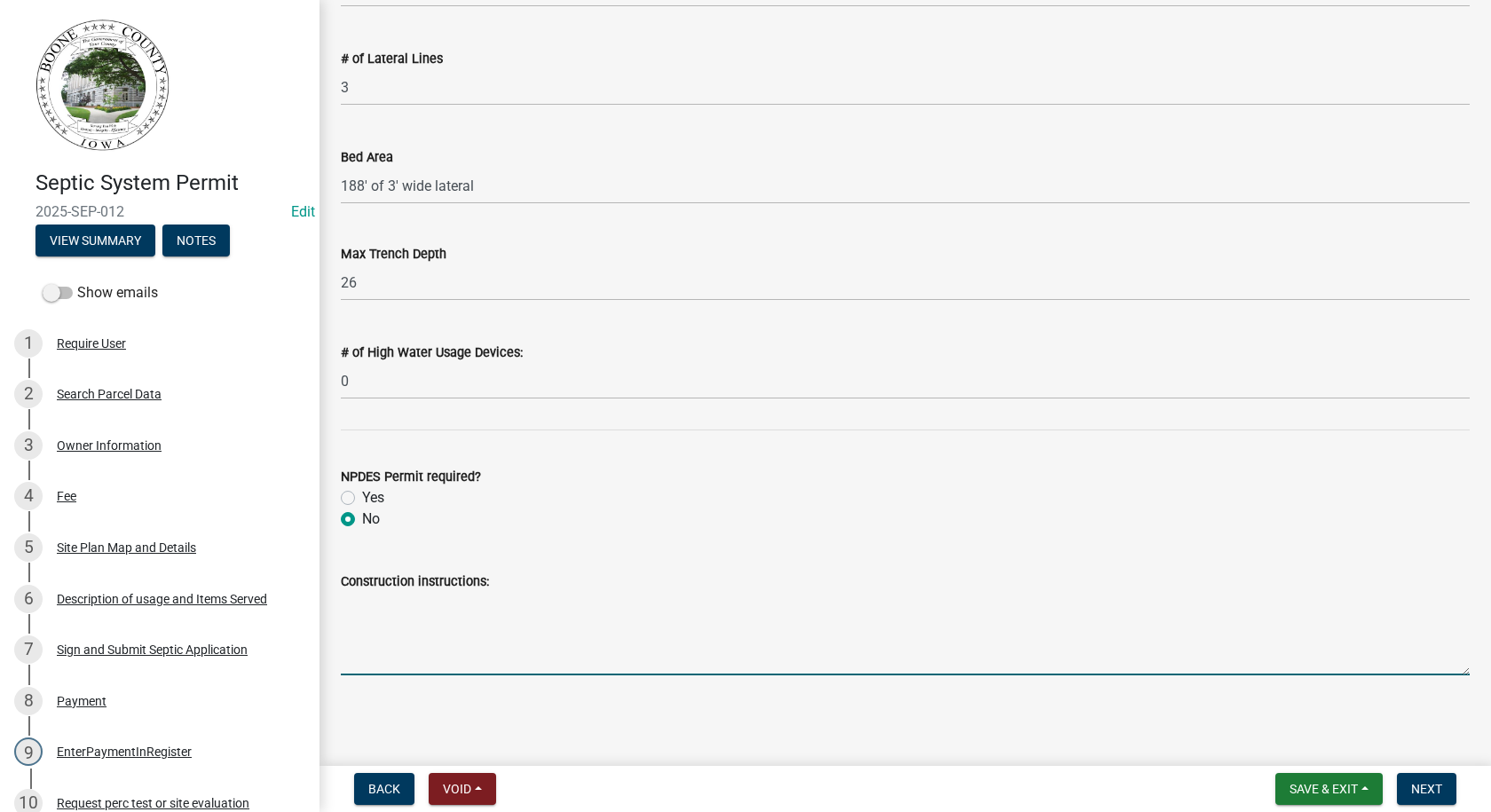
click at [349, 592] on textarea "Construction instructions:" at bounding box center [904, 633] width 1129 height 83
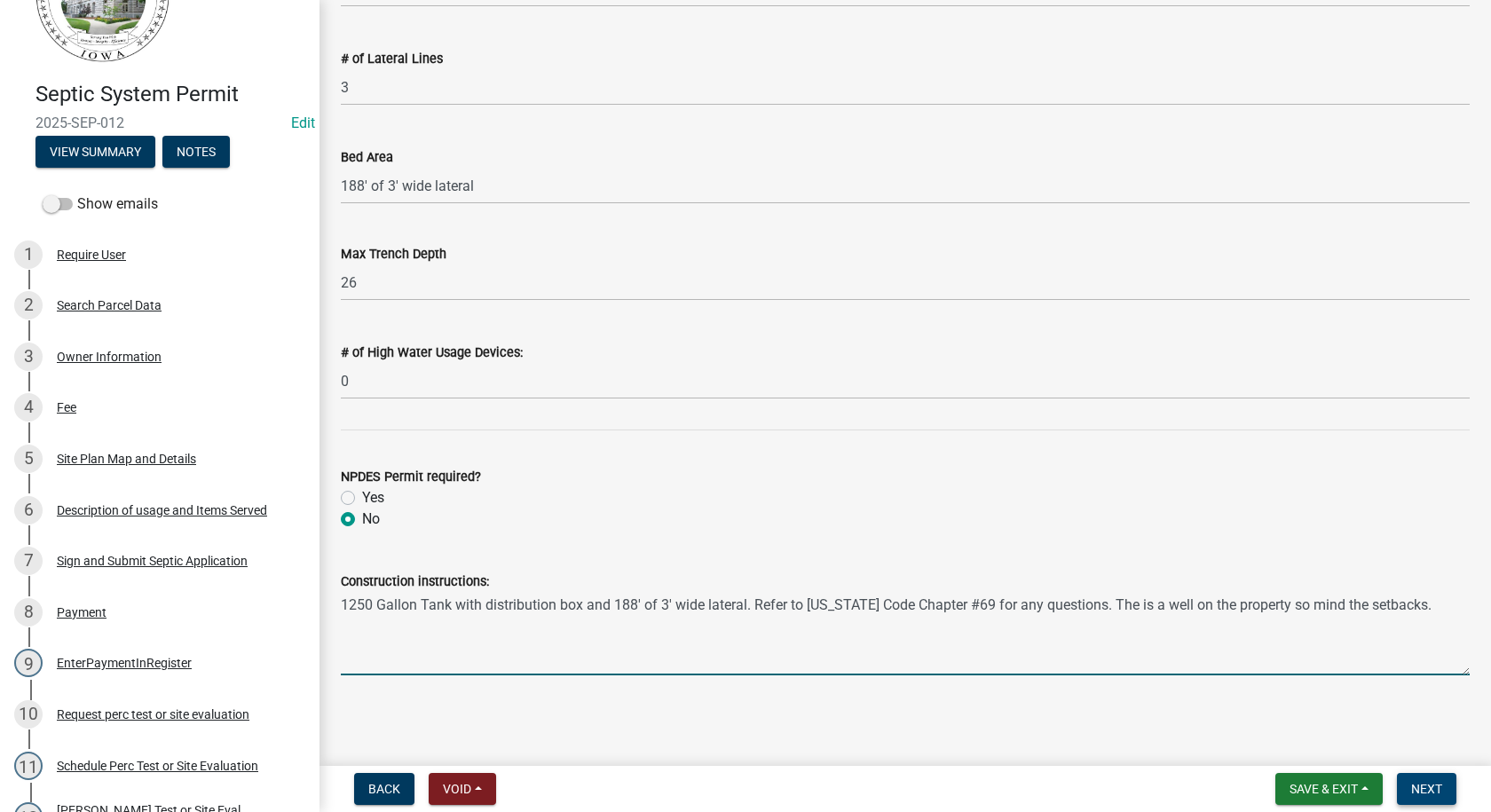
type textarea "1250 Gallon Tank with distribution box and 188' of 3' wide lateral. Refer to [U…"
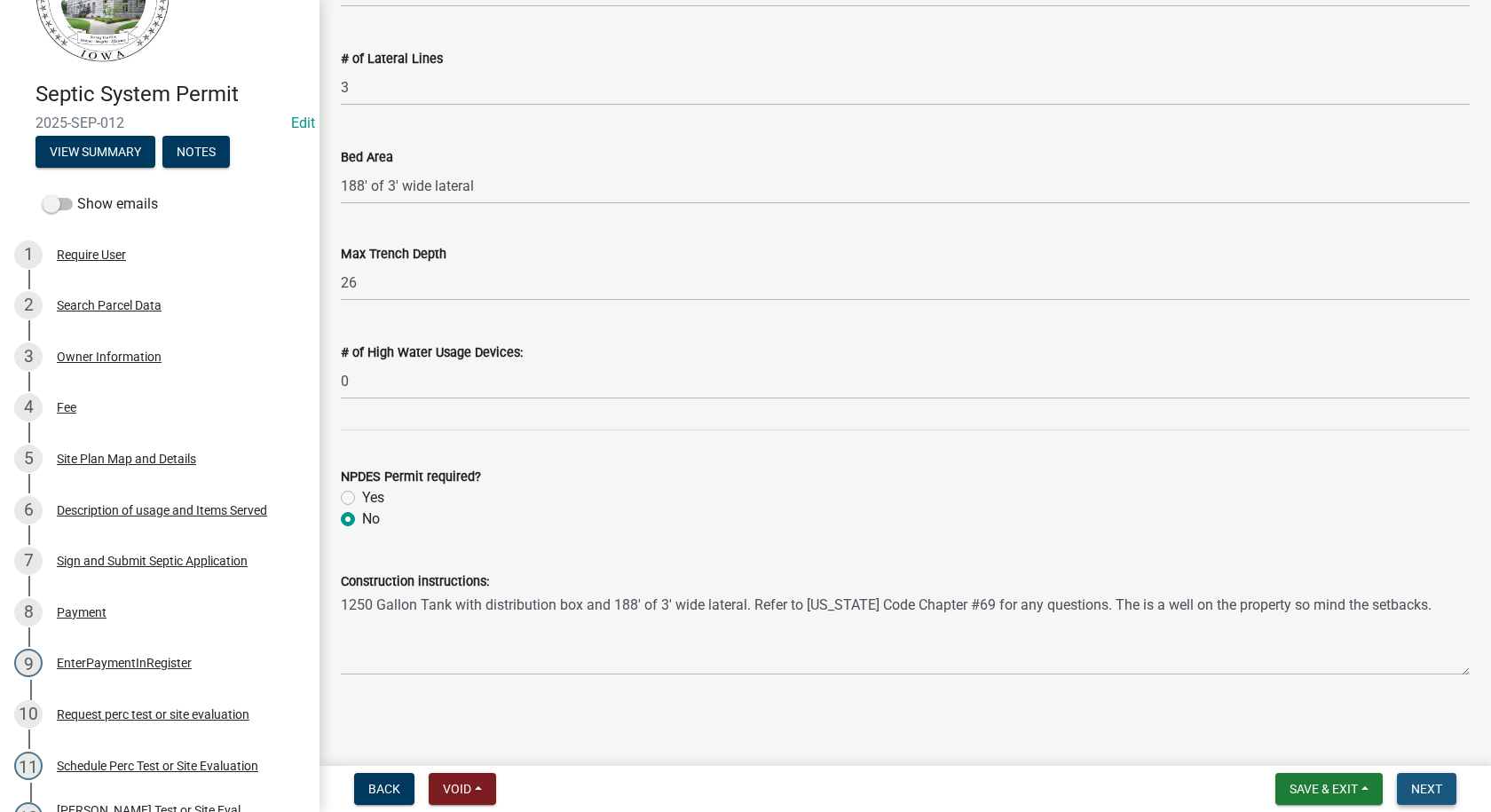
click at [1440, 787] on span "Next" at bounding box center [1426, 789] width 31 height 14
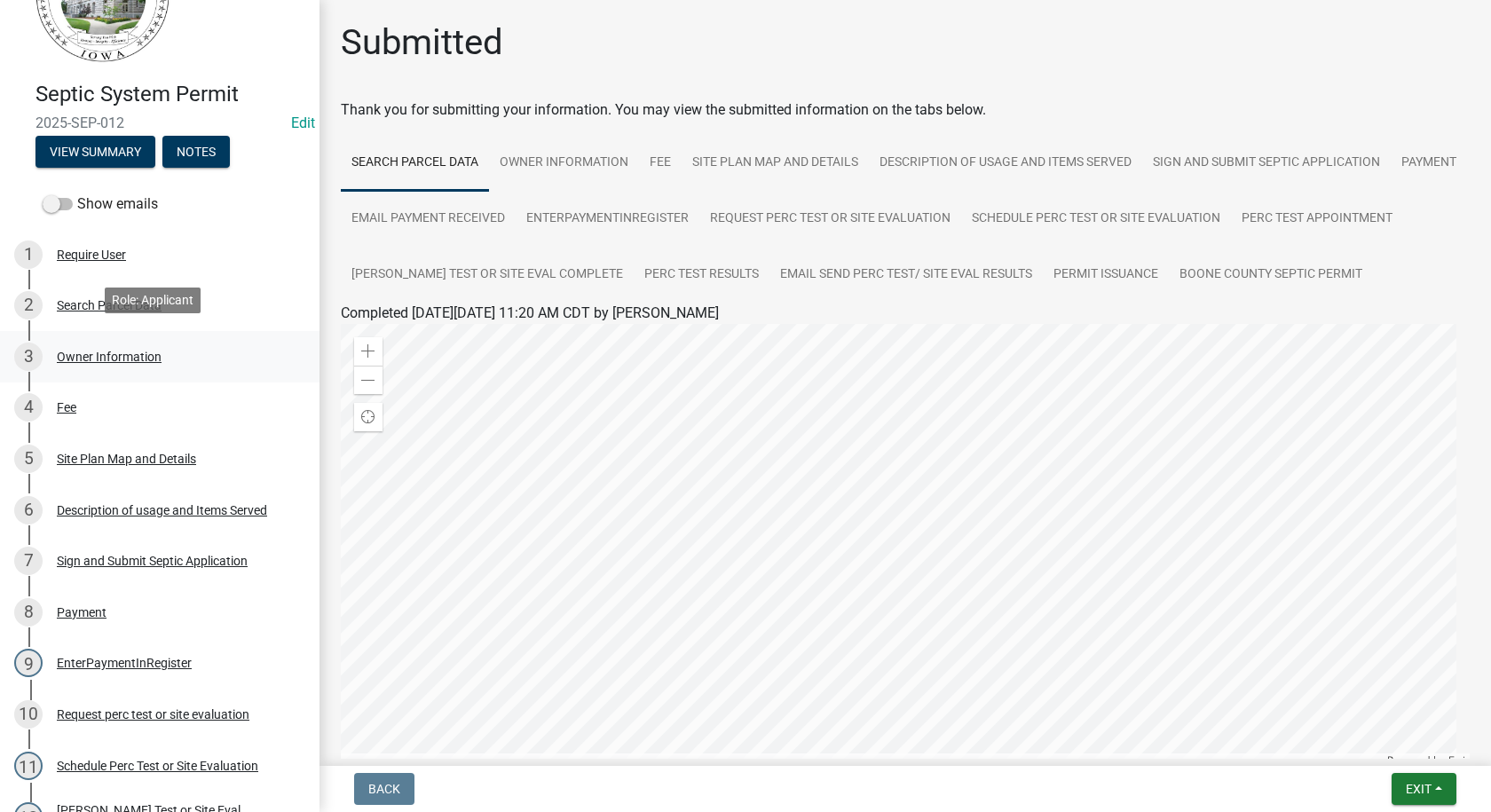
scroll to position [532, 0]
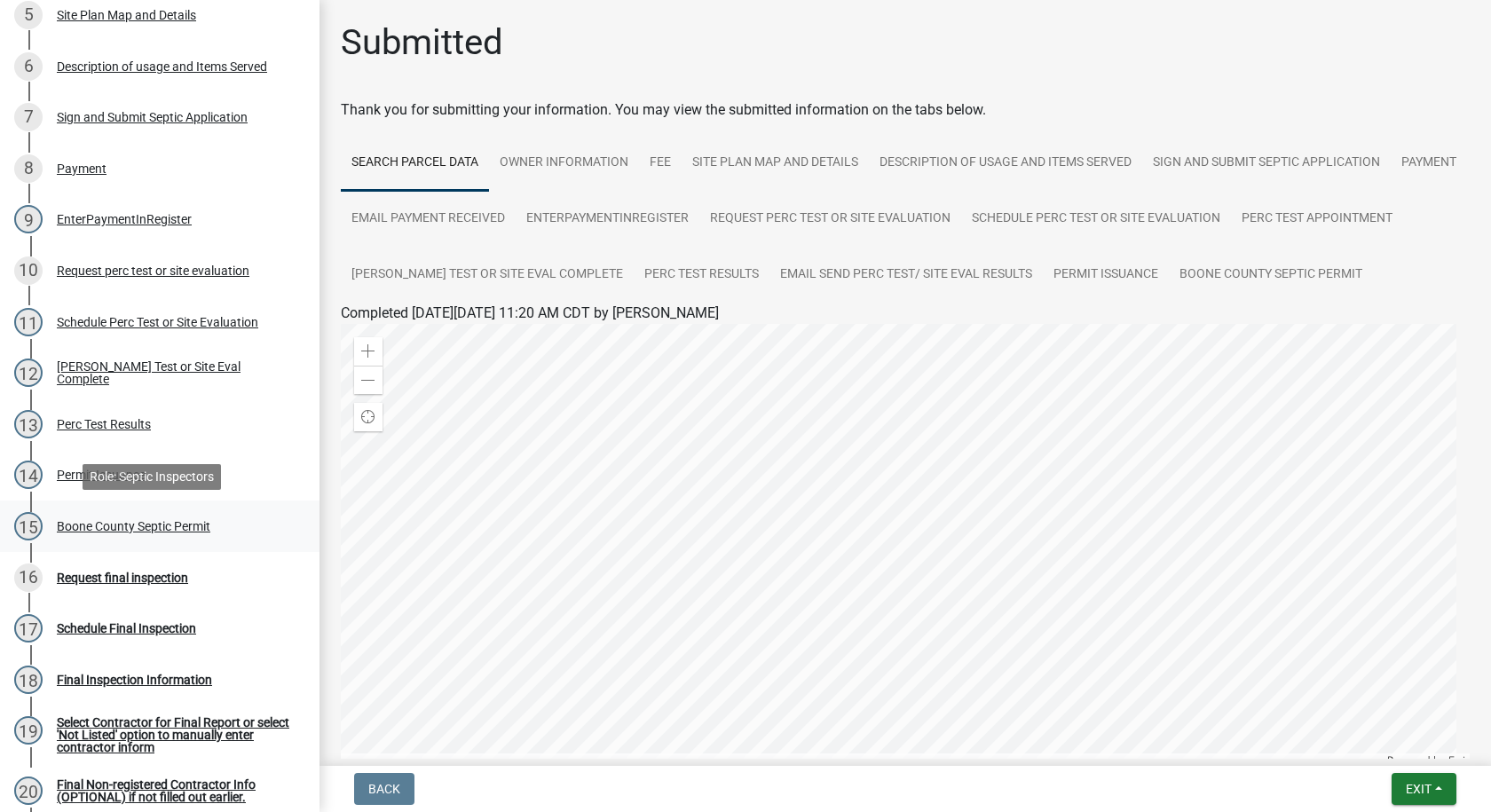
click at [187, 520] on div "Boone County Septic Permit" at bounding box center [133, 526] width 154 height 12
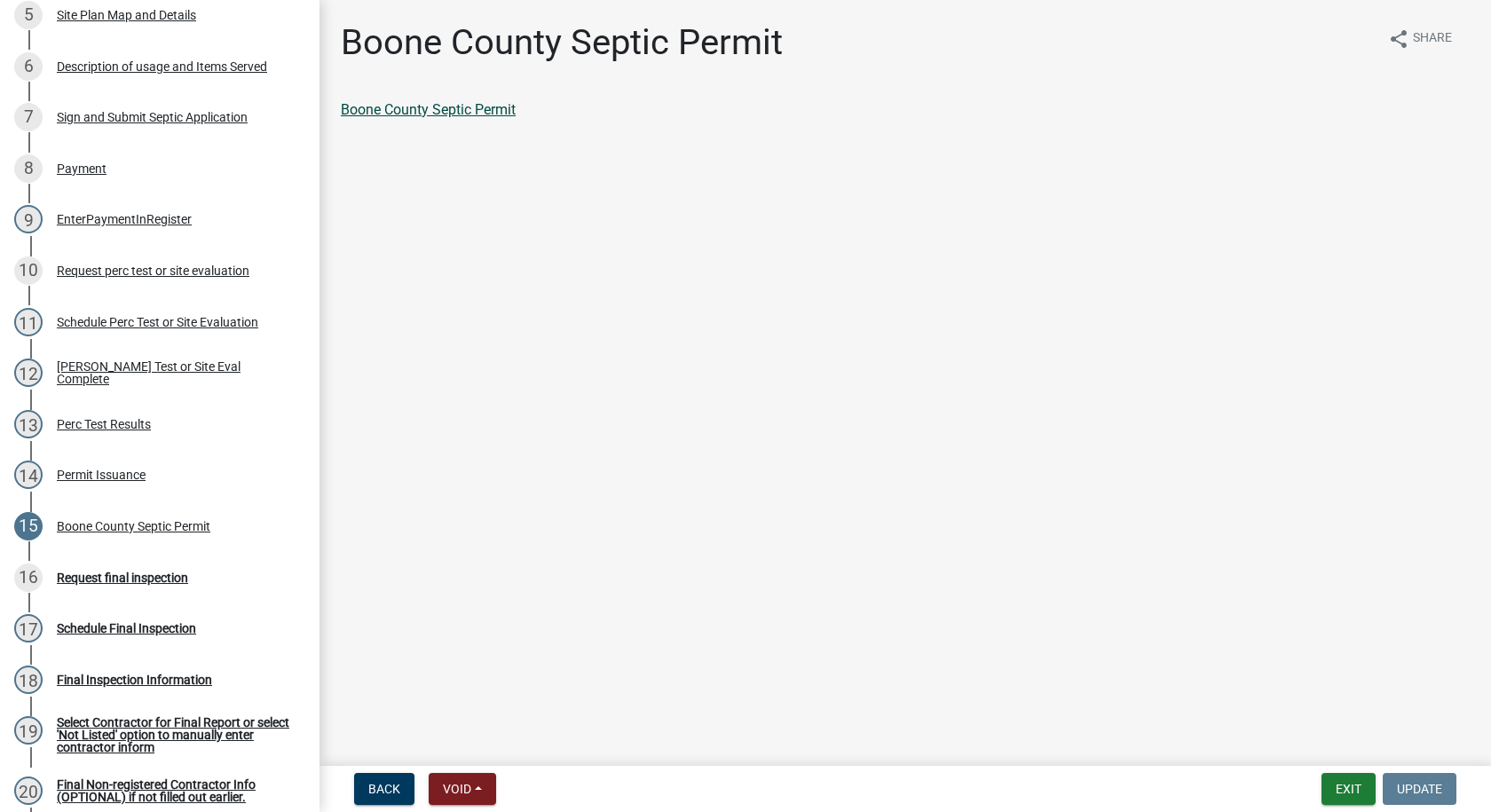
click at [432, 113] on link "Boone County Septic Permit" at bounding box center [428, 110] width 175 height 17
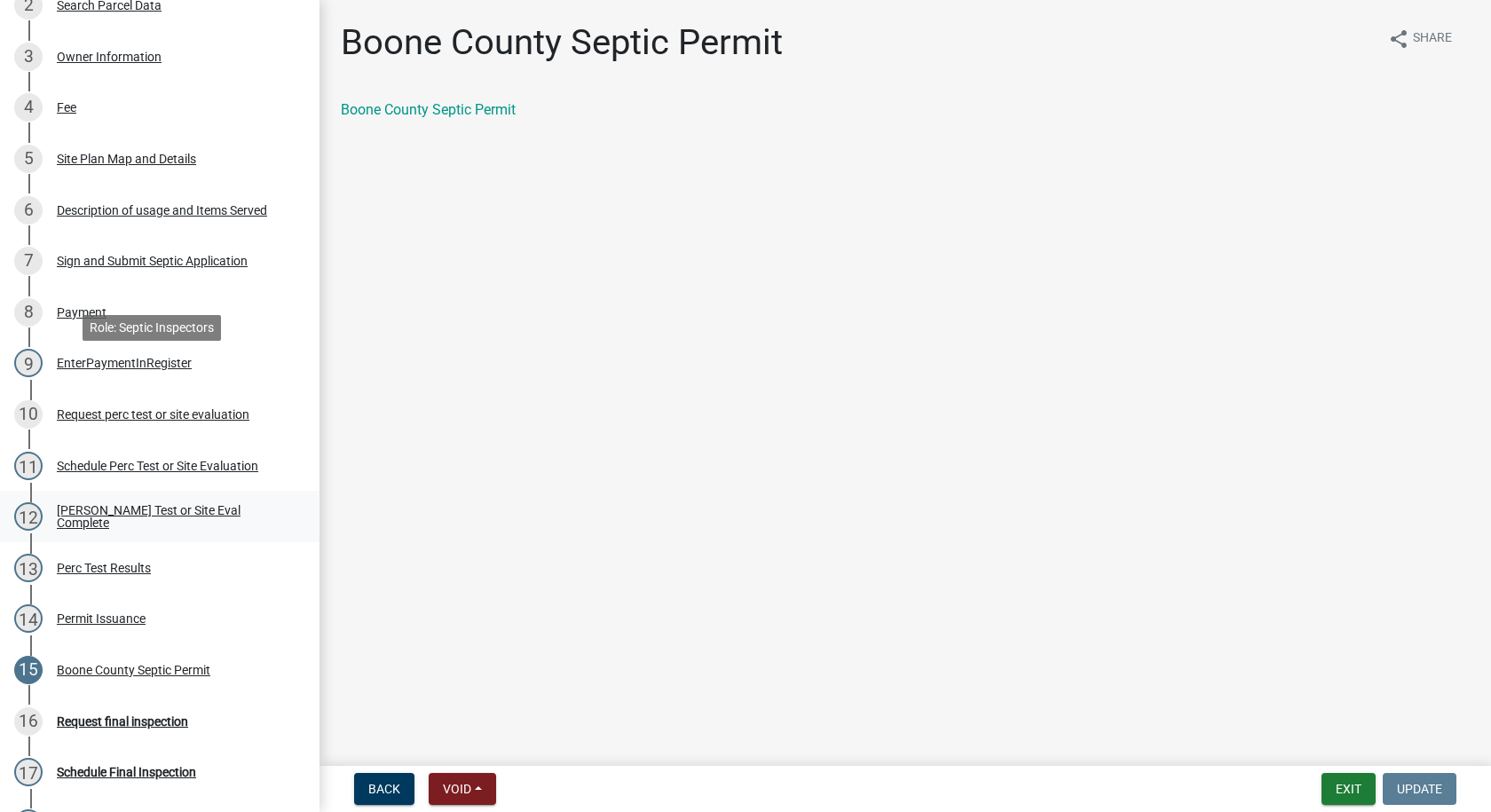
scroll to position [355, 0]
